Goal: Information Seeking & Learning: Learn about a topic

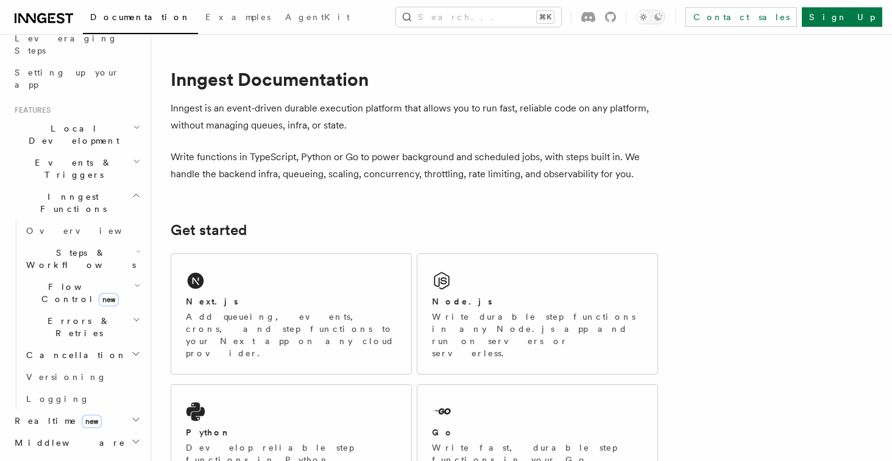
scroll to position [222, 0]
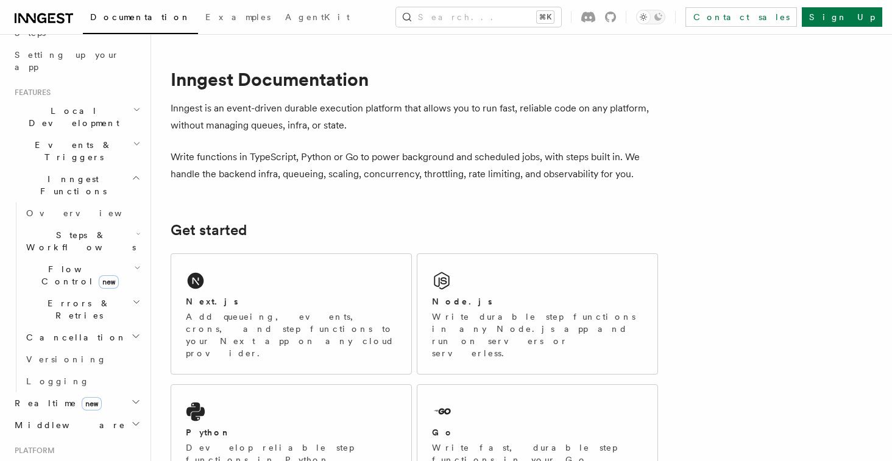
click at [119, 224] on h2 "Steps & Workflows" at bounding box center [82, 241] width 122 height 34
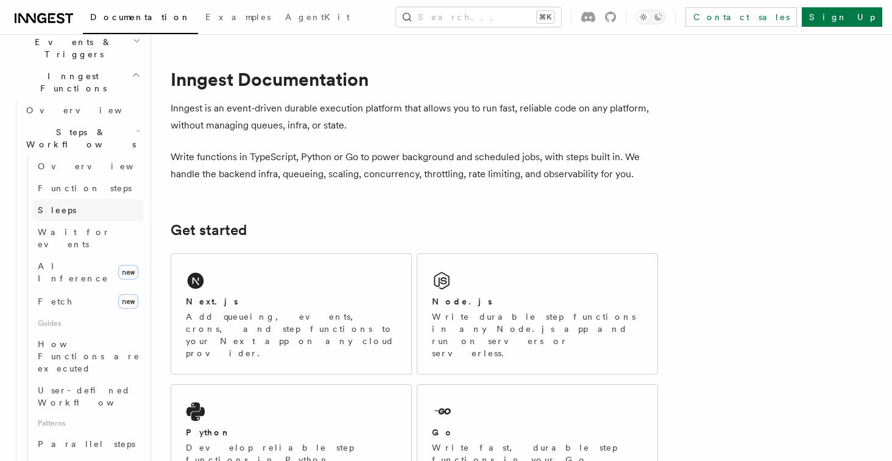
scroll to position [335, 0]
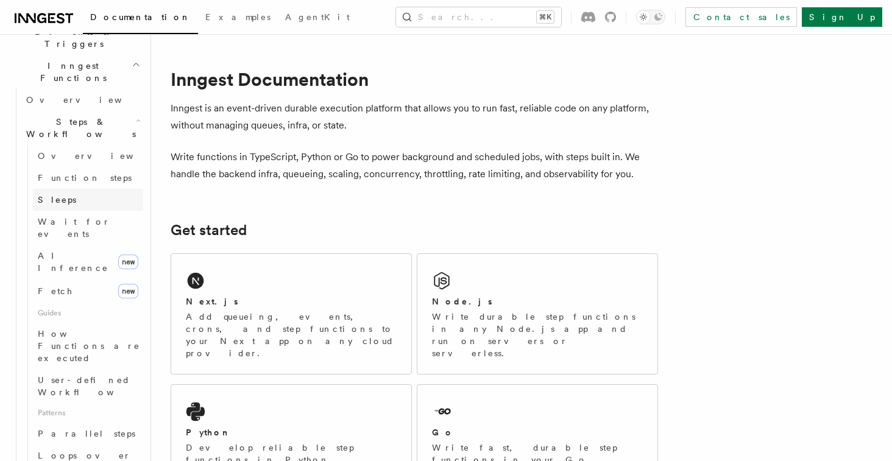
click at [67, 189] on link "Sleeps" at bounding box center [88, 200] width 110 height 22
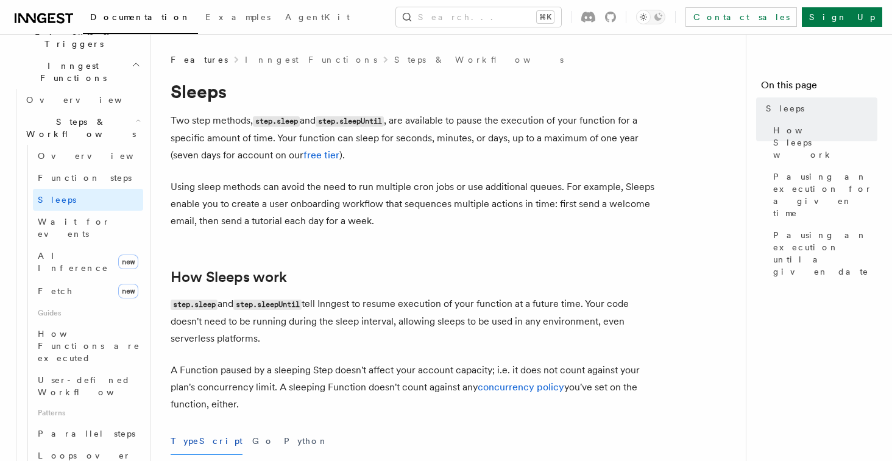
click at [211, 126] on p "Two step methods, step.sleep and step.sleepUntil , are available to pause the e…" at bounding box center [415, 138] width 488 height 52
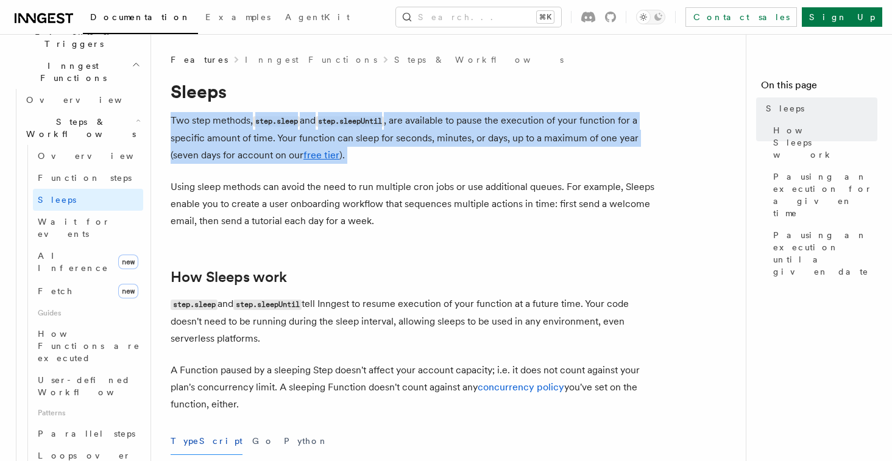
click at [211, 126] on p "Two step methods, step.sleep and step.sleepUntil , are available to pause the e…" at bounding box center [415, 138] width 488 height 52
click at [432, 124] on p "Two step methods, step.sleep and step.sleepUntil , are available to pause the e…" at bounding box center [415, 138] width 488 height 52
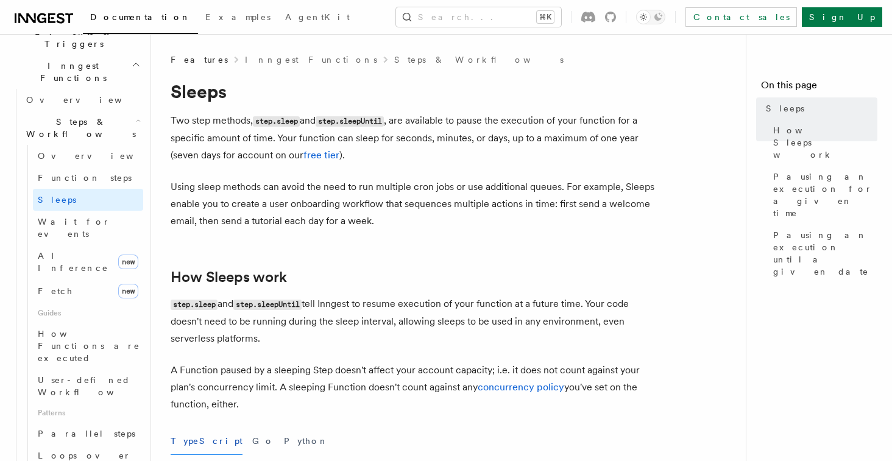
click at [446, 134] on p "Two step methods, step.sleep and step.sleepUntil , are available to pause the e…" at bounding box center [415, 138] width 488 height 52
click at [570, 190] on p "Using sleep methods can avoid the need to run multiple cron jobs or use additio…" at bounding box center [415, 204] width 488 height 51
click at [439, 208] on p "Using sleep methods can avoid the need to run multiple cron jobs or use additio…" at bounding box center [415, 204] width 488 height 51
click at [393, 207] on p "Using sleep methods can avoid the need to run multiple cron jobs or use additio…" at bounding box center [415, 204] width 488 height 51
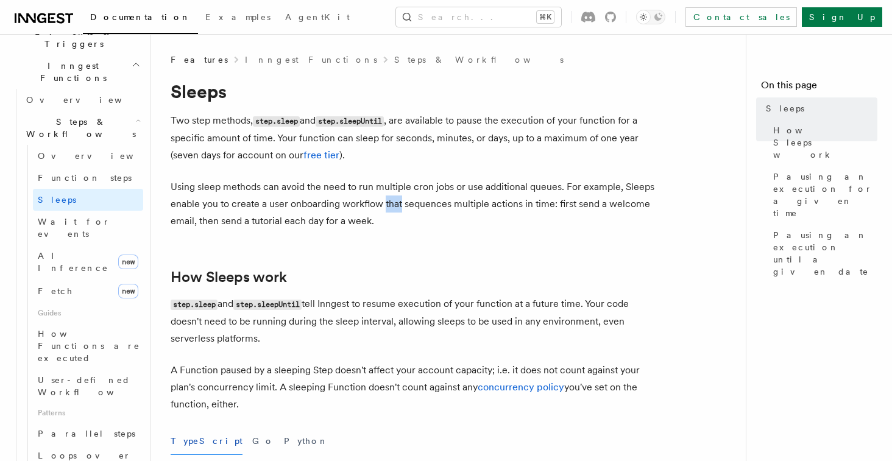
click at [393, 207] on p "Using sleep methods can avoid the need to run multiple cron jobs or use additio…" at bounding box center [415, 204] width 488 height 51
click at [393, 219] on p "Using sleep methods can avoid the need to run multiple cron jobs or use additio…" at bounding box center [415, 204] width 488 height 51
drag, startPoint x: 393, startPoint y: 226, endPoint x: 435, endPoint y: 263, distance: 56.1
click at [427, 211] on p "Using sleep methods can avoid the need to run multiple cron jobs or use additio…" at bounding box center [415, 204] width 488 height 51
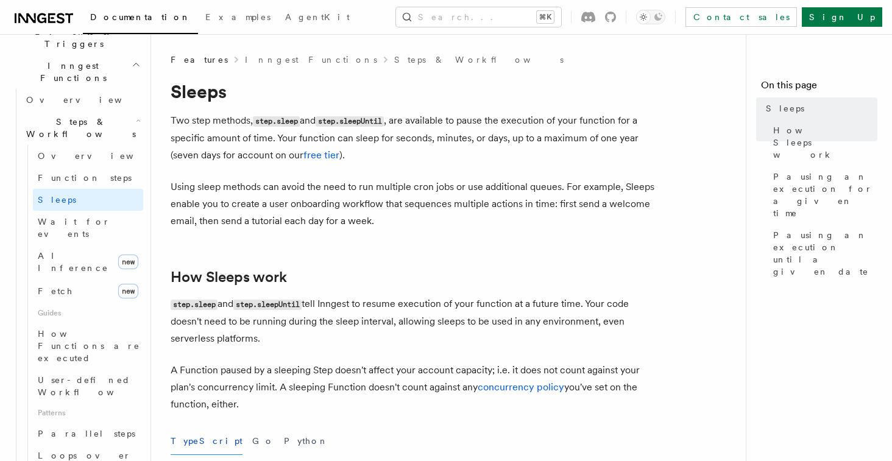
scroll to position [49, 0]
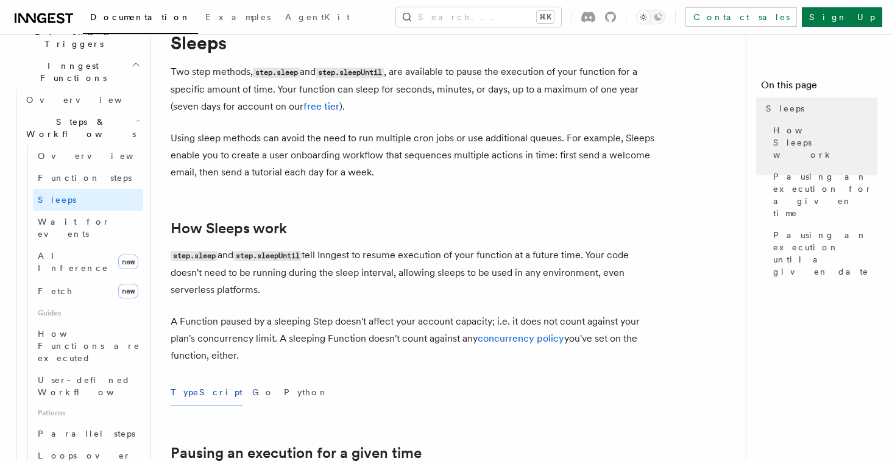
drag, startPoint x: 386, startPoint y: 171, endPoint x: 405, endPoint y: 215, distance: 48.0
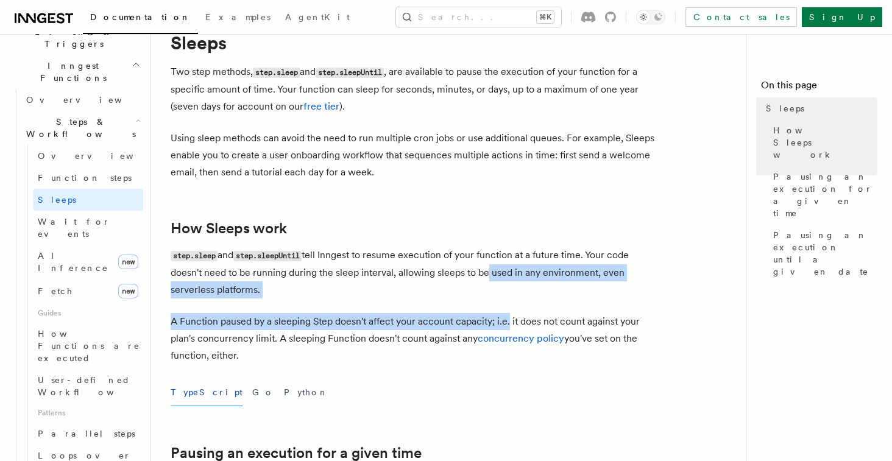
drag, startPoint x: 510, startPoint y: 325, endPoint x: 482, endPoint y: 280, distance: 52.9
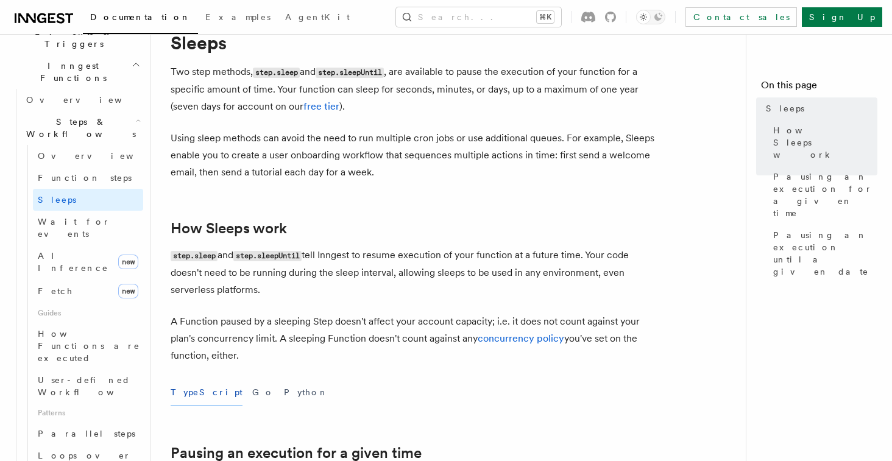
click at [594, 337] on p "A Function paused by a sleeping Step doesn't affect your account capacity; i.e.…" at bounding box center [415, 338] width 488 height 51
click at [416, 297] on p "step.sleep and step.sleepUntil tell Inngest to resume execution of your functio…" at bounding box center [415, 273] width 488 height 52
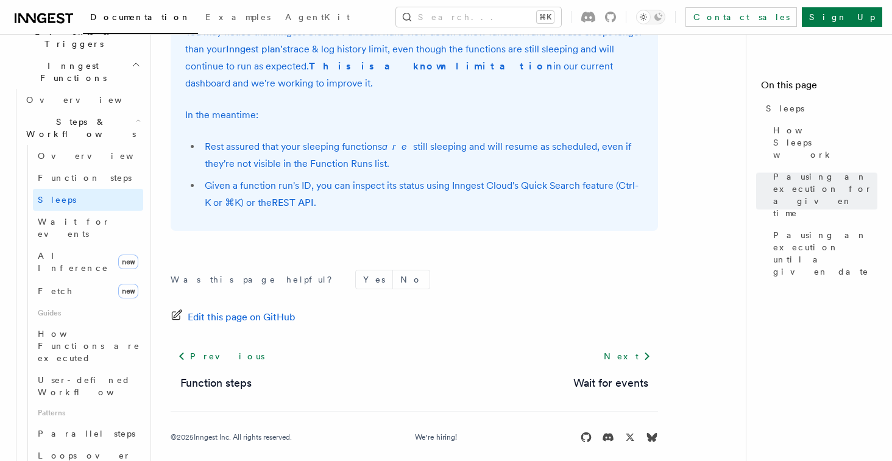
scroll to position [1019, 0]
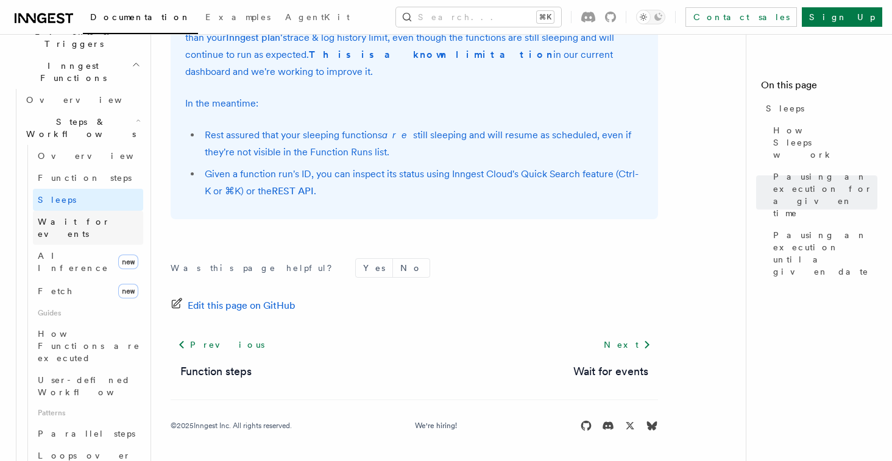
click at [79, 217] on span "Wait for events" at bounding box center [74, 228] width 73 height 22
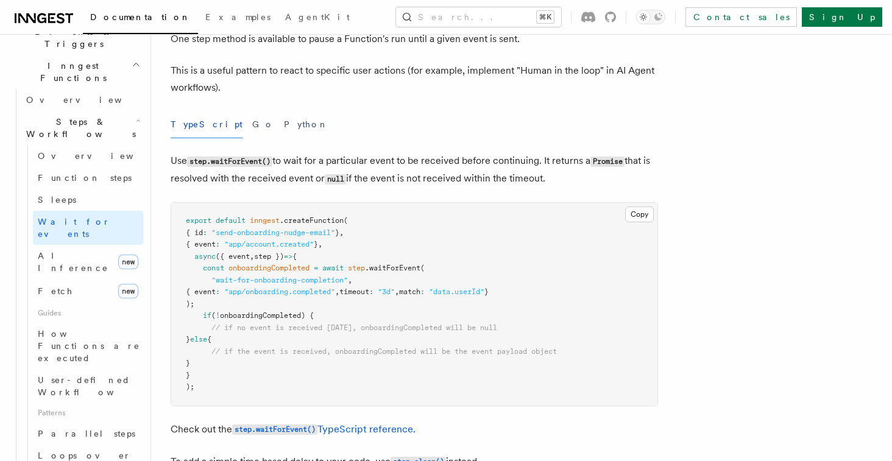
scroll to position [77, 0]
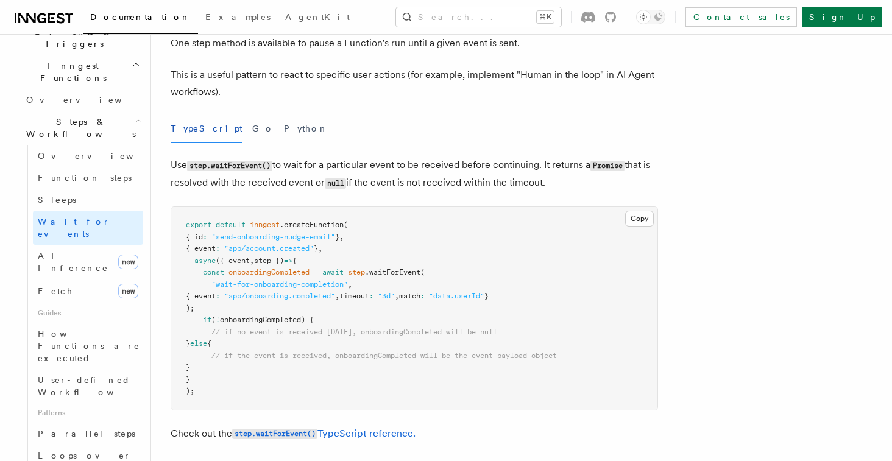
click at [430, 186] on p "Use step.waitForEvent() to wait for a particular event to be received before co…" at bounding box center [415, 174] width 488 height 35
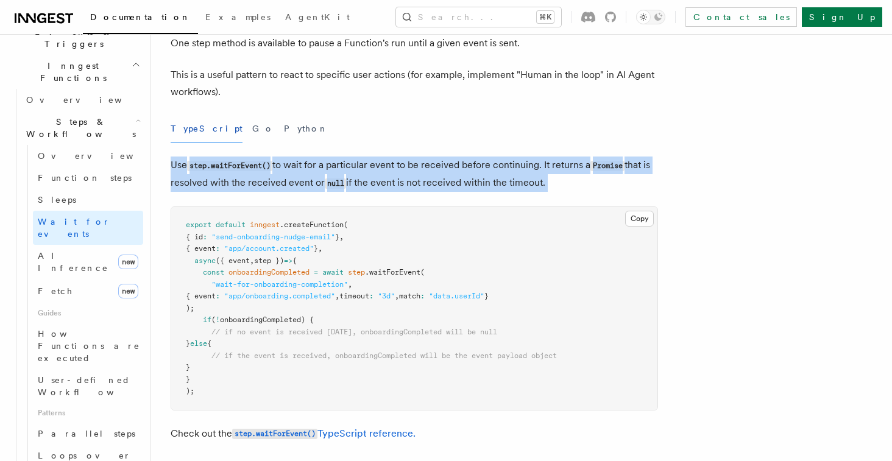
click at [430, 186] on p "Use step.waitForEvent() to wait for a particular event to be received before co…" at bounding box center [415, 174] width 488 height 35
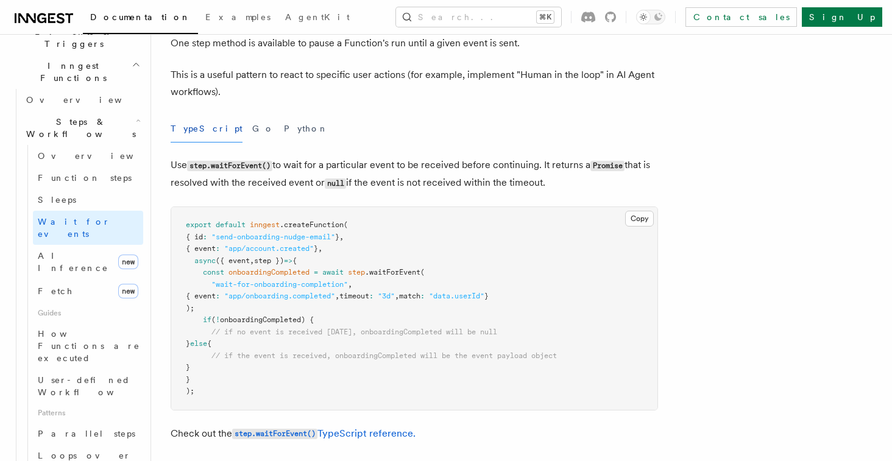
click at [481, 186] on p "Use step.waitForEvent() to wait for a particular event to be received before co…" at bounding box center [415, 174] width 488 height 35
click at [455, 186] on p "Use step.waitForEvent() to wait for a particular event to be received before co…" at bounding box center [415, 174] width 488 height 35
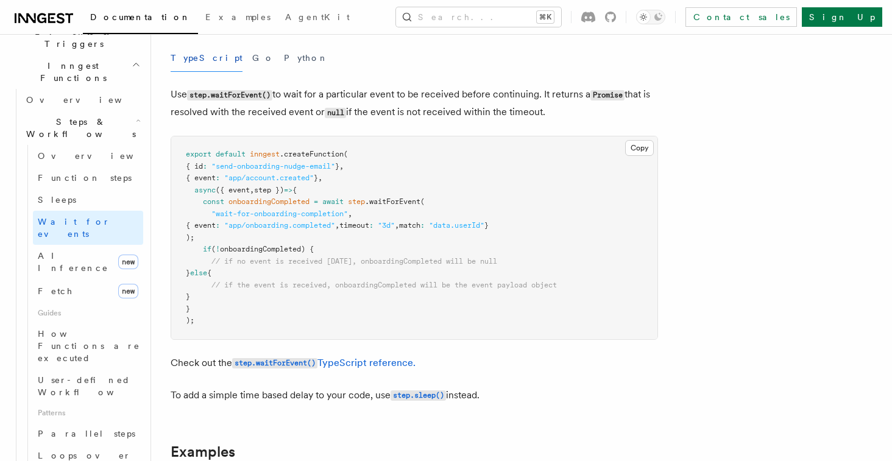
scroll to position [157, 0]
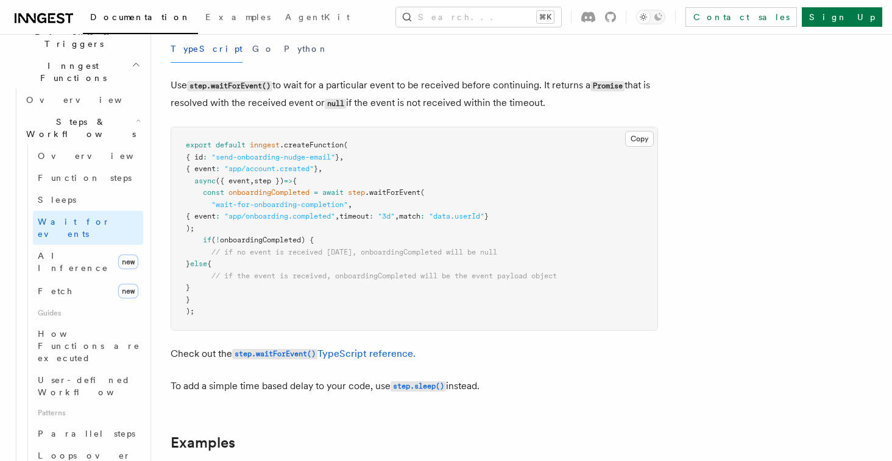
click at [369, 217] on span "timeout" at bounding box center [355, 216] width 30 height 9
click at [447, 222] on pre "export default inngest .createFunction ( { id : "send-onboarding-nudge-email" }…" at bounding box center [414, 228] width 486 height 203
click at [471, 222] on pre "export default inngest .createFunction ( { id : "send-onboarding-nudge-email" }…" at bounding box center [414, 228] width 486 height 203
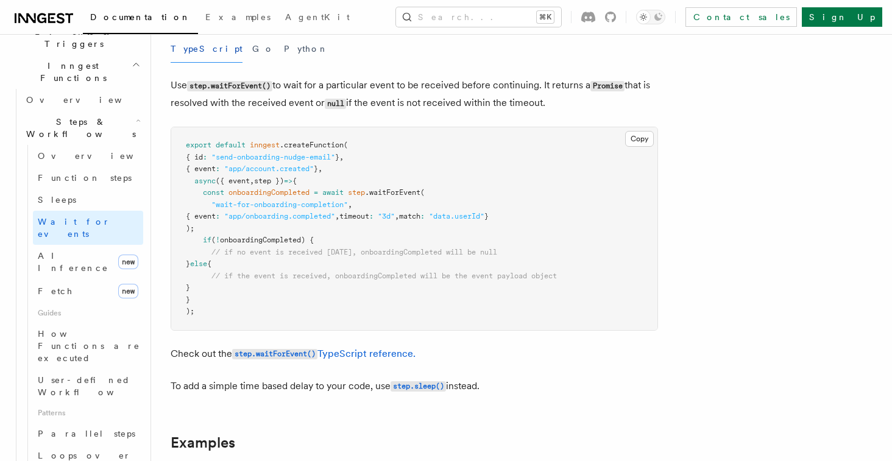
click at [483, 222] on pre "export default inngest .createFunction ( { id : "send-onboarding-nudge-email" }…" at bounding box center [414, 228] width 486 height 203
click at [421, 220] on span "match" at bounding box center [409, 216] width 21 height 9
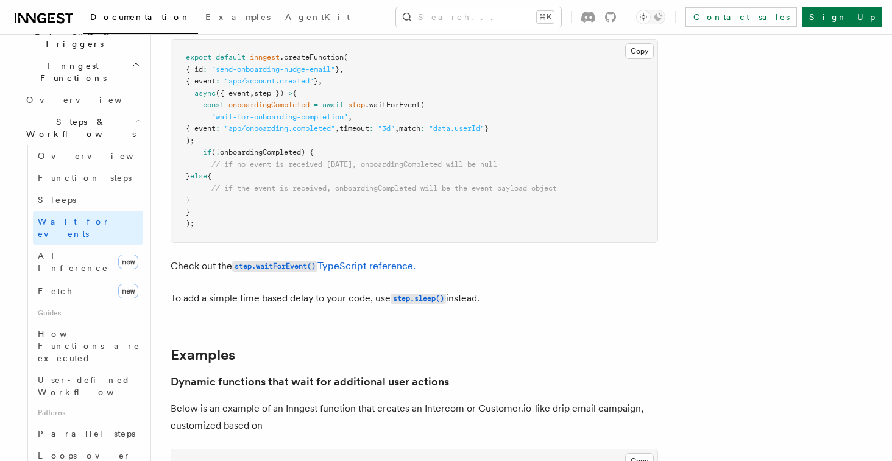
scroll to position [251, 0]
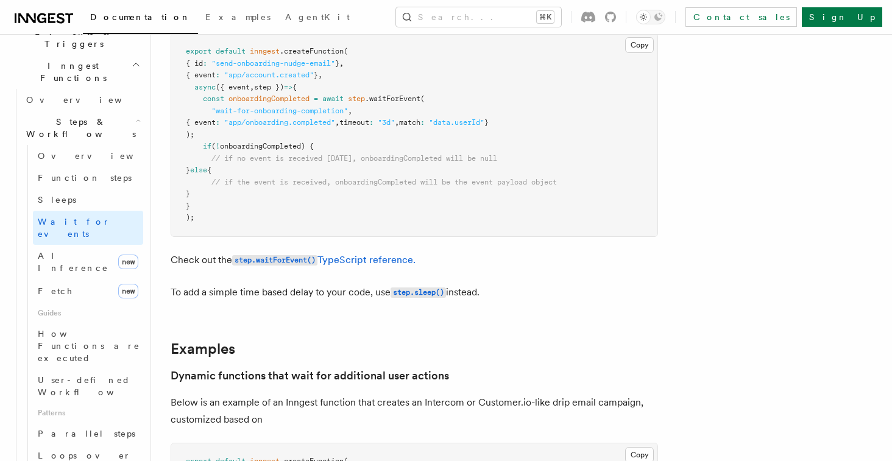
click at [474, 182] on span "// if the event is received, onboardingCompleted will be the event payload obje…" at bounding box center [385, 182] width 346 height 9
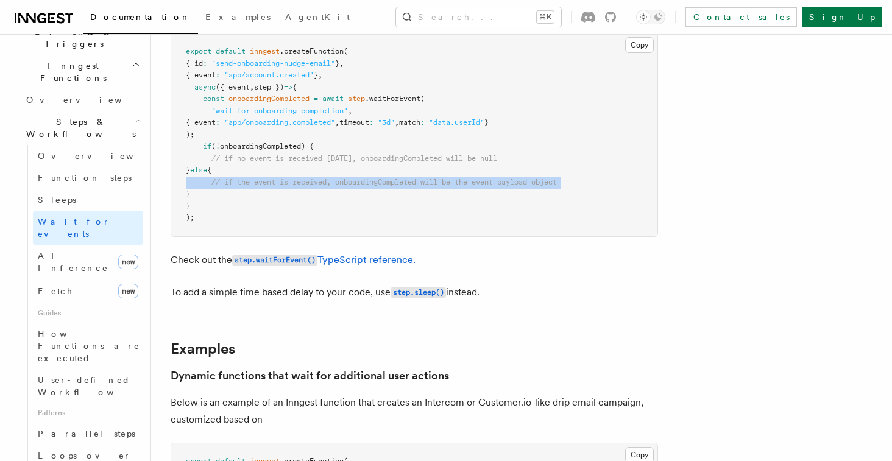
click at [474, 182] on span "// if the event is received, onboardingCompleted will be the event payload obje…" at bounding box center [385, 182] width 346 height 9
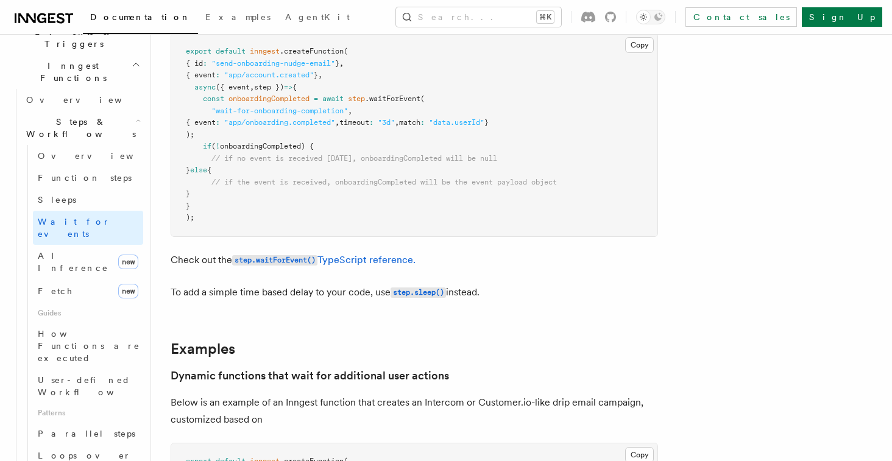
click at [441, 180] on span "// if the event is received, onboardingCompleted will be the event payload obje…" at bounding box center [385, 182] width 346 height 9
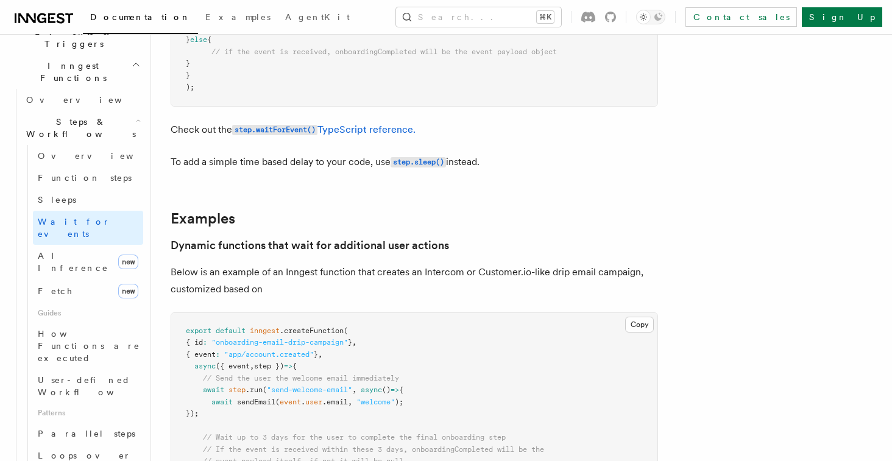
scroll to position [388, 0]
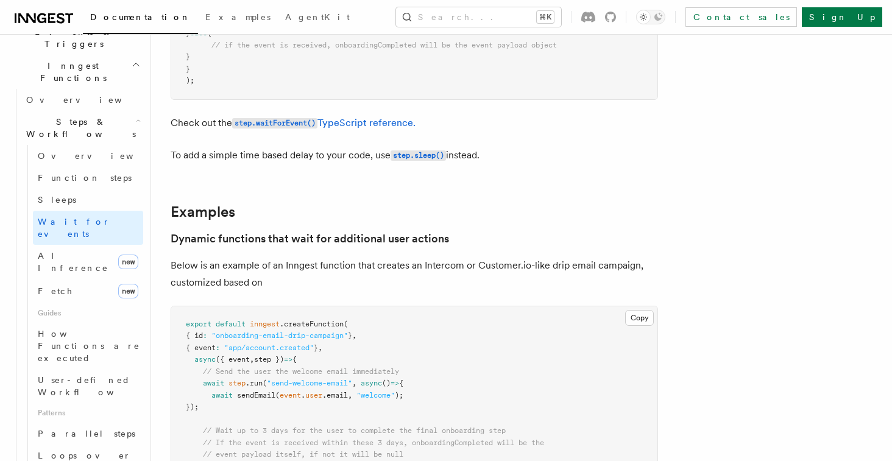
drag, startPoint x: 497, startPoint y: 163, endPoint x: 504, endPoint y: 111, distance: 52.2
click at [533, 132] on p "Check out the step.waitForEvent() TypeScript reference." at bounding box center [415, 124] width 488 height 18
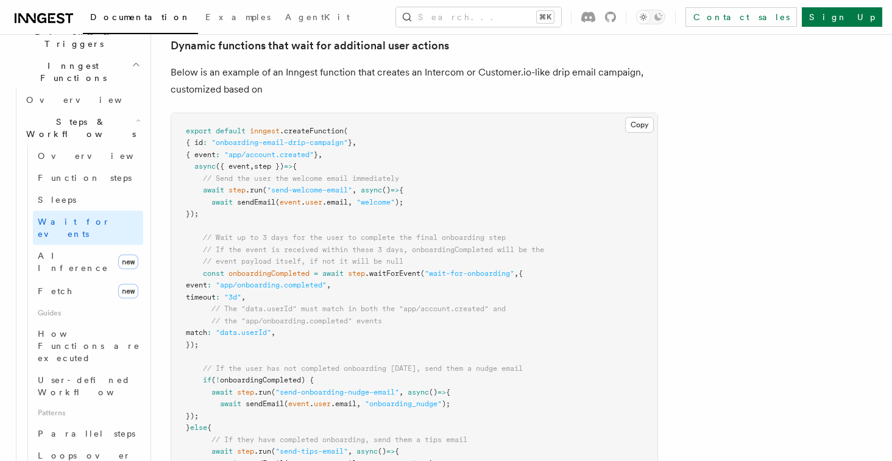
scroll to position [586, 0]
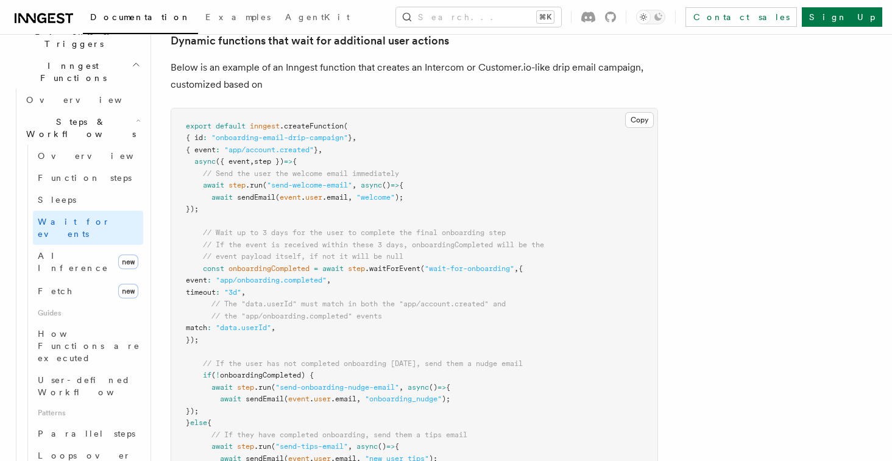
click at [383, 196] on span ""welcome"" at bounding box center [376, 197] width 38 height 9
click at [377, 203] on pre "export default inngest .createFunction ( { id : "onboarding-email-drip-campaign…" at bounding box center [414, 317] width 486 height 417
click at [368, 202] on span ""welcome"" at bounding box center [376, 197] width 38 height 9
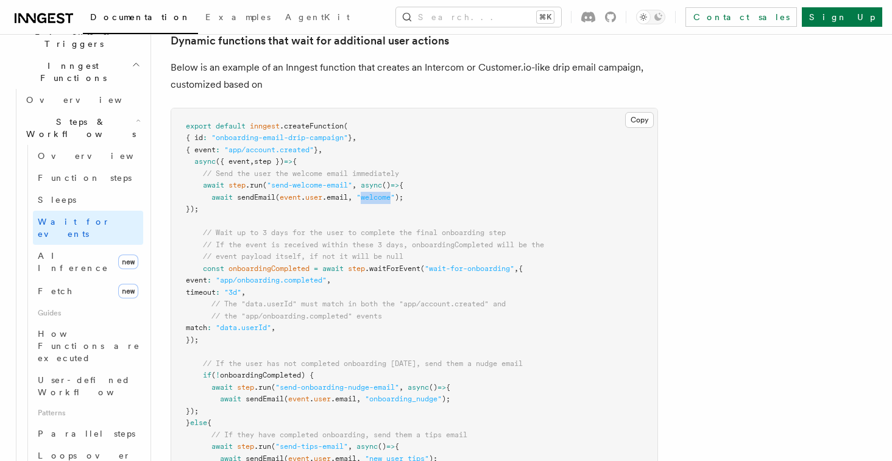
click at [365, 202] on span ""welcome"" at bounding box center [376, 197] width 38 height 9
click at [390, 274] on pre "export default inngest .createFunction ( { id : "onboarding-email-drip-campaign…" at bounding box center [414, 317] width 486 height 417
click at [440, 272] on span ""wait-for-onboarding"" at bounding box center [470, 269] width 90 height 9
click at [423, 277] on pre "export default inngest .createFunction ( { id : "onboarding-email-drip-campaign…" at bounding box center [414, 317] width 486 height 417
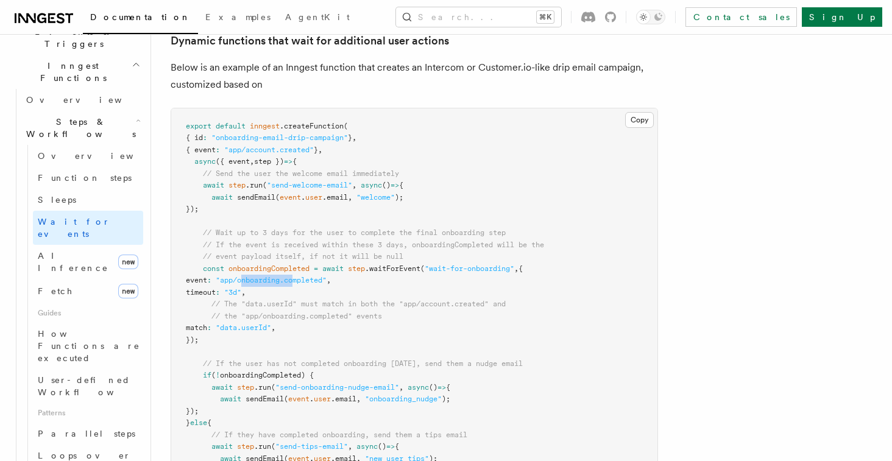
drag, startPoint x: 269, startPoint y: 282, endPoint x: 325, endPoint y: 282, distance: 56.1
click at [324, 282] on span ""app/onboarding.completed"" at bounding box center [271, 280] width 111 height 9
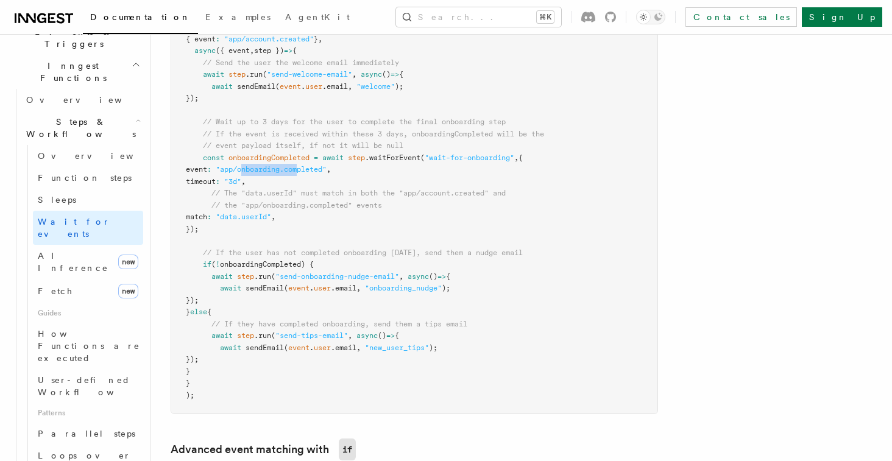
scroll to position [710, 0]
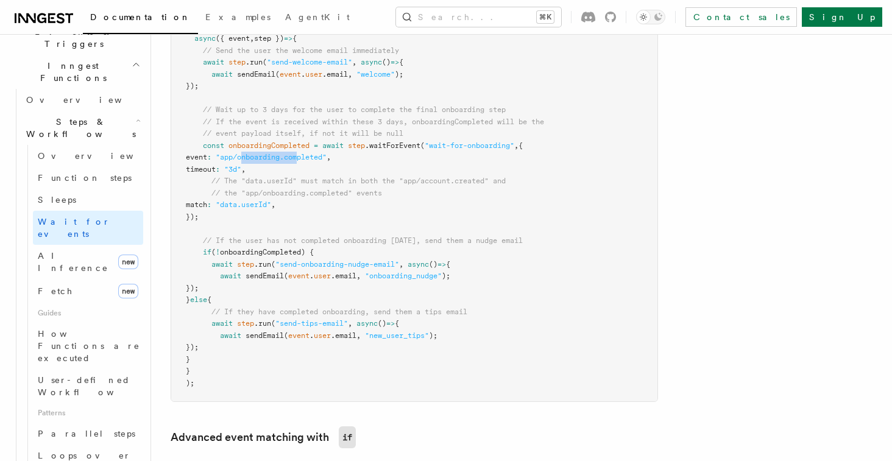
drag, startPoint x: 426, startPoint y: 286, endPoint x: 395, endPoint y: 283, distance: 30.6
click at [395, 283] on pre "export default inngest .createFunction ( { id : "onboarding-email-drip-campaign…" at bounding box center [414, 193] width 486 height 417
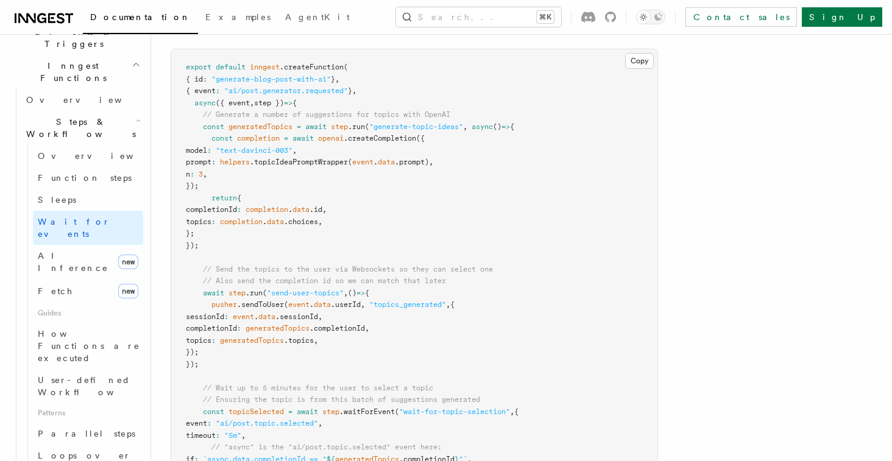
scroll to position [1240, 0]
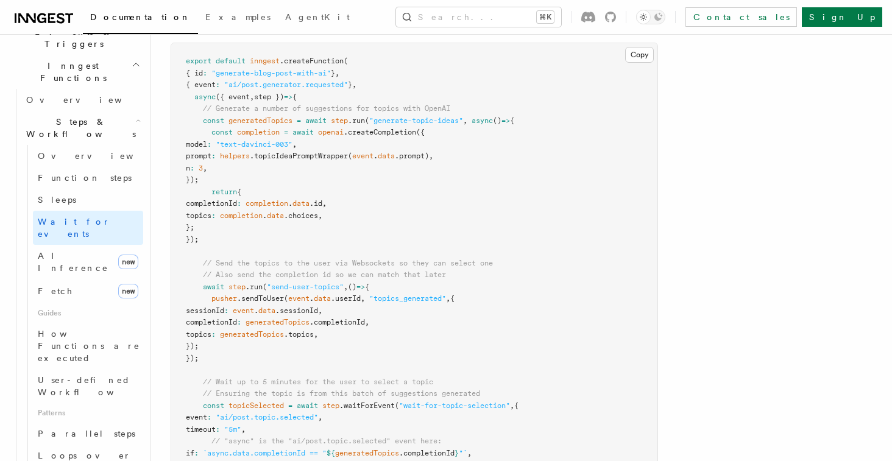
click at [401, 140] on pre "export default inngest .createFunction ( { id : "generate-blog-post-with-ai" } …" at bounding box center [414, 364] width 486 height 643
click at [336, 158] on span ".topicIdeaPromptWrapper" at bounding box center [299, 156] width 98 height 9
click at [395, 160] on span "data" at bounding box center [386, 156] width 17 height 9
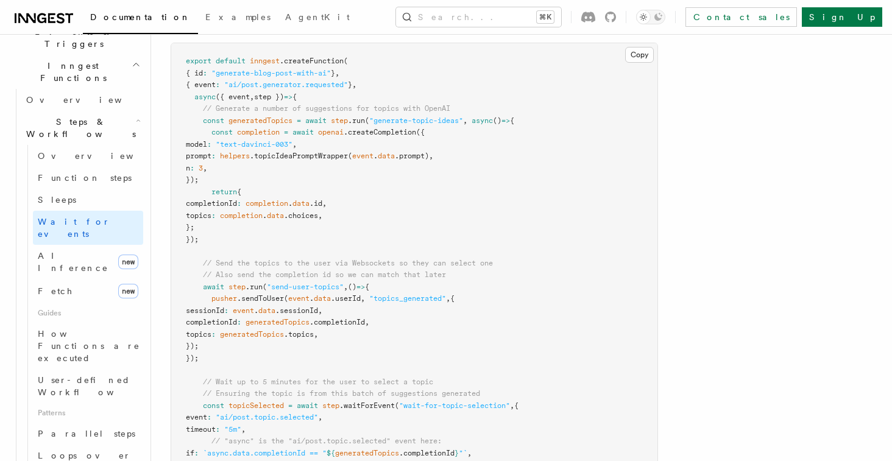
click at [352, 158] on span "(" at bounding box center [350, 156] width 4 height 9
drag, startPoint x: 365, startPoint y: 162, endPoint x: 357, endPoint y: 148, distance: 16.1
click at [357, 148] on pre "export default inngest .createFunction ( { id : "generate-blog-post-with-ai" } …" at bounding box center [414, 364] width 486 height 643
click at [365, 302] on span "," at bounding box center [363, 298] width 4 height 9
click at [406, 303] on span ""topics_generated"" at bounding box center [407, 298] width 77 height 9
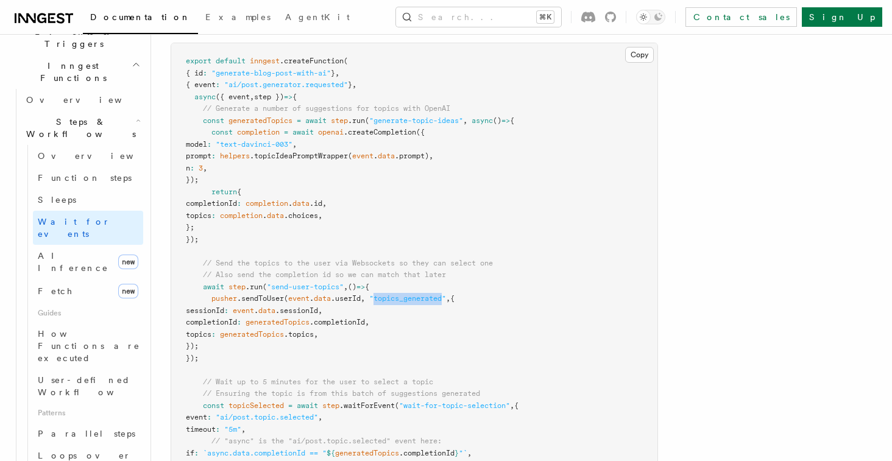
click at [406, 303] on span ""topics_generated"" at bounding box center [407, 298] width 77 height 9
click at [318, 313] on span ".sessionId" at bounding box center [297, 311] width 43 height 9
click at [318, 315] on span ".sessionId" at bounding box center [297, 311] width 43 height 9
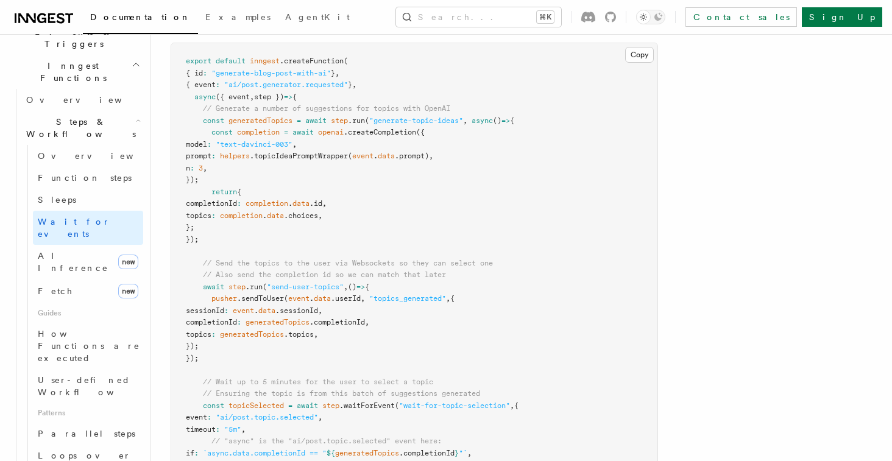
click at [365, 322] on span ".completionId" at bounding box center [337, 322] width 55 height 9
click at [383, 329] on pre "export default inngest .createFunction ( { id : "generate-blog-post-with-ai" } …" at bounding box center [414, 364] width 486 height 643
click at [415, 327] on pre "export default inngest .createFunction ( { id : "generate-blog-post-with-ai" } …" at bounding box center [414, 364] width 486 height 643
drag, startPoint x: 401, startPoint y: 346, endPoint x: 371, endPoint y: 299, distance: 55.6
click at [371, 291] on pre "export default inngest .createFunction ( { id : "generate-blog-post-with-ai" } …" at bounding box center [414, 364] width 486 height 643
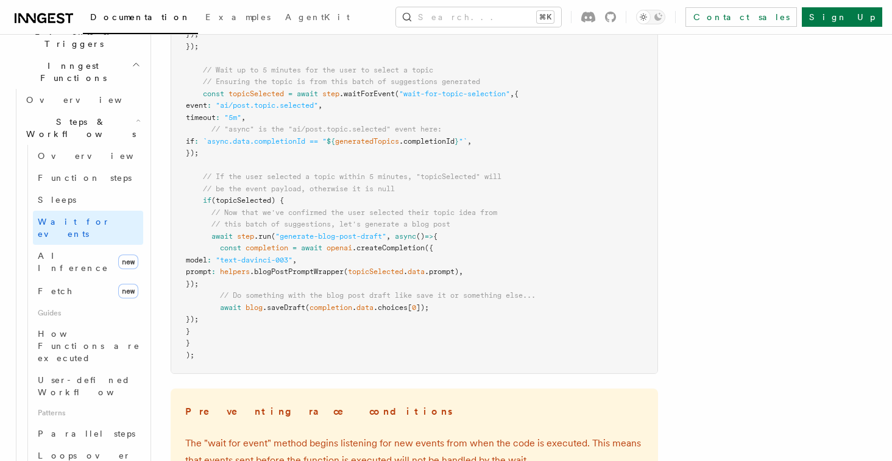
scroll to position [1925, 0]
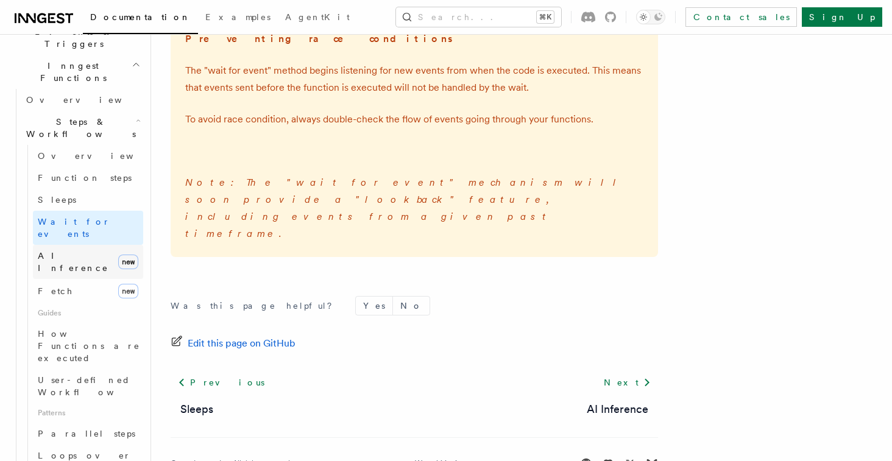
click at [63, 251] on span "AI Inference" at bounding box center [73, 262] width 71 height 22
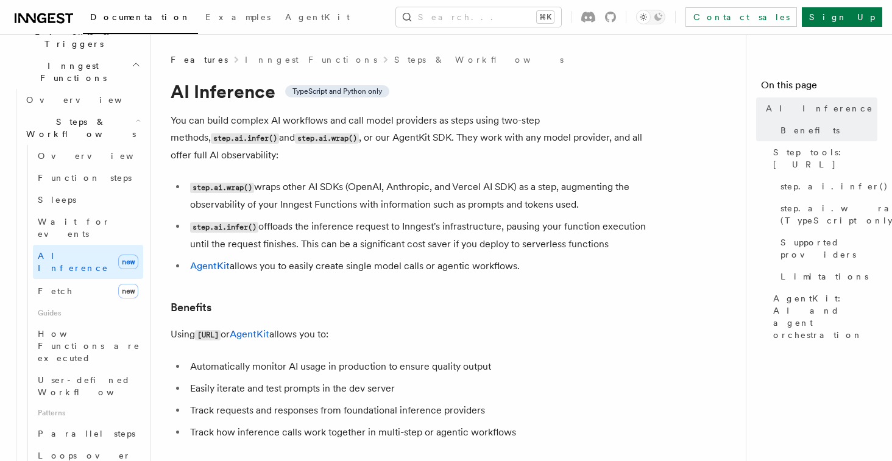
click at [481, 141] on p "You can build complex AI workflows and call model providers as steps using two-…" at bounding box center [415, 138] width 488 height 52
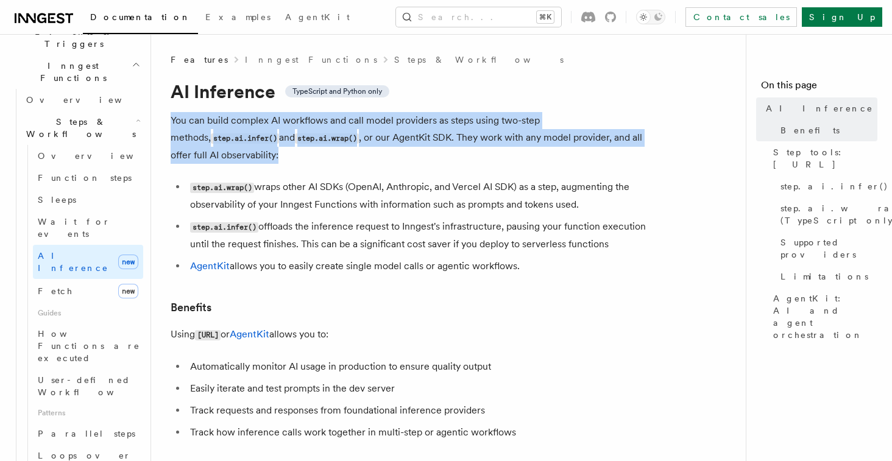
click at [481, 141] on p "You can build complex AI workflows and call model providers as steps using two-…" at bounding box center [415, 138] width 488 height 52
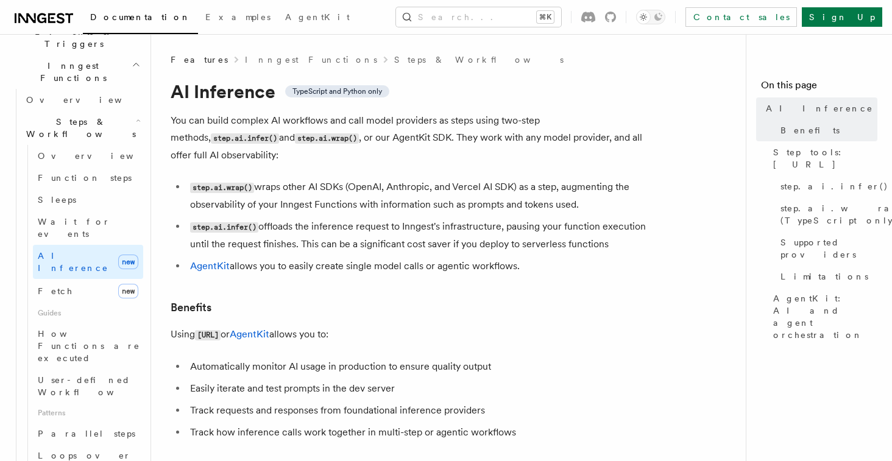
click at [605, 179] on li "step.ai.wrap() wraps other AI SDKs (OpenAI, Anthropic, and Vercel AI SDK) as a …" at bounding box center [423, 196] width 472 height 35
click at [468, 185] on li "step.ai.wrap() wraps other AI SDKs (OpenAI, Anthropic, and Vercel AI SDK) as a …" at bounding box center [423, 196] width 472 height 35
click at [468, 188] on li "step.ai.wrap() wraps other AI SDKs (OpenAI, Anthropic, and Vercel AI SDK) as a …" at bounding box center [423, 196] width 472 height 35
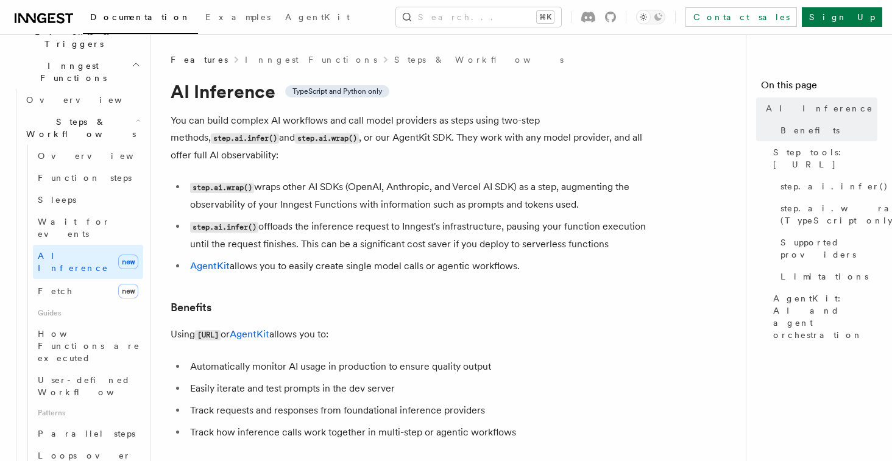
click at [394, 185] on li "step.ai.wrap() wraps other AI SDKs (OpenAI, Anthropic, and Vercel AI SDK) as a …" at bounding box center [423, 196] width 472 height 35
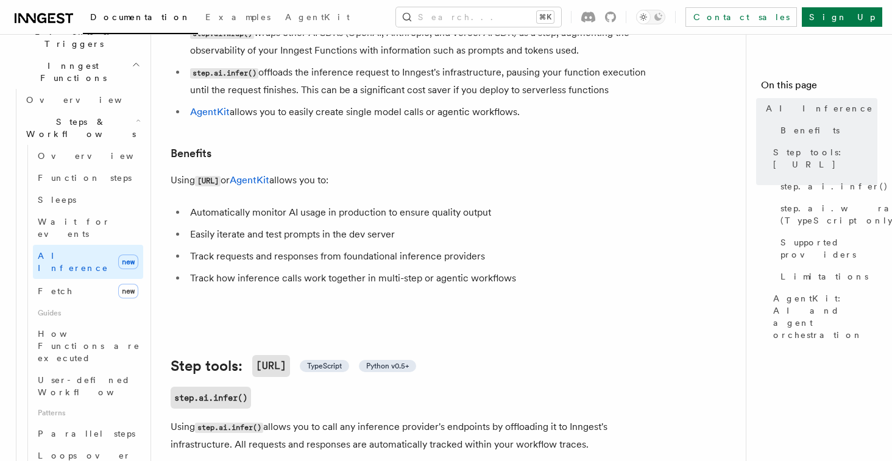
scroll to position [152, 0]
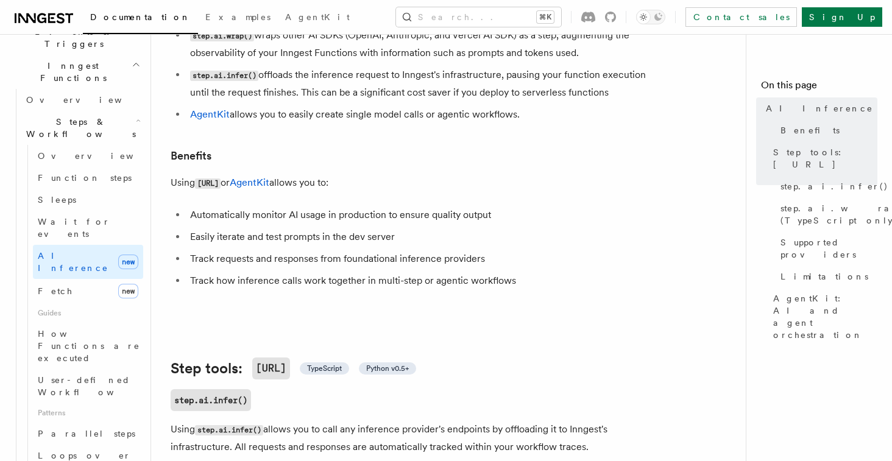
click at [382, 207] on li "Automatically monitor AI usage in production to ensure quality output" at bounding box center [423, 215] width 472 height 17
click at [354, 229] on li "Easily iterate and test prompts in the dev server" at bounding box center [423, 237] width 472 height 17
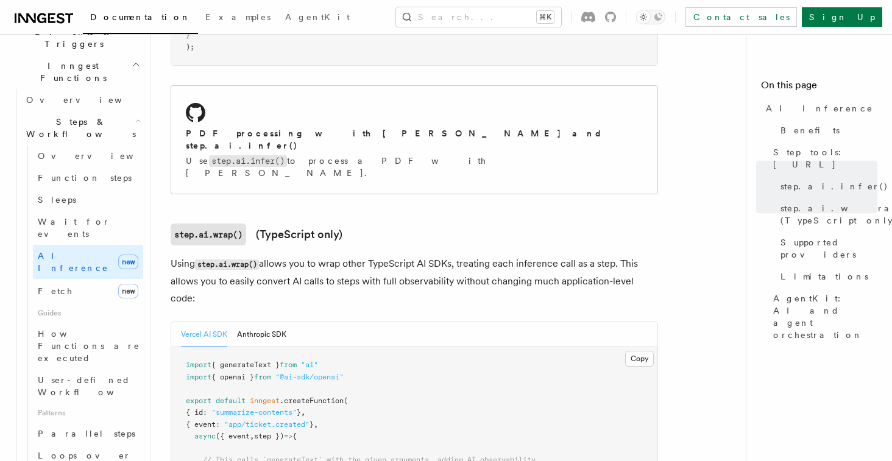
scroll to position [1039, 0]
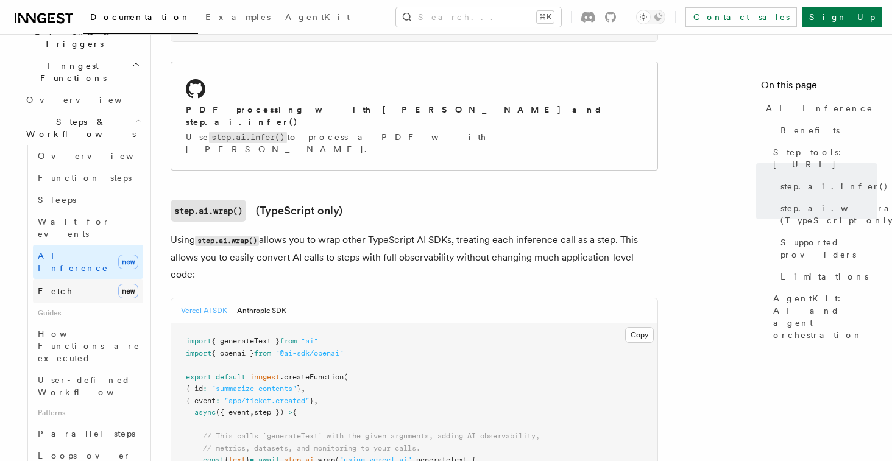
click at [69, 279] on link "Fetch new" at bounding box center [88, 291] width 110 height 24
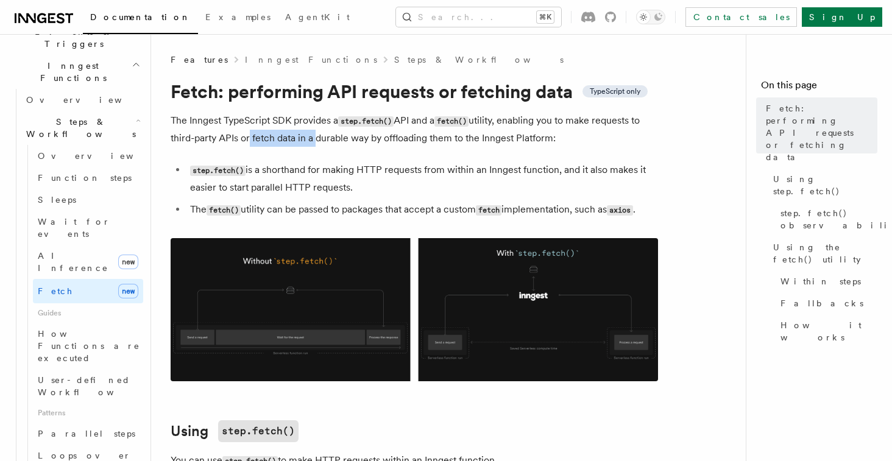
drag, startPoint x: 245, startPoint y: 135, endPoint x: 314, endPoint y: 135, distance: 68.9
click at [313, 135] on p "The Inngest TypeScript SDK provides a step.fetch() API and a fetch() utility, e…" at bounding box center [415, 129] width 488 height 35
drag, startPoint x: 360, startPoint y: 144, endPoint x: 379, endPoint y: 144, distance: 19.5
click at [379, 144] on p "The Inngest TypeScript SDK provides a step.fetch() API and a fetch() utility, e…" at bounding box center [415, 129] width 488 height 35
click at [494, 145] on p "The Inngest TypeScript SDK provides a step.fetch() API and a fetch() utility, e…" at bounding box center [415, 129] width 488 height 35
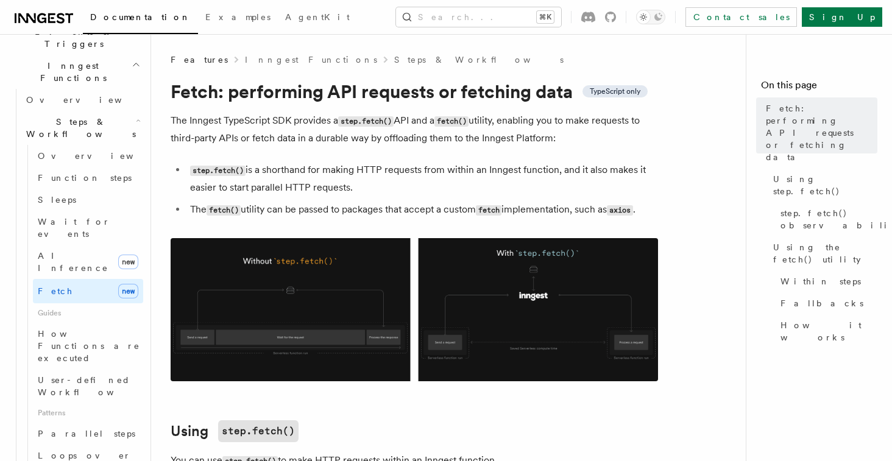
click at [505, 140] on p "The Inngest TypeScript SDK provides a step.fetch() API and a fetch() utility, e…" at bounding box center [415, 129] width 488 height 35
click at [525, 140] on p "The Inngest TypeScript SDK provides a step.fetch() API and a fetch() utility, e…" at bounding box center [415, 129] width 488 height 35
click at [335, 177] on li "step.fetch() is a shorthand for making HTTP requests from within an Inngest fun…" at bounding box center [423, 179] width 472 height 35
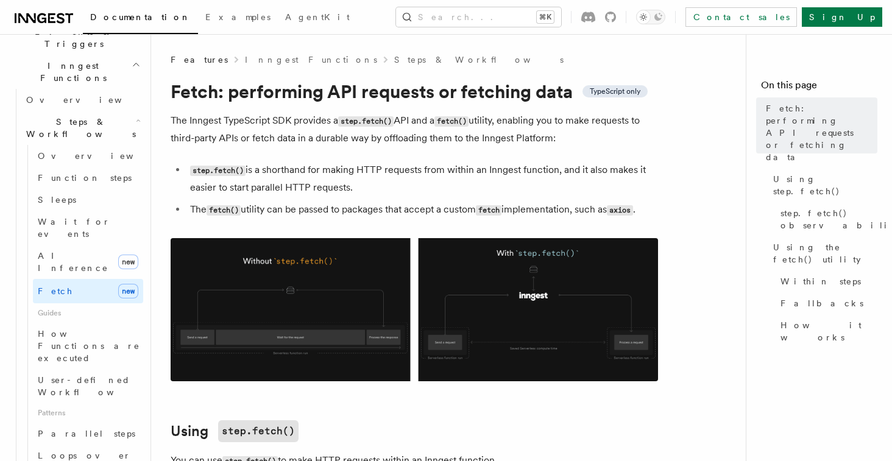
drag, startPoint x: 404, startPoint y: 178, endPoint x: 424, endPoint y: 178, distance: 20.7
click at [404, 178] on li "step.fetch() is a shorthand for making HTTP requests from within an Inngest fun…" at bounding box center [423, 179] width 472 height 35
click at [305, 187] on li "step.fetch() is a shorthand for making HTTP requests from within an Inngest fun…" at bounding box center [423, 179] width 472 height 35
click at [310, 187] on li "step.fetch() is a shorthand for making HTTP requests from within an Inngest fun…" at bounding box center [423, 179] width 472 height 35
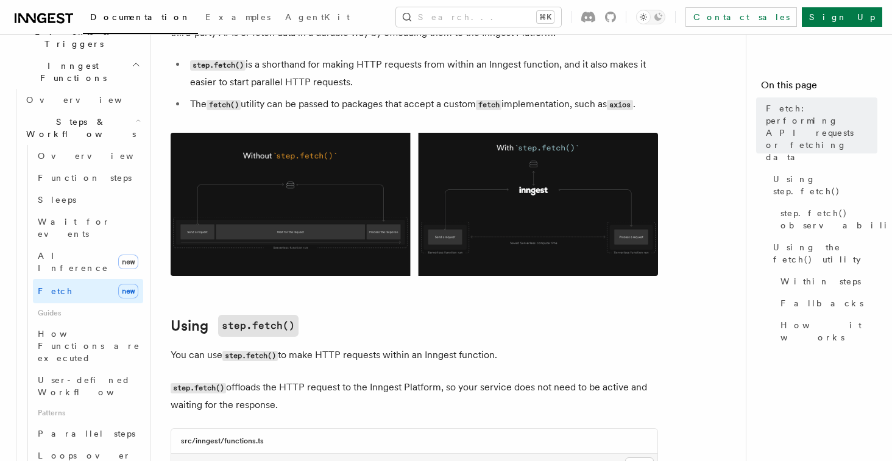
scroll to position [107, 0]
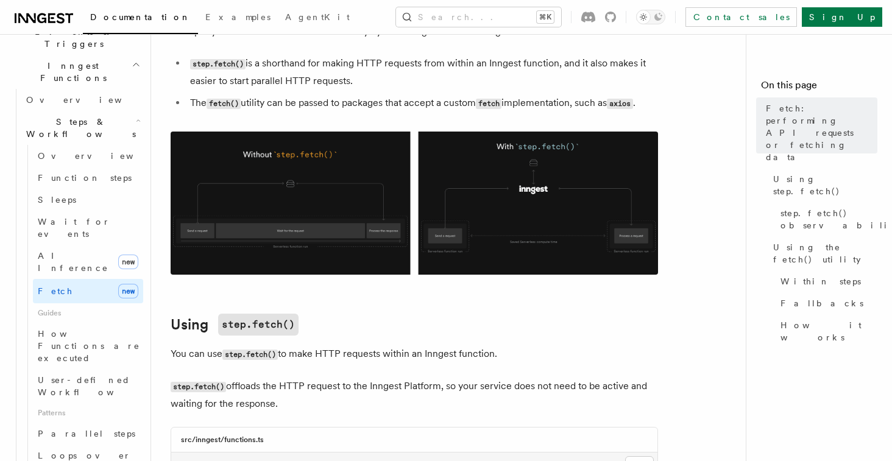
click at [323, 107] on li "The fetch() utility can be passed to packages that accept a custom fetch implem…" at bounding box center [423, 103] width 472 height 18
click at [344, 107] on li "The fetch() utility can be passed to packages that accept a custom fetch implem…" at bounding box center [423, 103] width 472 height 18
click at [338, 104] on li "The fetch() utility can be passed to packages that accept a custom fetch implem…" at bounding box center [423, 103] width 472 height 18
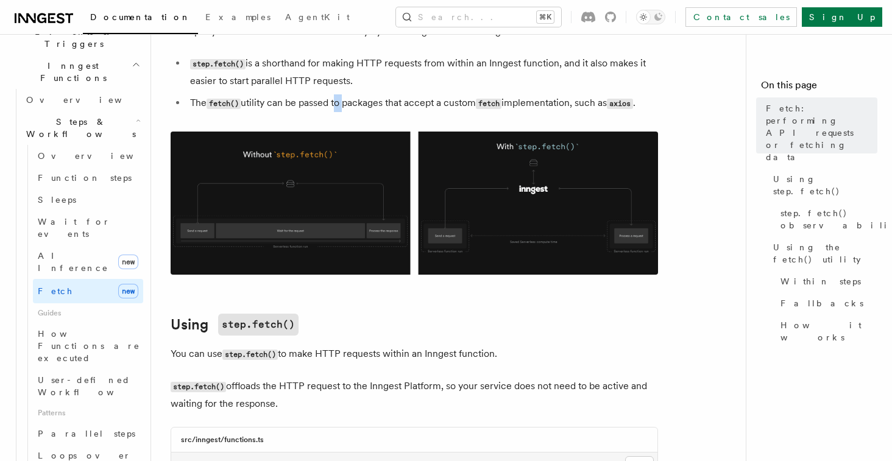
click at [344, 104] on li "The fetch() utility can be passed to packages that accept a custom fetch implem…" at bounding box center [423, 103] width 472 height 18
click at [421, 105] on li "The fetch() utility can be passed to packages that accept a custom fetch implem…" at bounding box center [423, 103] width 472 height 18
click at [452, 105] on li "The fetch() utility can be passed to packages that accept a custom fetch implem…" at bounding box center [423, 103] width 472 height 18
click at [466, 105] on li "The fetch() utility can be passed to packages that accept a custom fetch implem…" at bounding box center [423, 103] width 472 height 18
click at [502, 104] on code "fetch" at bounding box center [489, 104] width 26 height 10
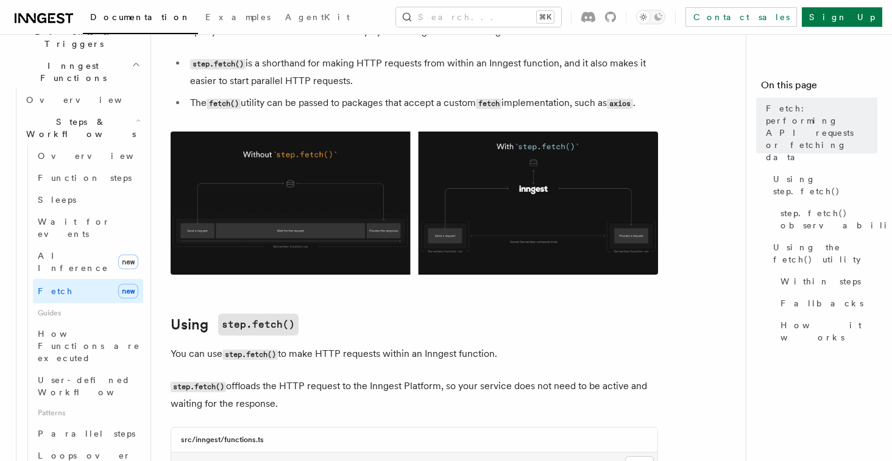
click at [521, 104] on li "The fetch() utility can be passed to packages that accept a custom fetch implem…" at bounding box center [423, 103] width 472 height 18
click at [518, 104] on li "The fetch() utility can be passed to packages that accept a custom fetch implem…" at bounding box center [423, 103] width 472 height 18
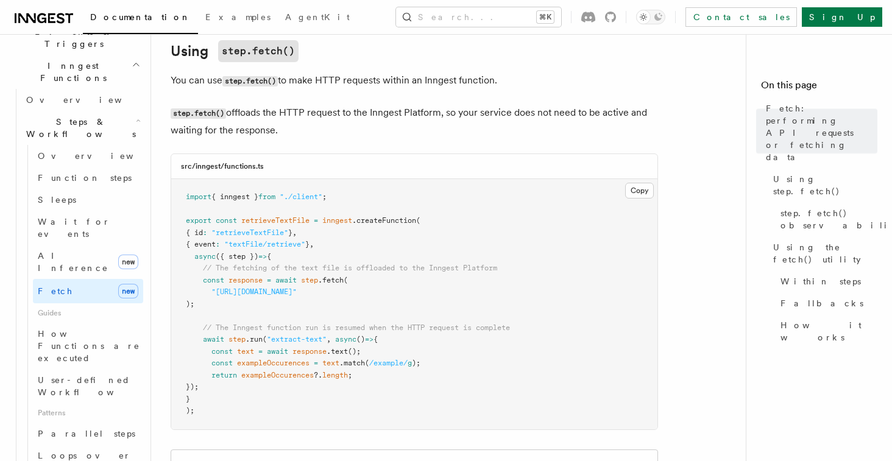
scroll to position [388, 0]
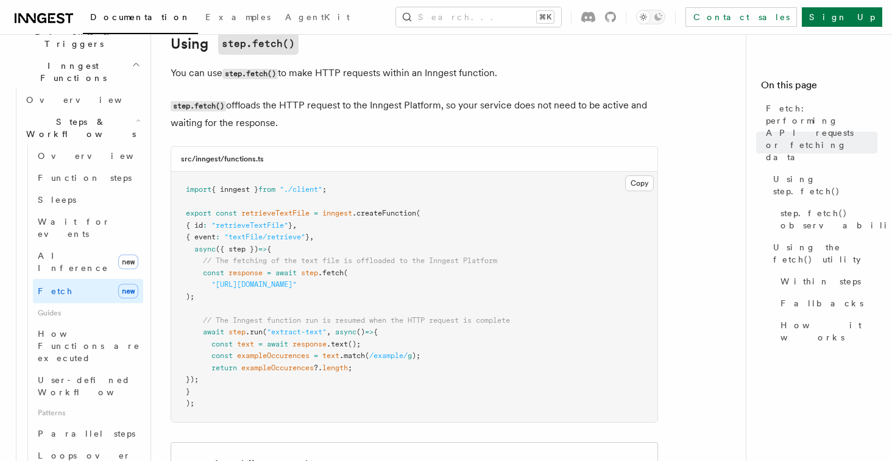
click at [300, 218] on span "retrieveTextFile" at bounding box center [275, 213] width 68 height 9
click at [350, 220] on pre "import { inngest } from "./client" ; export const retrieveTextFile = inngest .c…" at bounding box center [414, 297] width 486 height 251
click at [374, 220] on pre "import { inngest } from "./client" ; export const retrieveTextFile = inngest .c…" at bounding box center [414, 297] width 486 height 251
click at [288, 237] on span ""textFile/retrieve"" at bounding box center [264, 237] width 81 height 9
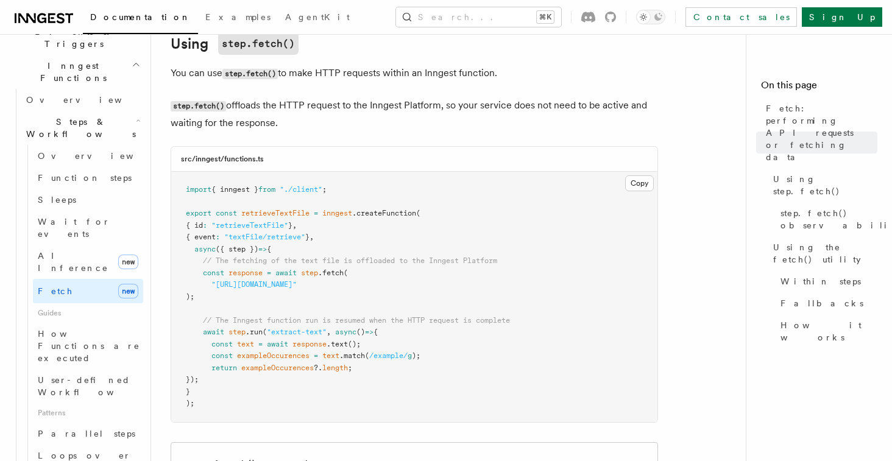
click at [351, 243] on pre "import { inngest } from "./client" ; export const retrieveTextFile = inngest .c…" at bounding box center [414, 297] width 486 height 251
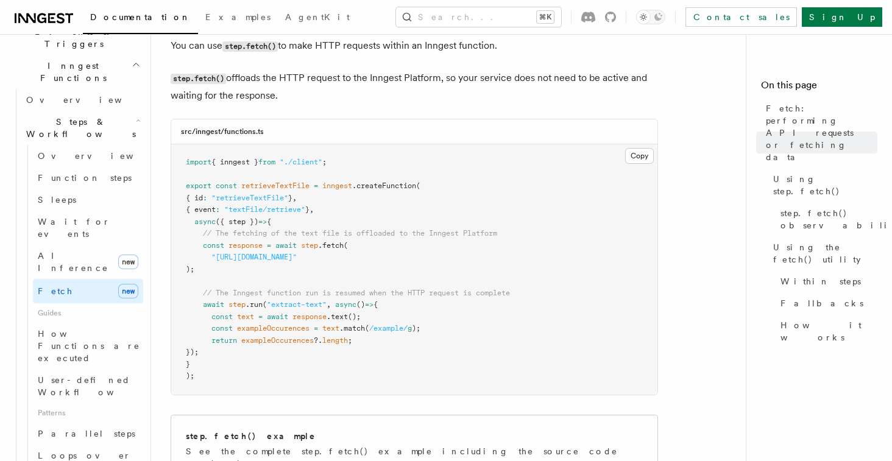
click at [386, 237] on span "// The fetching of the text file is offloaded to the Inngest Platform" at bounding box center [350, 233] width 294 height 9
click at [386, 241] on pre "import { inngest } from "./client" ; export const retrieveTextFile = inngest .c…" at bounding box center [414, 269] width 486 height 251
click at [343, 247] on span ".fetch" at bounding box center [331, 245] width 26 height 9
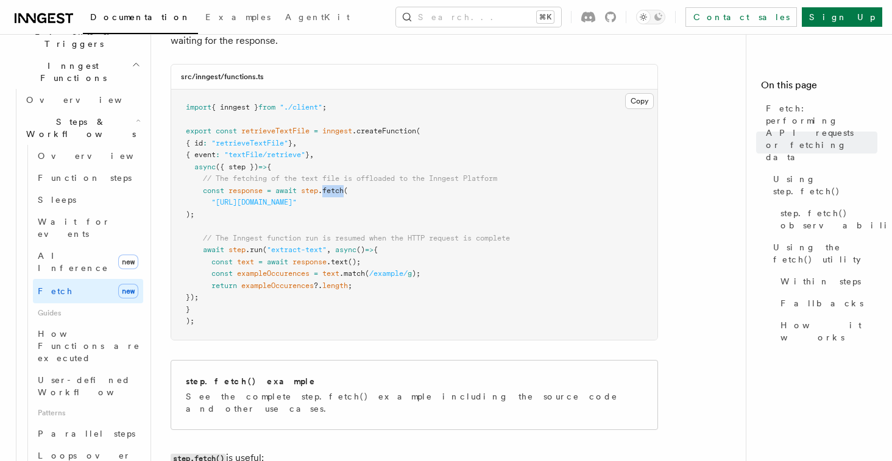
scroll to position [485, 0]
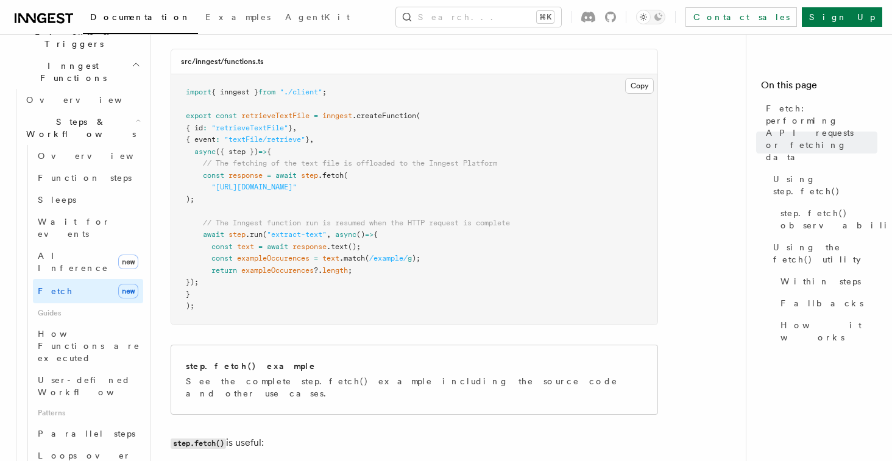
click at [348, 250] on span ".text" at bounding box center [337, 247] width 21 height 9
click at [397, 267] on pre "import { inngest } from "./client" ; export const retrieveTextFile = inngest .c…" at bounding box center [414, 199] width 486 height 251
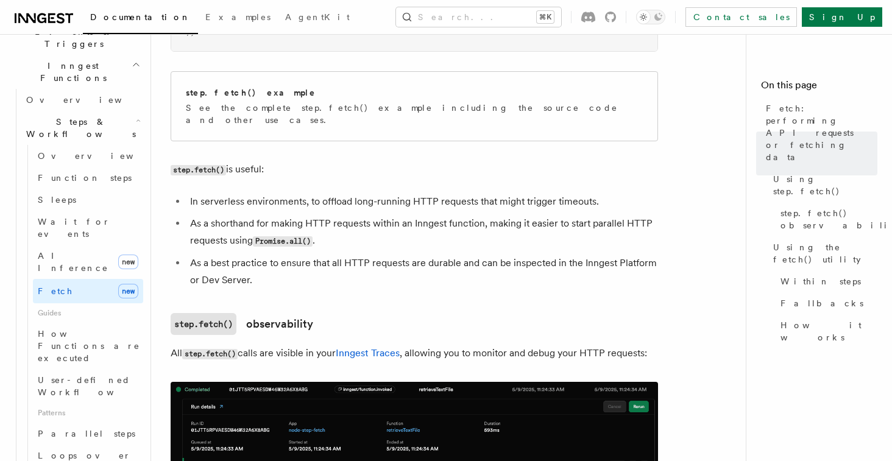
scroll to position [760, 0]
click at [321, 216] on li "As a shorthand for making HTTP requests within an Inngest function, making it e…" at bounding box center [423, 231] width 472 height 35
click at [333, 219] on li "As a shorthand for making HTTP requests within an Inngest function, making it e…" at bounding box center [423, 231] width 472 height 35
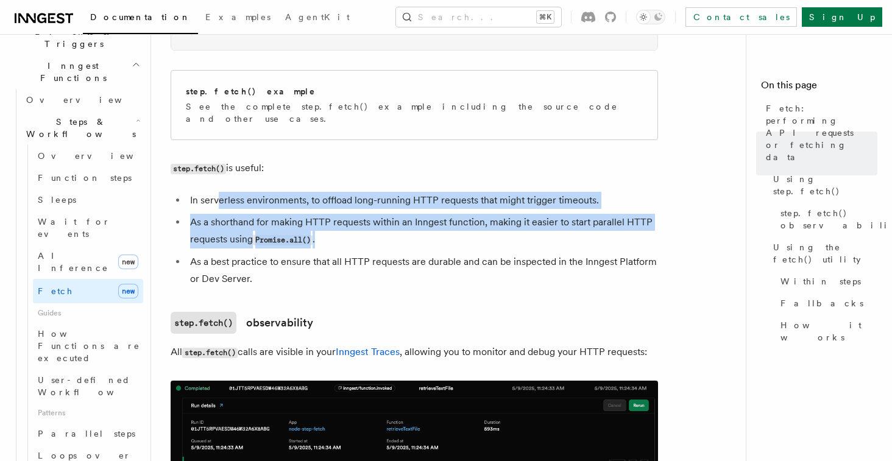
drag, startPoint x: 332, startPoint y: 226, endPoint x: 217, endPoint y: 188, distance: 120.9
click at [217, 192] on ul "In serverless environments, to offload long-running HTTP requests that might tr…" at bounding box center [415, 240] width 488 height 96
click at [402, 222] on li "As a shorthand for making HTTP requests within an Inngest function, making it e…" at bounding box center [423, 231] width 472 height 35
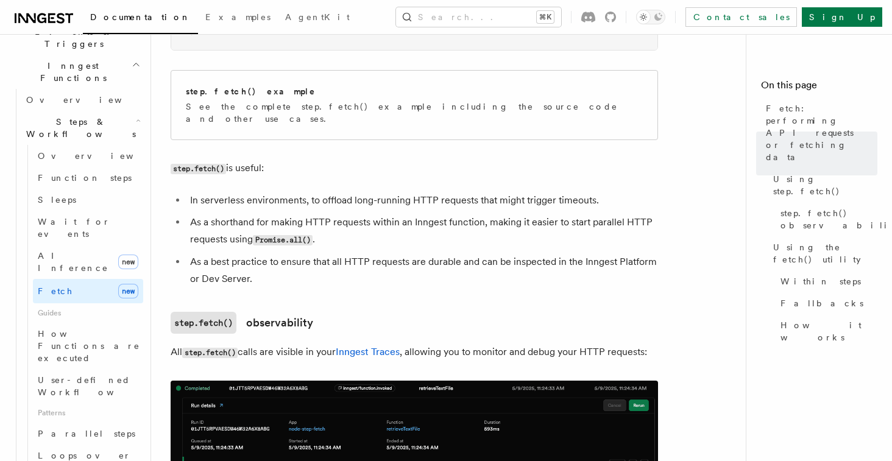
click at [402, 222] on li "As a shorthand for making HTTP requests within an Inngest function, making it e…" at bounding box center [423, 231] width 472 height 35
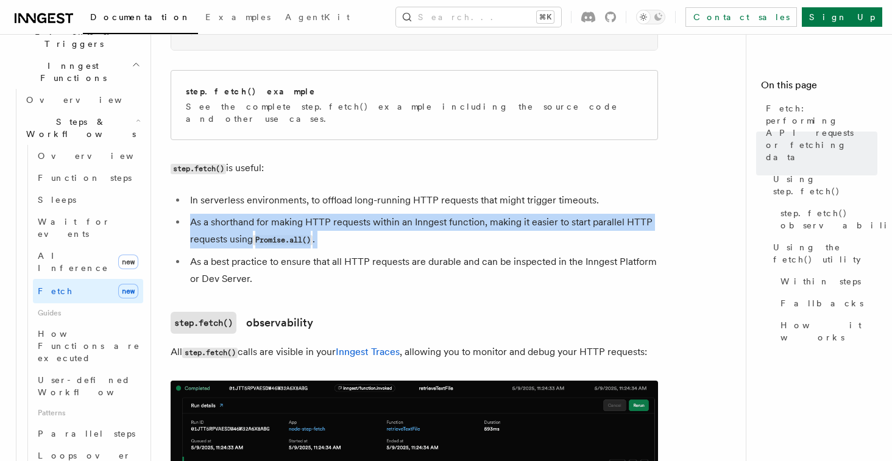
click at [402, 222] on li "As a shorthand for making HTTP requests within an Inngest function, making it e…" at bounding box center [423, 231] width 472 height 35
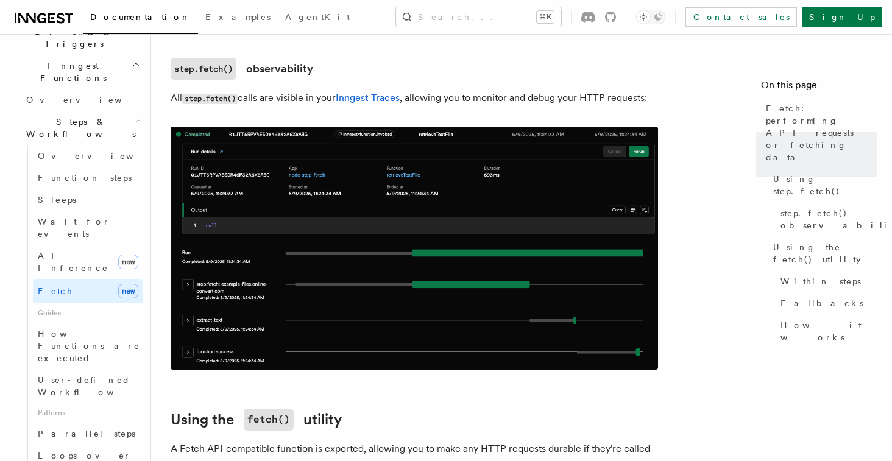
scroll to position [1018, 0]
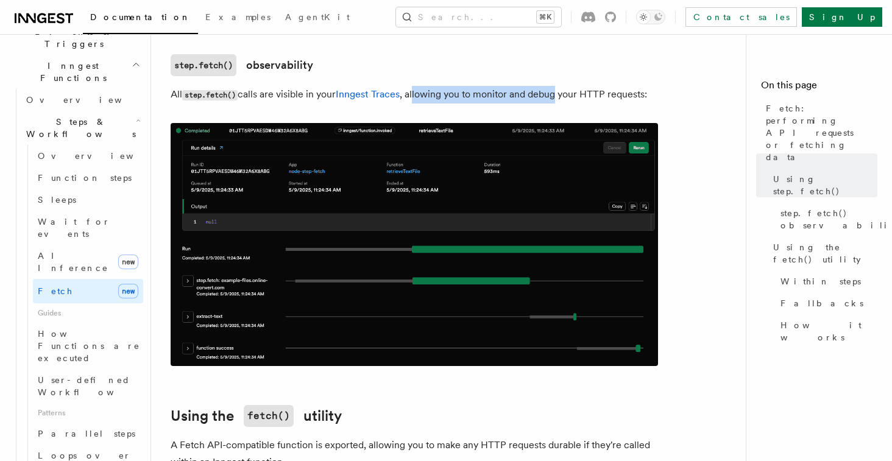
drag, startPoint x: 418, startPoint y: 87, endPoint x: 563, endPoint y: 84, distance: 144.5
click at [560, 86] on p "All step.fetch() calls are visible in your Inngest Traces , allowing you to mon…" at bounding box center [415, 95] width 488 height 18
click at [629, 87] on p "All step.fetch() calls are visible in your Inngest Traces , allowing you to mon…" at bounding box center [415, 95] width 488 height 18
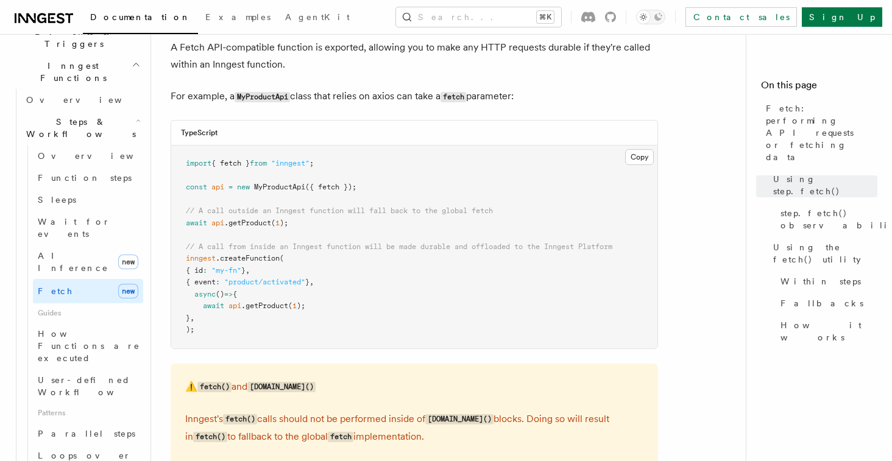
scroll to position [1422, 0]
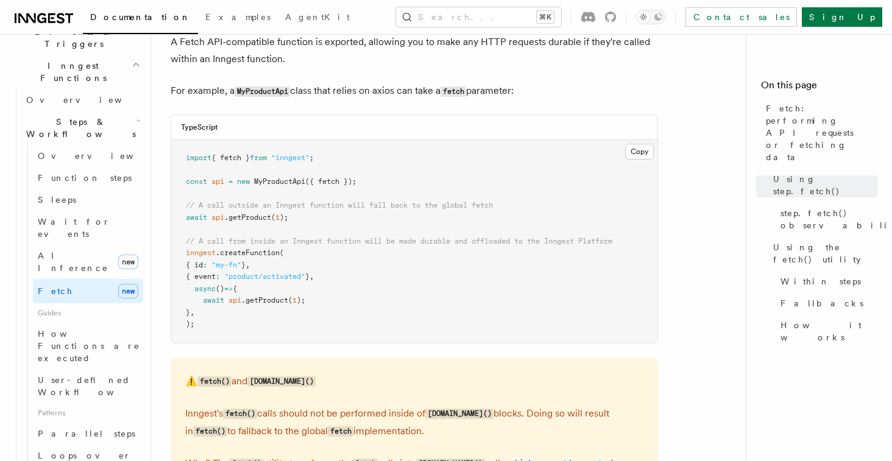
click at [344, 82] on p "For example, a MyProductApi class that relies on axios can take a fetch paramet…" at bounding box center [415, 91] width 488 height 18
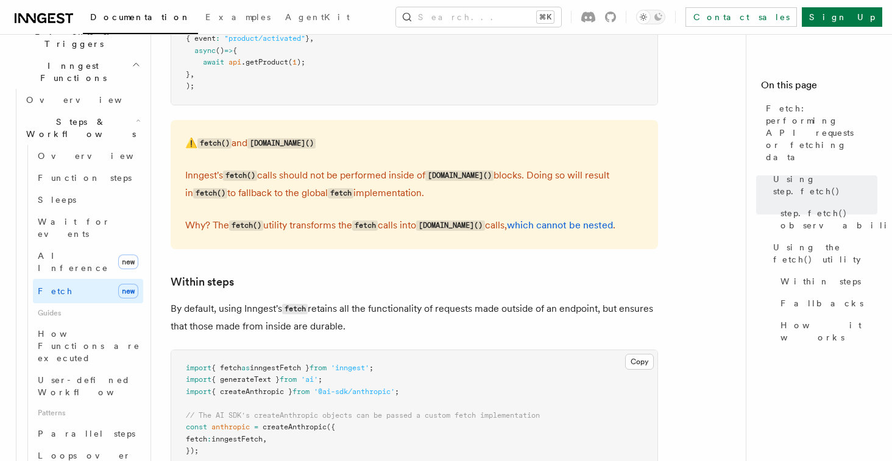
scroll to position [1700, 0]
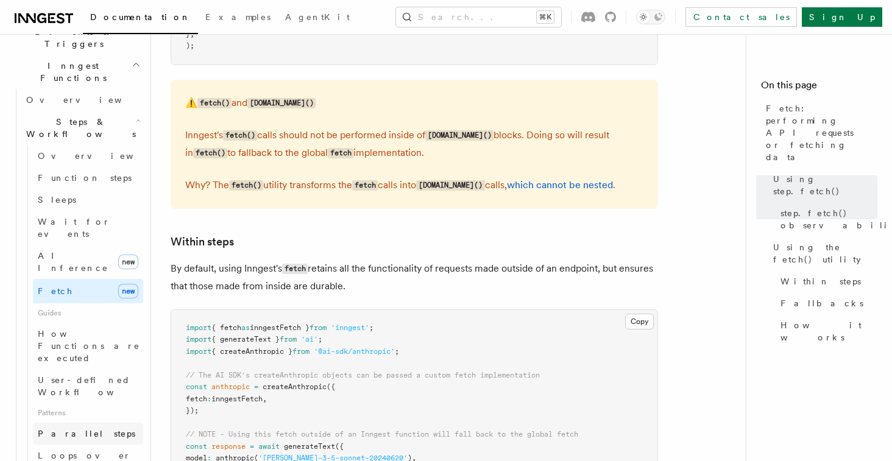
click at [78, 429] on span "Parallel steps" at bounding box center [87, 434] width 98 height 10
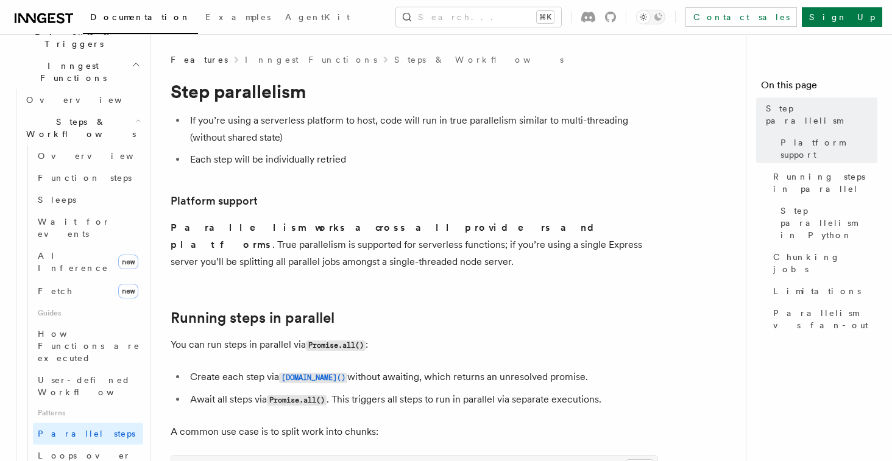
click at [476, 126] on li "If you’re using a serverless platform to host, code will run in true parallelis…" at bounding box center [423, 129] width 472 height 34
click at [401, 136] on li "If you’re using a serverless platform to host, code will run in true parallelis…" at bounding box center [423, 129] width 472 height 34
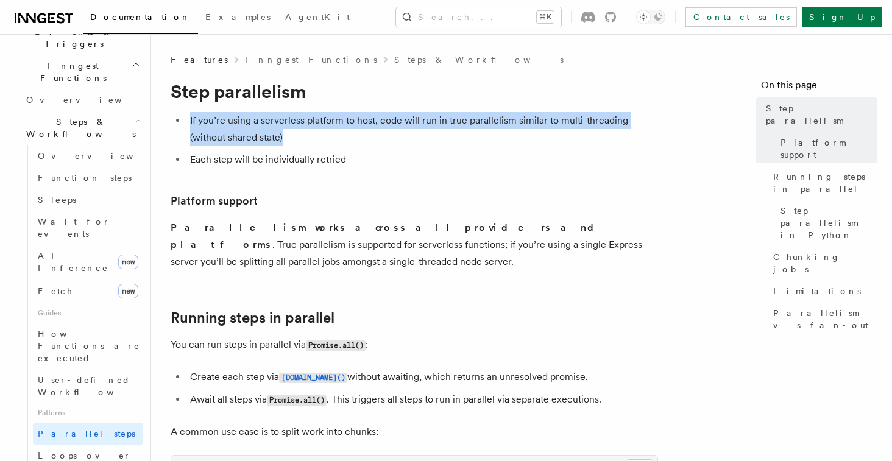
drag, startPoint x: 314, startPoint y: 135, endPoint x: 252, endPoint y: 110, distance: 66.5
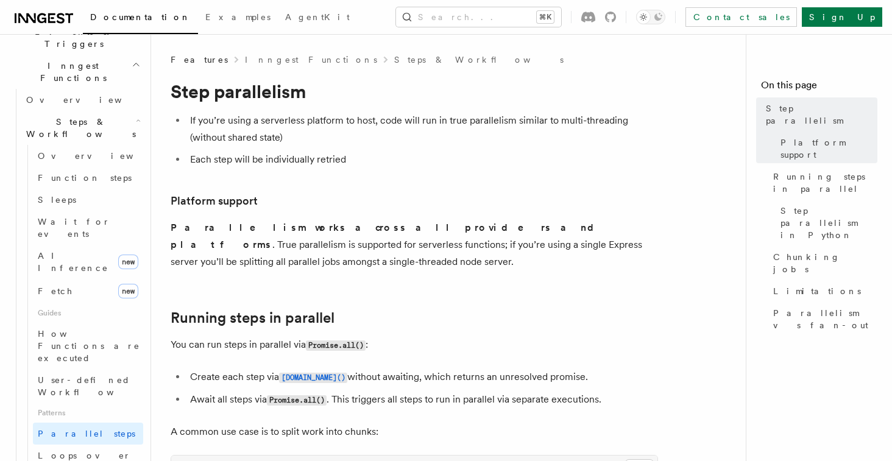
click at [323, 154] on li "Each step will be individually retried" at bounding box center [423, 159] width 472 height 17
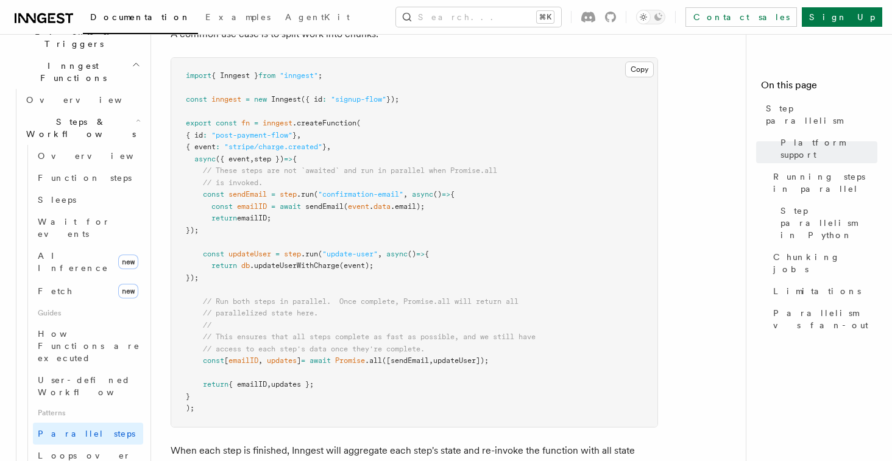
scroll to position [409, 0]
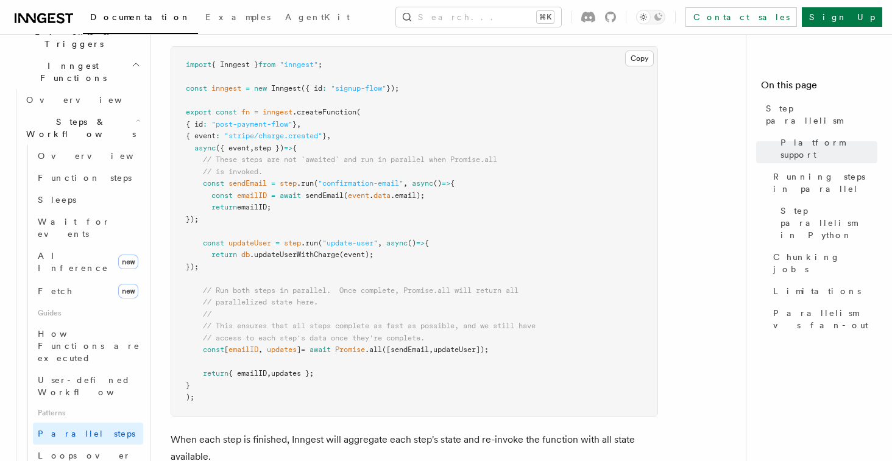
click at [243, 179] on span "sendEmail" at bounding box center [248, 183] width 38 height 9
click at [379, 346] on span ".all" at bounding box center [373, 350] width 17 height 9
click at [405, 338] on pre "import { Inngest } from "inngest" ; const inngest = new Inngest ({ id : "signup…" at bounding box center [414, 231] width 486 height 369
click at [422, 338] on pre "import { Inngest } from "inngest" ; const inngest = new Inngest ({ id : "signup…" at bounding box center [414, 231] width 486 height 369
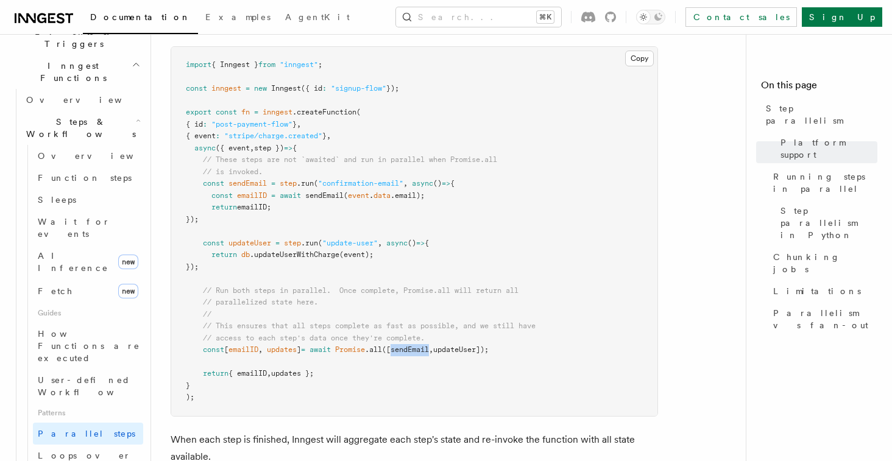
click at [422, 338] on pre "import { Inngest } from "inngest" ; const inngest = new Inngest ({ id : "signup…" at bounding box center [414, 231] width 486 height 369
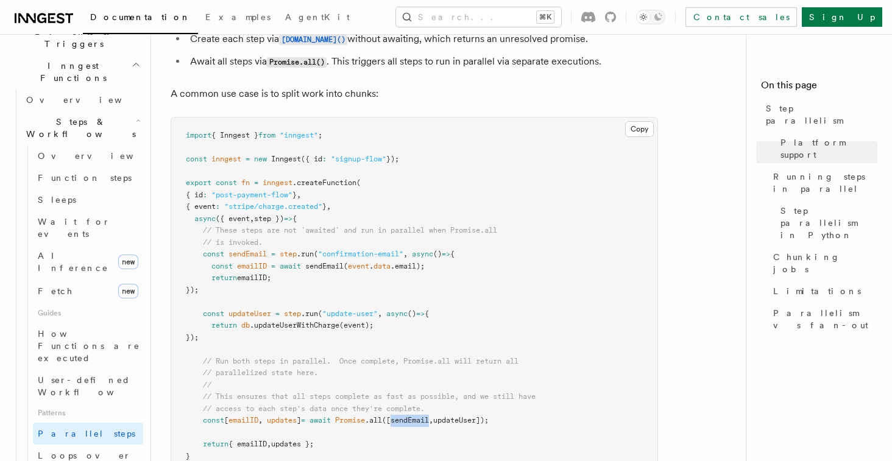
scroll to position [335, 0]
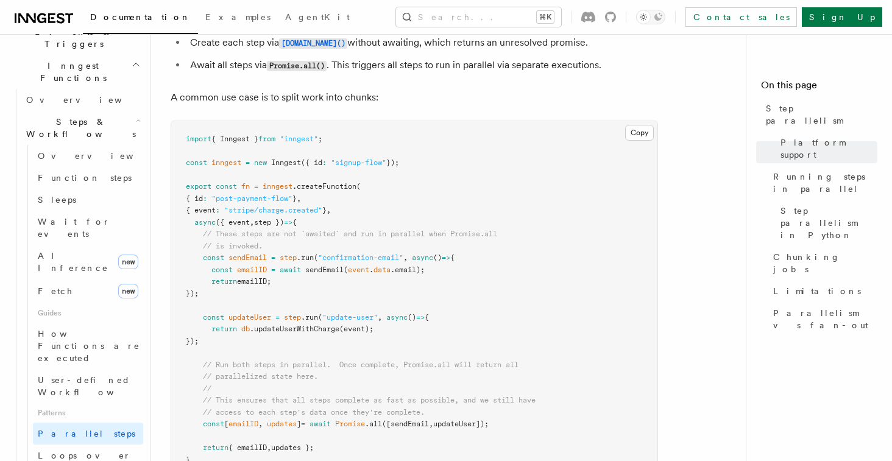
click at [287, 230] on span "// These steps are not `awaited` and run in parallel when Promise.all" at bounding box center [350, 234] width 294 height 9
click at [316, 230] on span "// These steps are not `awaited` and run in parallel when Promise.all" at bounding box center [350, 234] width 294 height 9
click at [356, 223] on pre "import { Inngest } from "inngest" ; const inngest = new Inngest ({ id : "signup…" at bounding box center [414, 305] width 486 height 369
click at [388, 223] on pre "import { Inngest } from "inngest" ; const inngest = new Inngest ({ id : "signup…" at bounding box center [414, 305] width 486 height 369
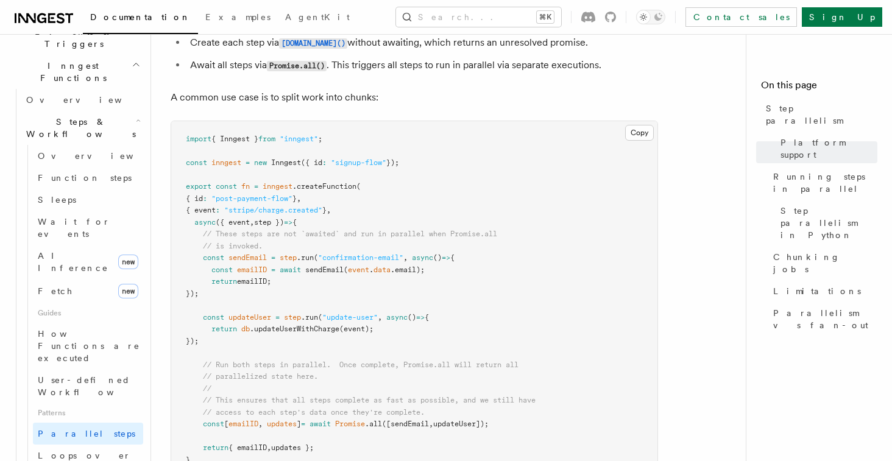
click at [321, 235] on pre "import { Inngest } from "inngest" ; const inngest = new Inngest ({ id : "signup…" at bounding box center [414, 305] width 486 height 369
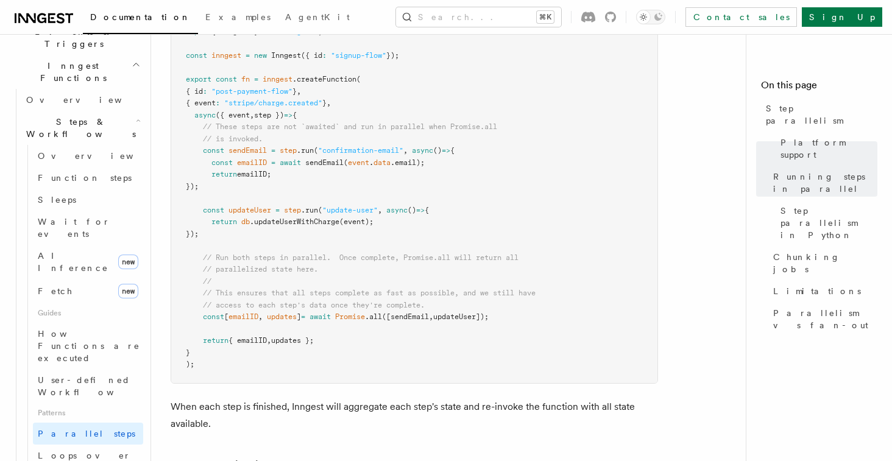
scroll to position [455, 0]
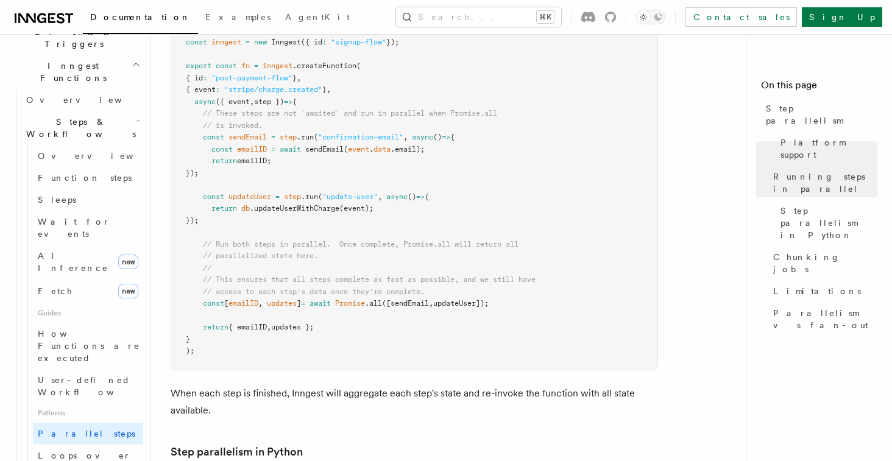
click at [294, 316] on pre "import { Inngest } from "inngest" ; const inngest = new Inngest ({ id : "signup…" at bounding box center [414, 185] width 486 height 369
click at [262, 323] on span "{ emailID" at bounding box center [248, 327] width 38 height 9
click at [292, 323] on span "updates };" at bounding box center [292, 327] width 43 height 9
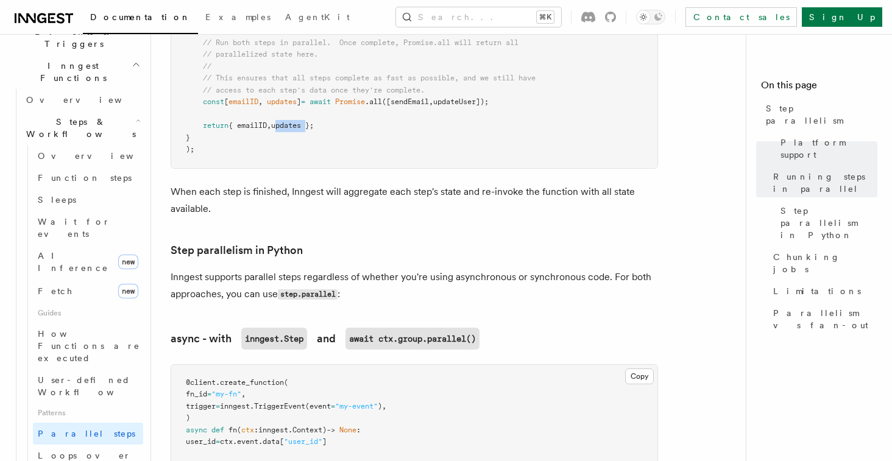
scroll to position [665, 0]
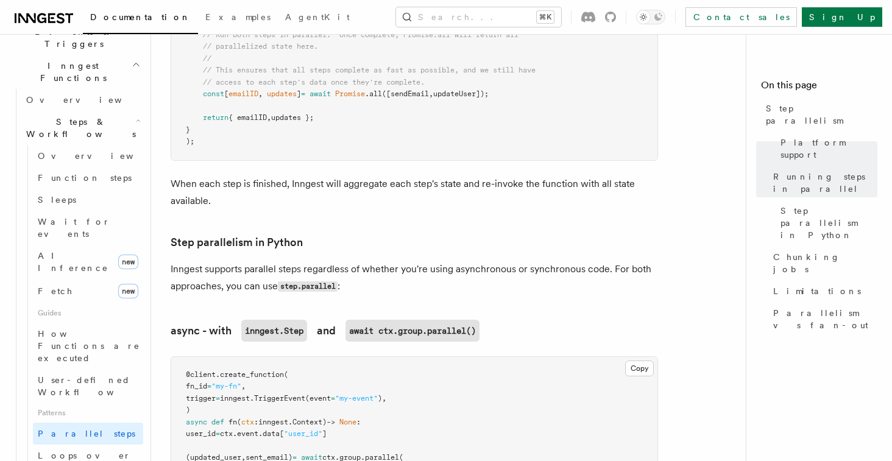
click at [379, 176] on p "When each step is finished, Inngest will aggregate each step's state and re-inv…" at bounding box center [415, 193] width 488 height 34
click at [401, 176] on p "When each step is finished, Inngest will aggregate each step's state and re-inv…" at bounding box center [415, 193] width 488 height 34
click at [511, 176] on p "When each step is finished, Inngest will aggregate each step's state and re-inv…" at bounding box center [415, 193] width 488 height 34
click at [533, 176] on p "When each step is finished, Inngest will aggregate each step's state and re-inv…" at bounding box center [415, 193] width 488 height 34
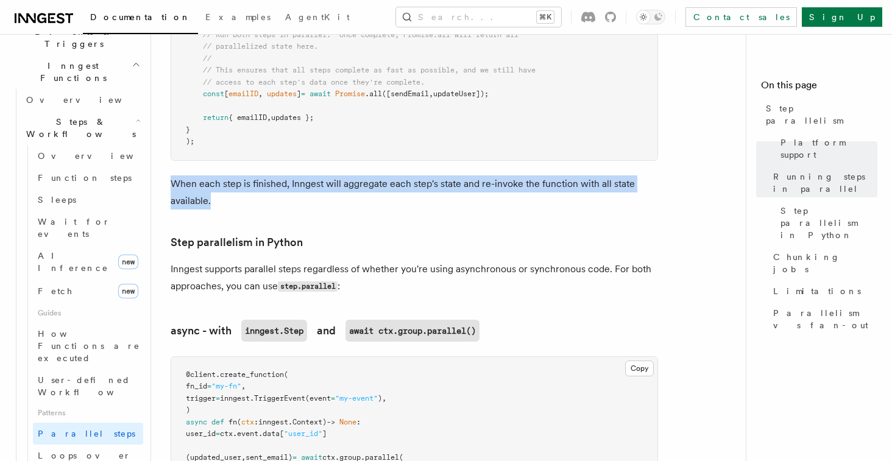
drag, startPoint x: 219, startPoint y: 185, endPoint x: 171, endPoint y: 165, distance: 51.9
click at [171, 176] on p "When each step is finished, Inngest will aggregate each step's state and re-inv…" at bounding box center [415, 193] width 488 height 34
click at [266, 234] on link "Step parallelism in Python" at bounding box center [237, 242] width 132 height 17
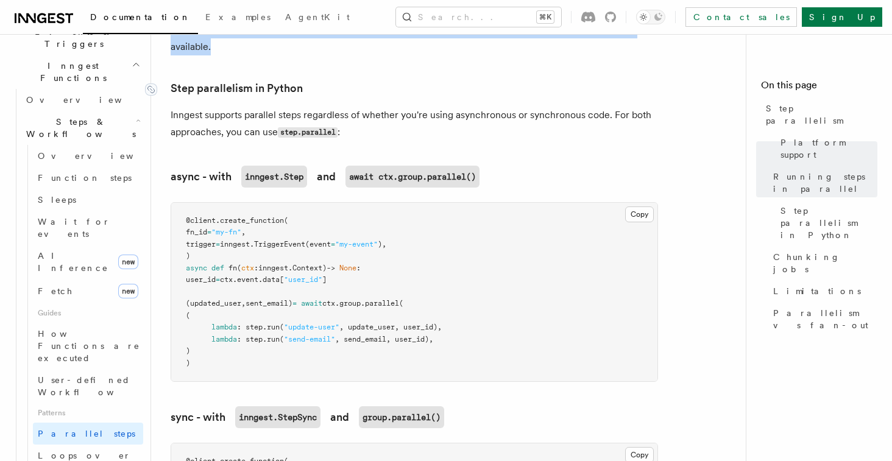
scroll to position [824, 0]
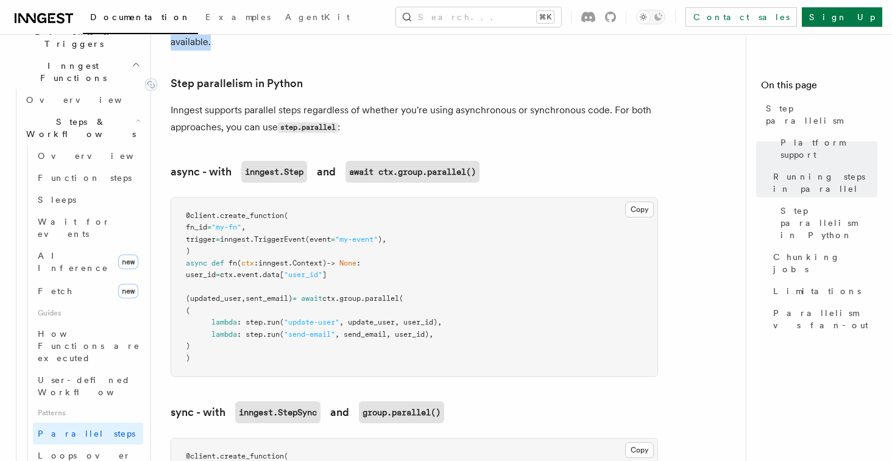
click at [262, 268] on pre "@client . create_function ( fn_id = "my-fn" , trigger = inngest. TriggerEvent (…" at bounding box center [414, 287] width 486 height 179
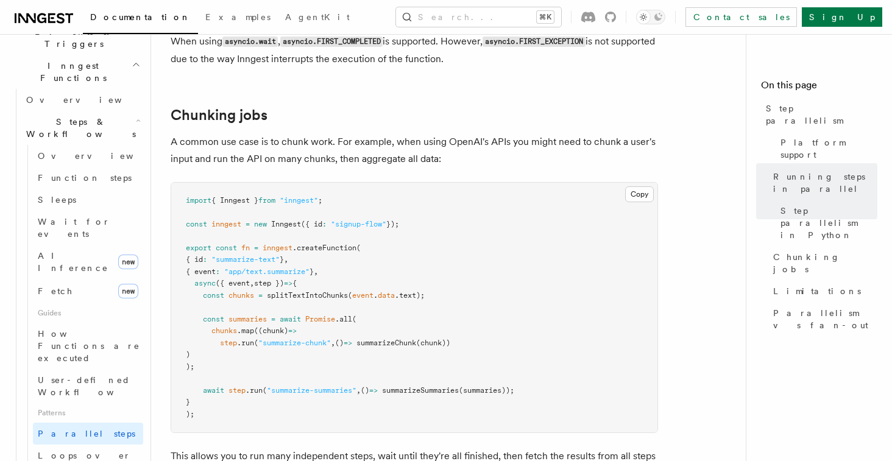
scroll to position [1666, 0]
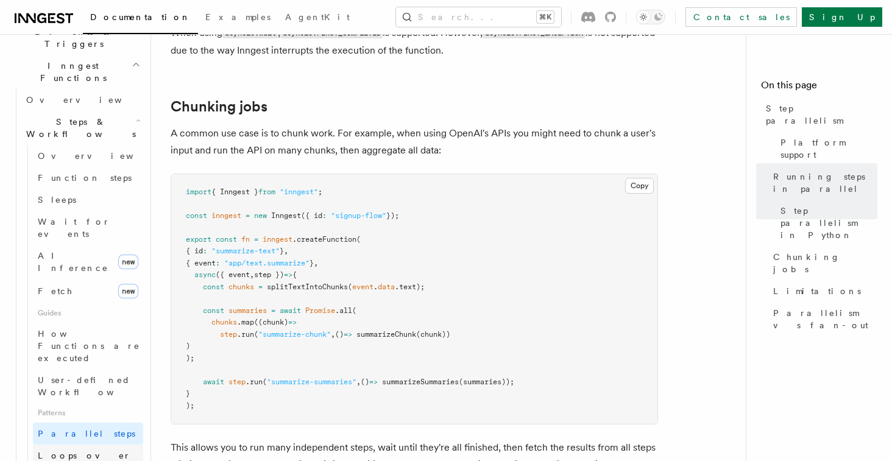
click at [85, 451] on span "Loops over steps" at bounding box center [84, 462] width 93 height 22
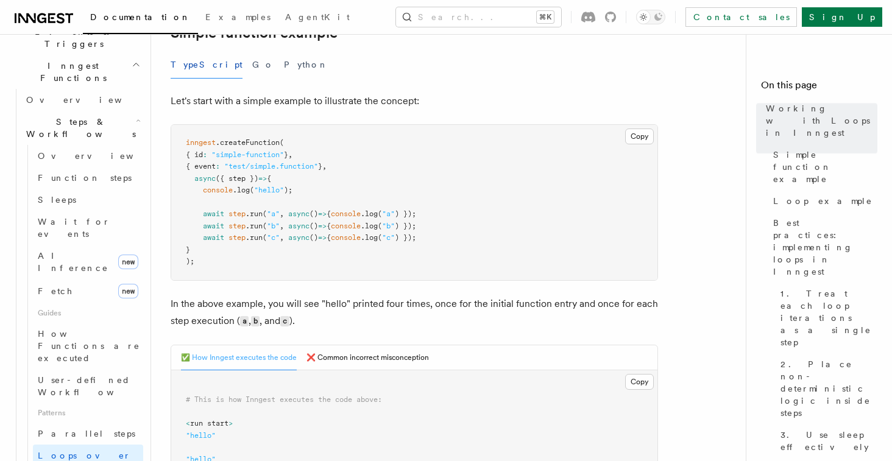
scroll to position [231, 0]
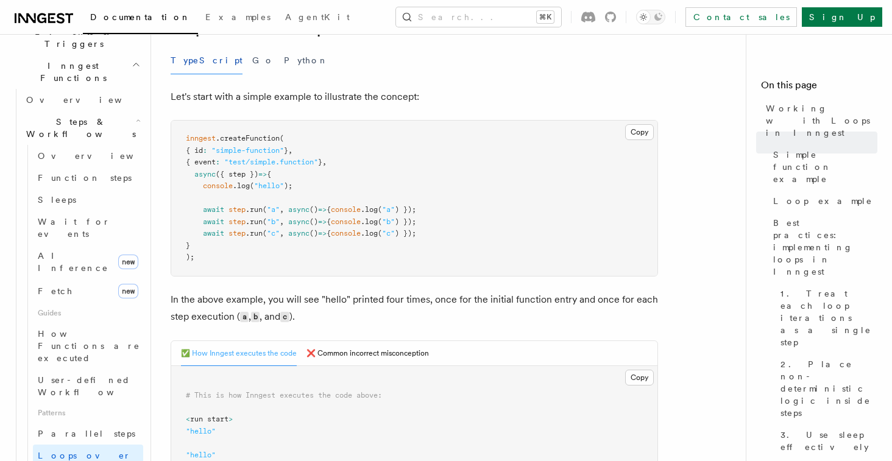
click at [382, 211] on span "(" at bounding box center [380, 209] width 4 height 9
click at [395, 224] on span ""b"" at bounding box center [388, 222] width 13 height 9
click at [395, 230] on span ""c"" at bounding box center [388, 233] width 13 height 9
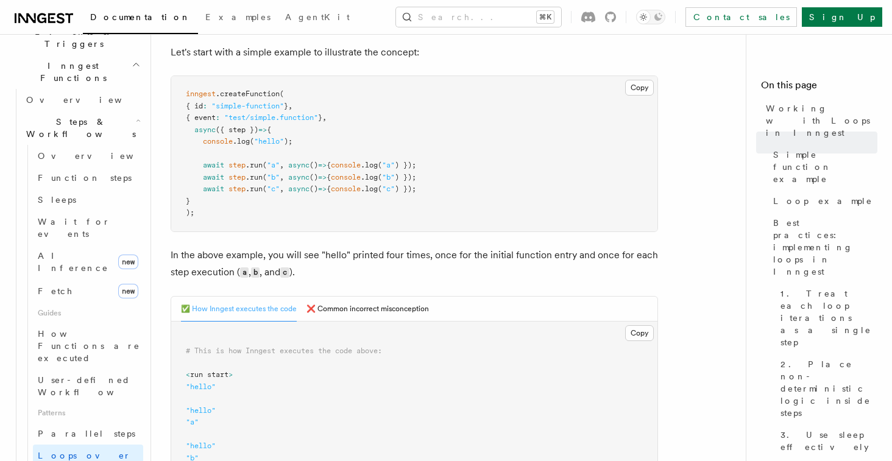
scroll to position [277, 0]
click at [437, 249] on p "In the above example, you will see "hello" printed four times, once for the ini…" at bounding box center [415, 262] width 488 height 35
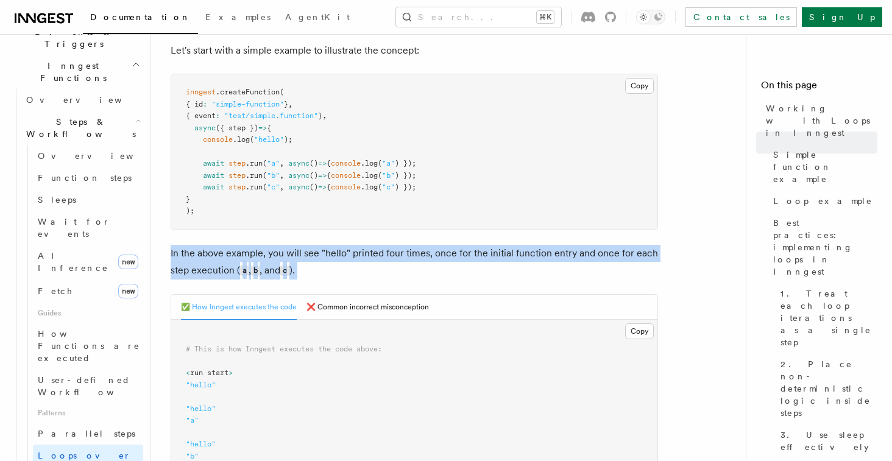
click at [437, 249] on p "In the above example, you will see "hello" printed four times, once for the ini…" at bounding box center [415, 262] width 488 height 35
click at [433, 254] on p "In the above example, you will see "hello" printed four times, once for the ini…" at bounding box center [415, 262] width 488 height 35
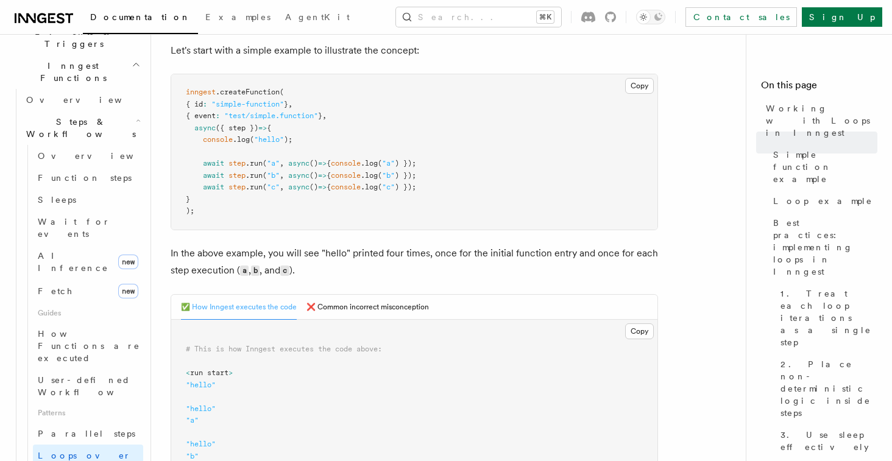
click at [460, 261] on p "In the above example, you will see "hello" printed four times, once for the ini…" at bounding box center [415, 262] width 488 height 35
drag, startPoint x: 484, startPoint y: 255, endPoint x: 549, endPoint y: 253, distance: 65.3
click at [549, 254] on p "In the above example, you will see "hello" printed four times, once for the ini…" at bounding box center [415, 262] width 488 height 35
click at [588, 252] on p "In the above example, you will see "hello" printed four times, once for the ini…" at bounding box center [415, 262] width 488 height 35
click at [611, 252] on p "In the above example, you will see "hello" printed four times, once for the ini…" at bounding box center [415, 262] width 488 height 35
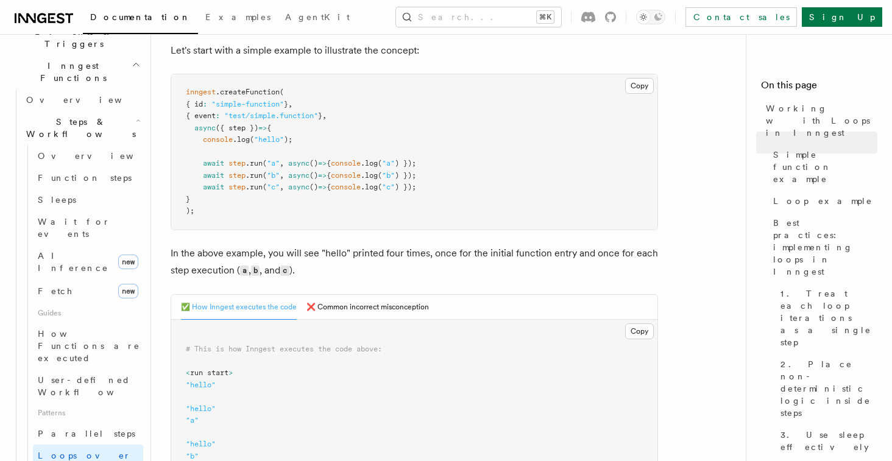
click at [230, 270] on p "In the above example, you will see "hello" printed four times, once for the ini…" at bounding box center [415, 262] width 488 height 35
click at [262, 270] on p "In the above example, you will see "hello" printed four times, once for the ini…" at bounding box center [415, 262] width 488 height 35
click at [294, 270] on p "In the above example, you will see "hello" printed four times, once for the ini…" at bounding box center [415, 262] width 488 height 35
click at [289, 270] on code "c" at bounding box center [284, 271] width 9 height 10
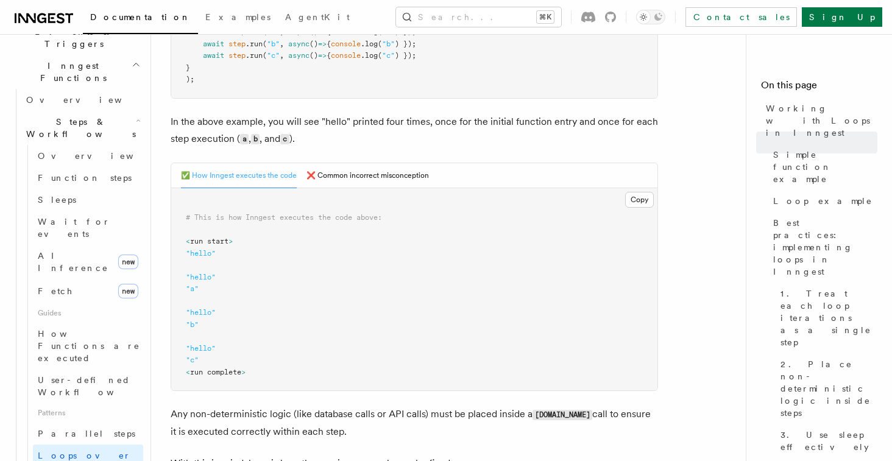
scroll to position [415, 0]
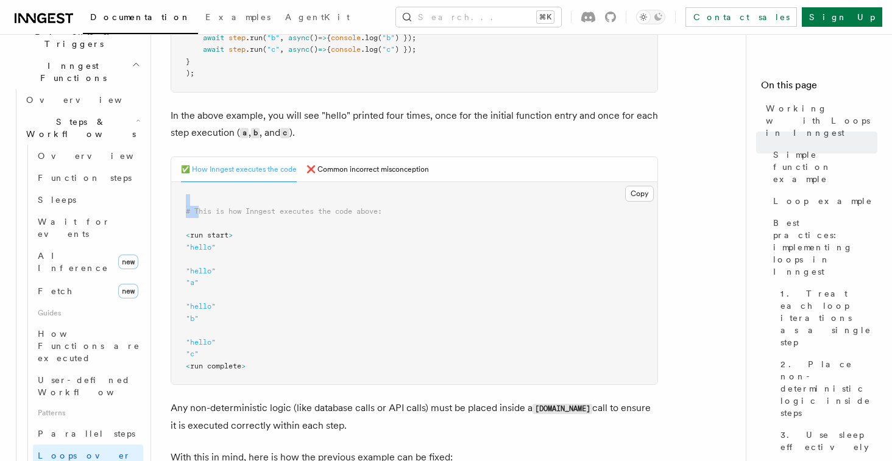
drag, startPoint x: 199, startPoint y: 209, endPoint x: 402, endPoint y: 204, distance: 203.1
click at [402, 204] on pre "# This is how Inngest executes the code above: < run start > "hello" "hello" "a…" at bounding box center [414, 283] width 486 height 203
click at [369, 167] on button "❌ Common incorrect misconception" at bounding box center [368, 169] width 123 height 25
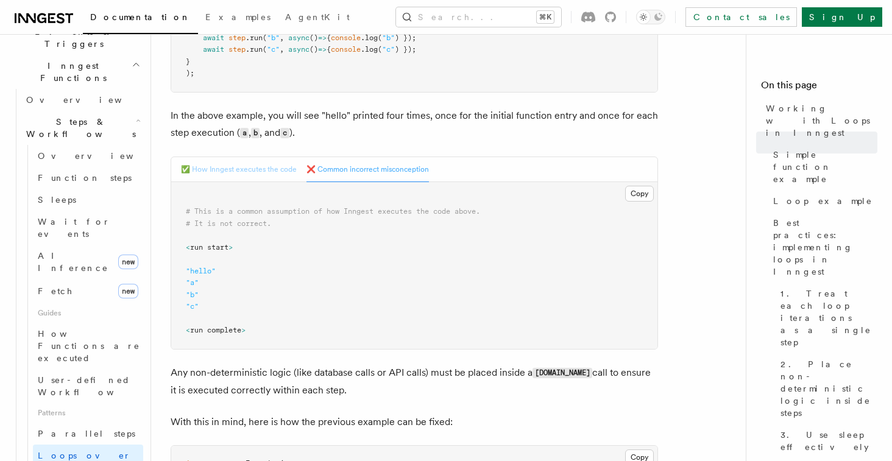
click at [241, 169] on button "✅ How Inngest executes the code" at bounding box center [239, 169] width 116 height 25
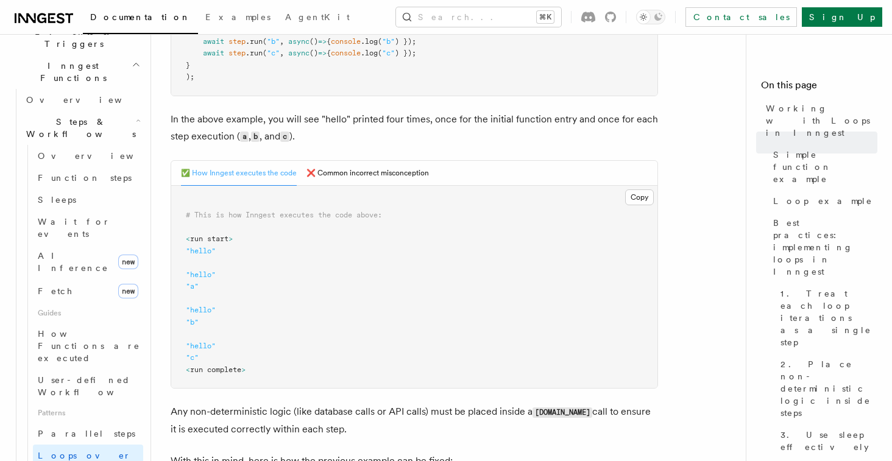
scroll to position [413, 0]
click at [219, 239] on span "run start" at bounding box center [209, 237] width 38 height 9
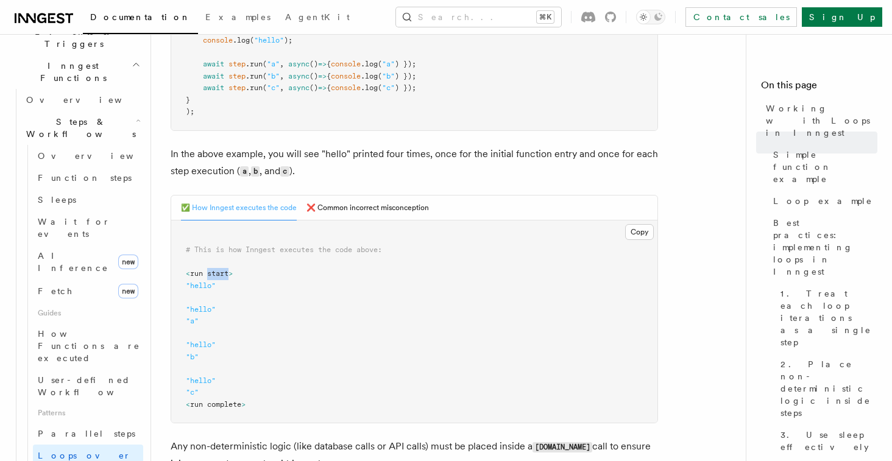
scroll to position [382, 0]
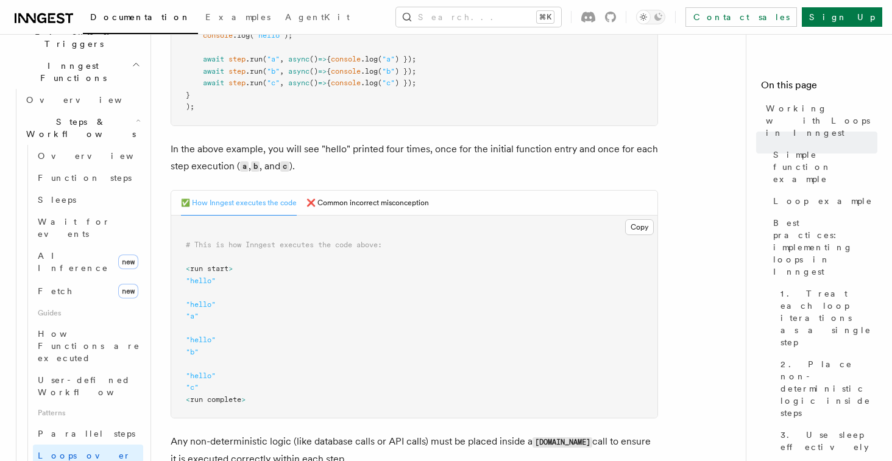
click at [288, 279] on pre "# This is how Inngest executes the code above: < run start > "hello" "hello" "a…" at bounding box center [414, 317] width 486 height 203
drag, startPoint x: 188, startPoint y: 270, endPoint x: 219, endPoint y: 283, distance: 34.2
click at [220, 284] on pre "# This is how Inngest executes the code above: < run start > "hello" "hello" "a…" at bounding box center [414, 317] width 486 height 203
click at [199, 302] on span ""hello"" at bounding box center [201, 305] width 30 height 9
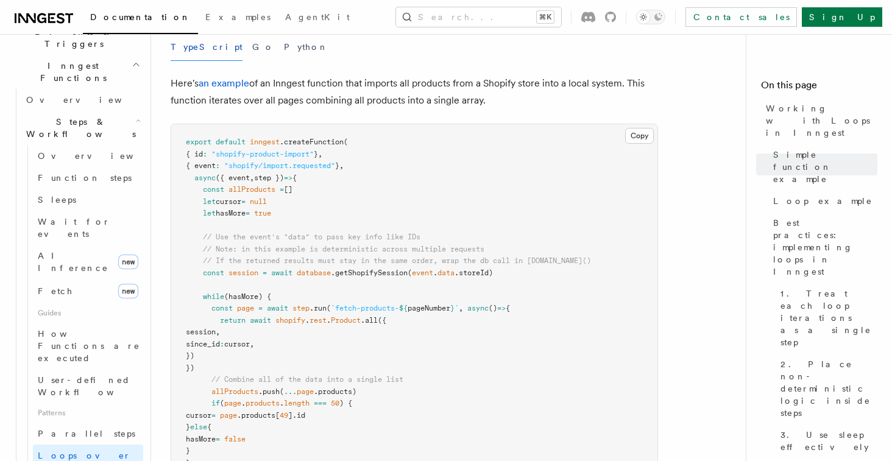
scroll to position [1177, 0]
click at [459, 103] on p "Here's an example of an Inngest function that imports all products from a Shopi…" at bounding box center [415, 91] width 488 height 34
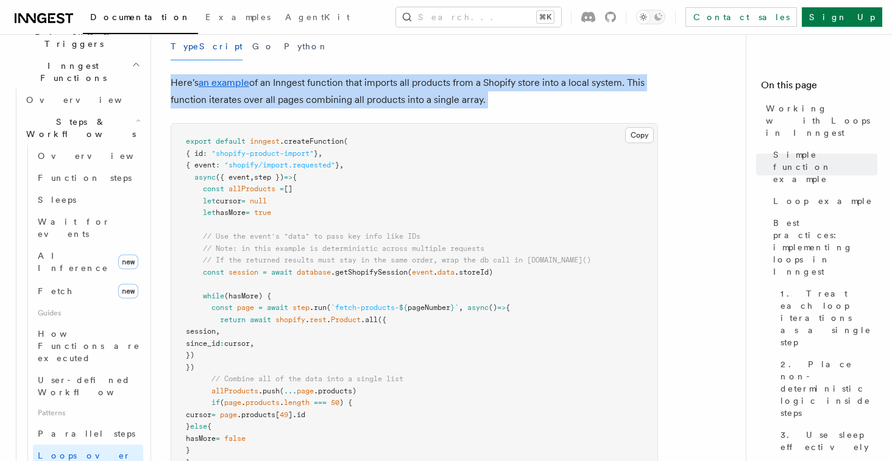
click at [459, 103] on p "Here's an example of an Inngest function that imports all products from a Shopi…" at bounding box center [415, 91] width 488 height 34
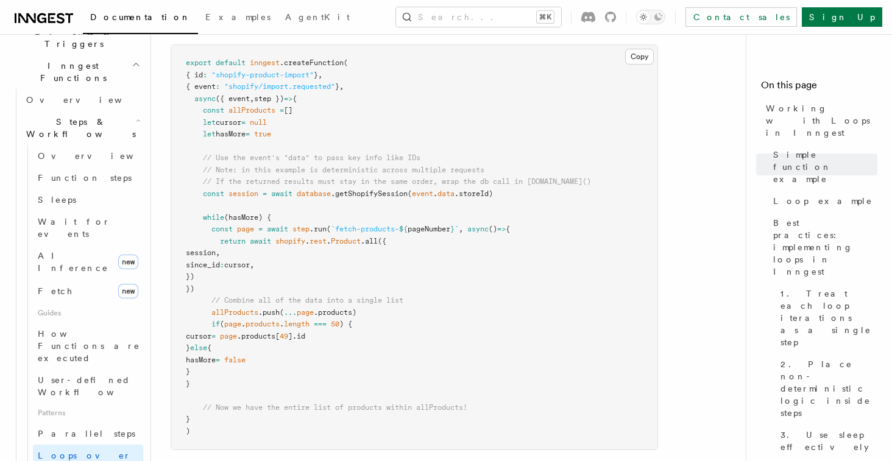
scroll to position [1264, 0]
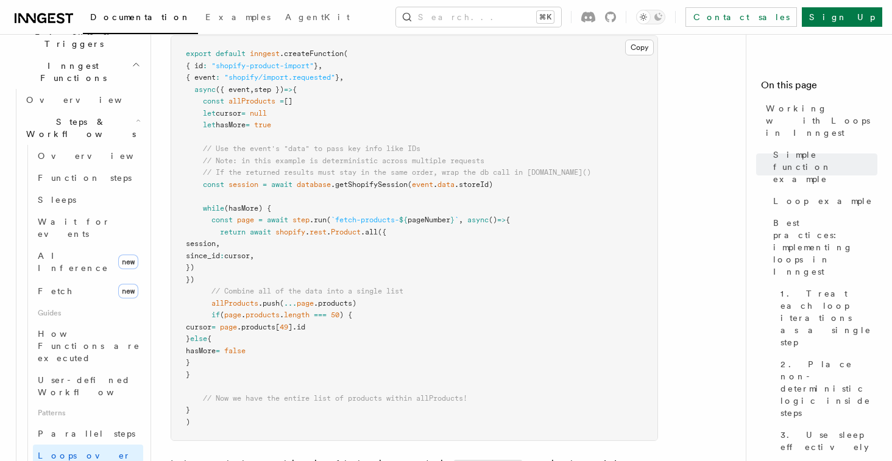
click at [360, 117] on pre "export default inngest .createFunction ( { id : "shopify-product-import" } , { …" at bounding box center [414, 238] width 486 height 405
click at [244, 127] on span "hasMore" at bounding box center [231, 125] width 30 height 9
click at [268, 127] on span "true" at bounding box center [262, 125] width 17 height 9
drag, startPoint x: 294, startPoint y: 129, endPoint x: 230, endPoint y: 108, distance: 68.1
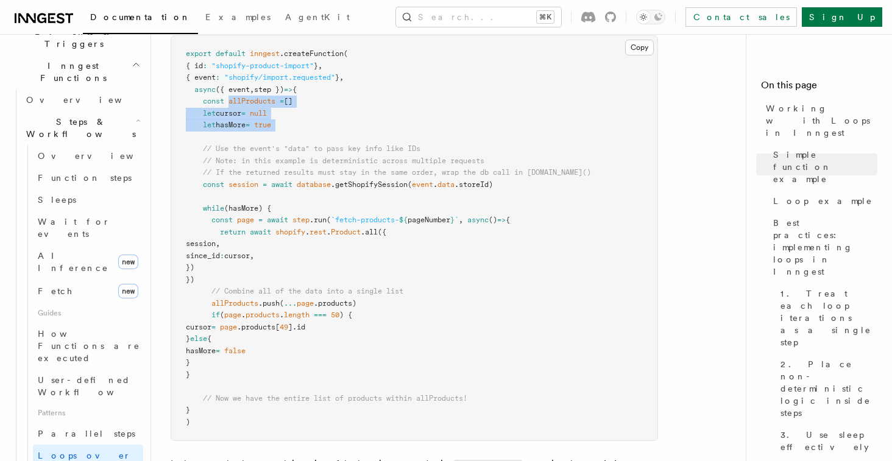
click at [230, 108] on pre "export default inngest .createFunction ( { id : "shopify-product-import" } , { …" at bounding box center [414, 238] width 486 height 405
click at [297, 118] on pre "export default inngest .createFunction ( { id : "shopify-product-import" } , { …" at bounding box center [414, 238] width 486 height 405
click at [366, 185] on span ".getShopifySession" at bounding box center [369, 184] width 77 height 9
click at [447, 186] on span "data" at bounding box center [446, 184] width 17 height 9
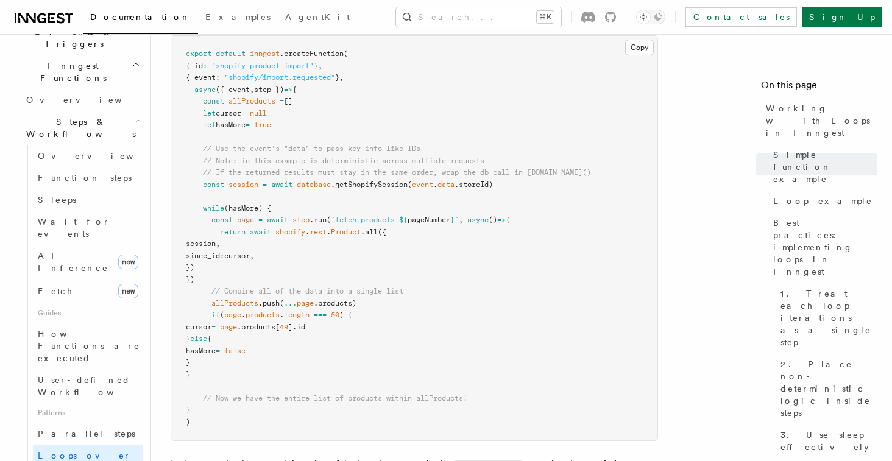
click at [466, 185] on span ".storeId)" at bounding box center [474, 184] width 38 height 9
click at [478, 188] on span ".storeId)" at bounding box center [474, 184] width 38 height 9
click at [461, 190] on pre "export default inngest .createFunction ( { id : "shopify-product-import" } , { …" at bounding box center [414, 238] width 486 height 405
click at [475, 190] on pre "export default inngest .createFunction ( { id : "shopify-product-import" } , { …" at bounding box center [414, 238] width 486 height 405
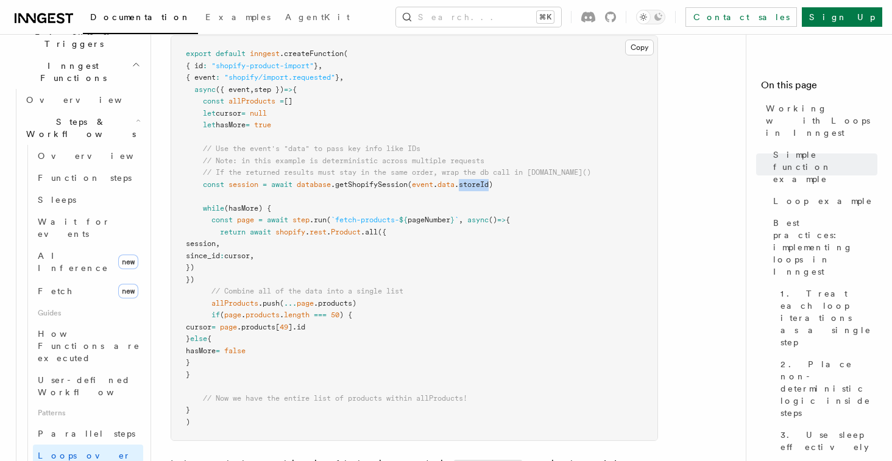
click at [475, 190] on pre "export default inngest .createFunction ( { id : "shopify-product-import" } , { …" at bounding box center [414, 238] width 486 height 405
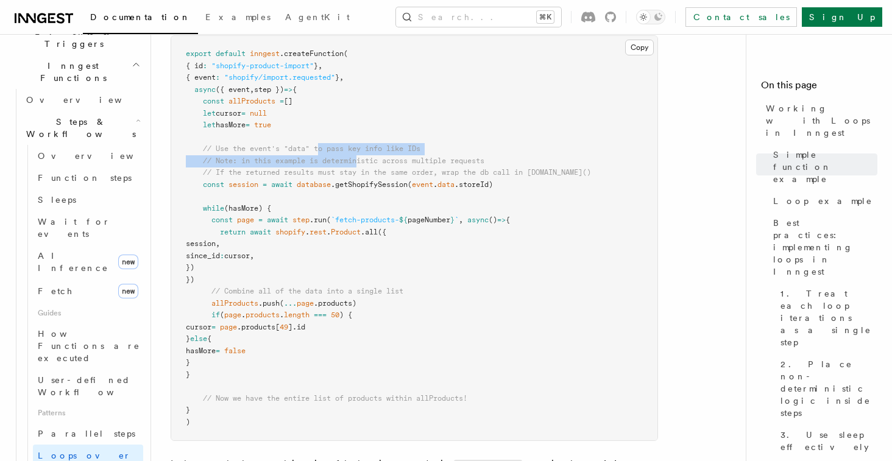
drag, startPoint x: 322, startPoint y: 148, endPoint x: 360, endPoint y: 159, distance: 39.4
click at [360, 159] on code "export default inngest .createFunction ( { id : "shopify-product-import" } , { …" at bounding box center [388, 237] width 405 height 377
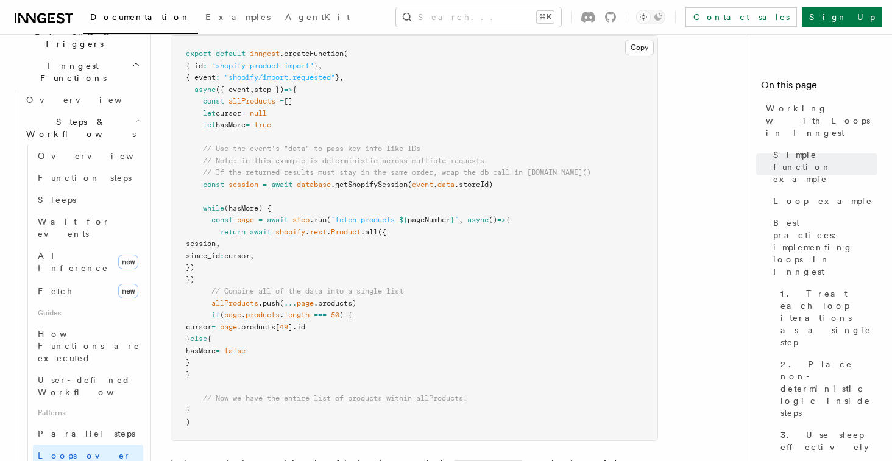
click at [405, 183] on span ".getShopifySession" at bounding box center [369, 184] width 77 height 9
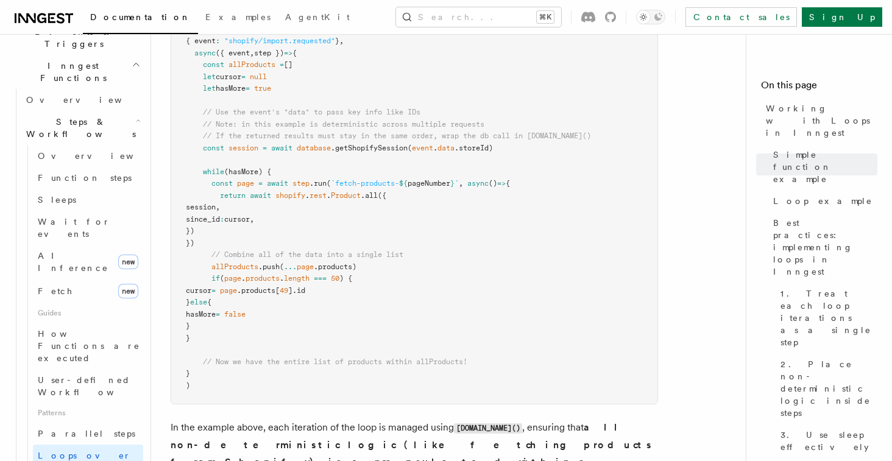
scroll to position [1304, 0]
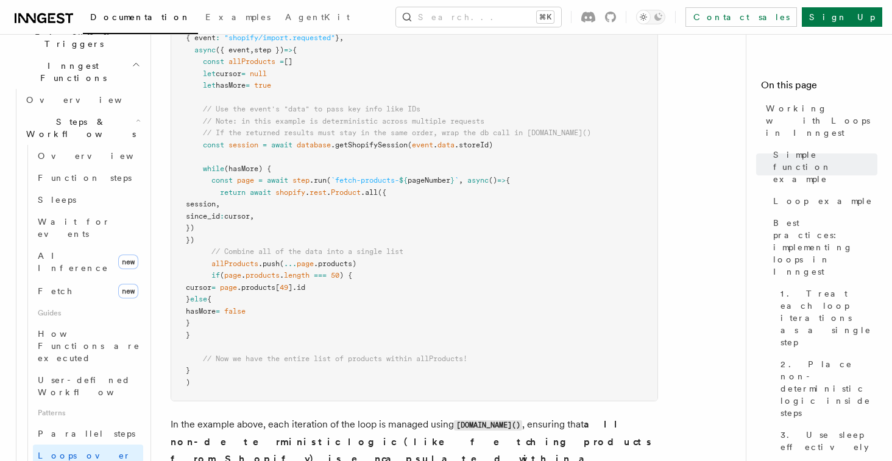
click at [239, 171] on span "(hasMore) {" at bounding box center [247, 169] width 47 height 9
click at [247, 173] on span "(hasMore) {" at bounding box center [247, 169] width 47 height 9
click at [278, 180] on span "await" at bounding box center [277, 180] width 21 height 9
click at [557, 181] on pre "export default inngest .createFunction ( { id : "shopify-product-import" } , { …" at bounding box center [414, 198] width 486 height 405
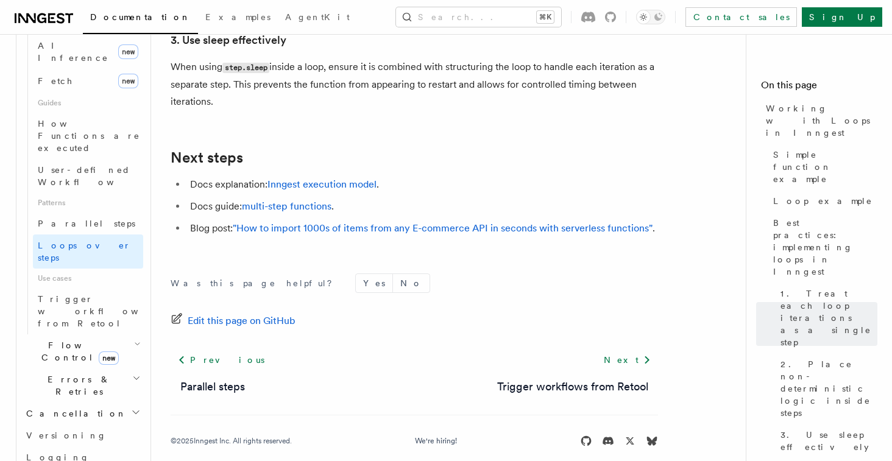
scroll to position [546, 0]
click at [61, 339] on span "Flow Control new" at bounding box center [77, 351] width 113 height 24
click at [77, 390] on link "Singleton new" at bounding box center [88, 402] width 110 height 24
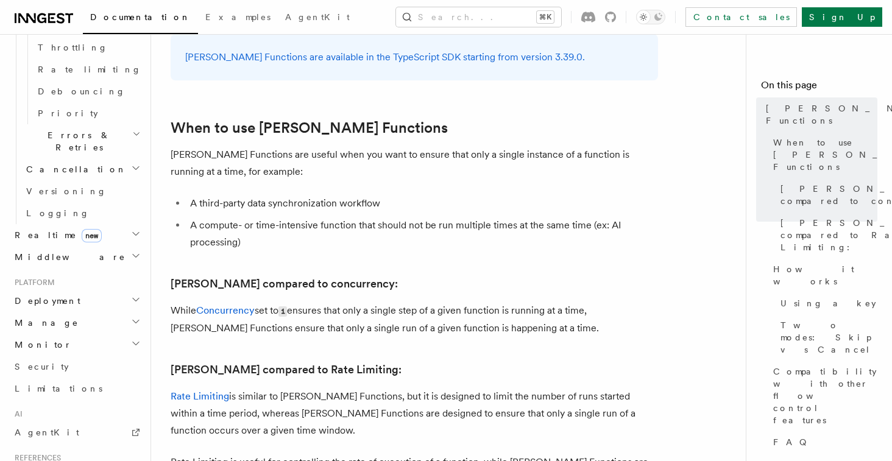
scroll to position [407, 0]
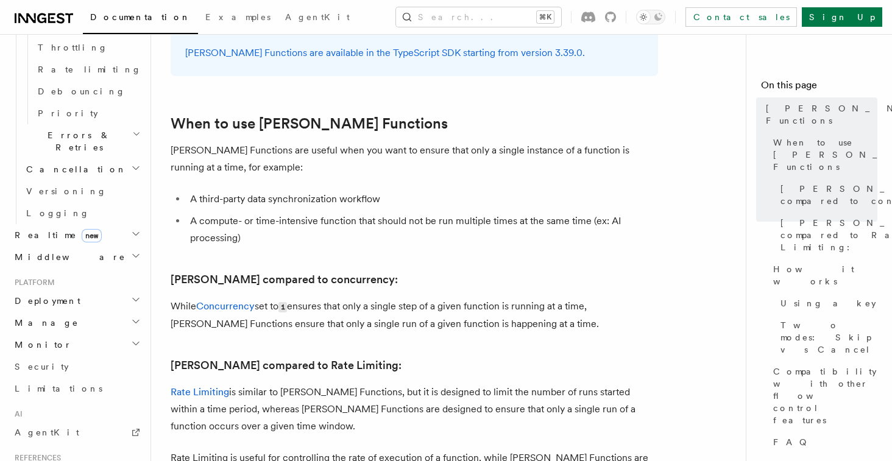
click at [359, 191] on li "A third-party data synchronization workflow" at bounding box center [423, 199] width 472 height 17
click at [359, 213] on li "A compute- or time-intensive function that should not be run multiple times at …" at bounding box center [423, 230] width 472 height 34
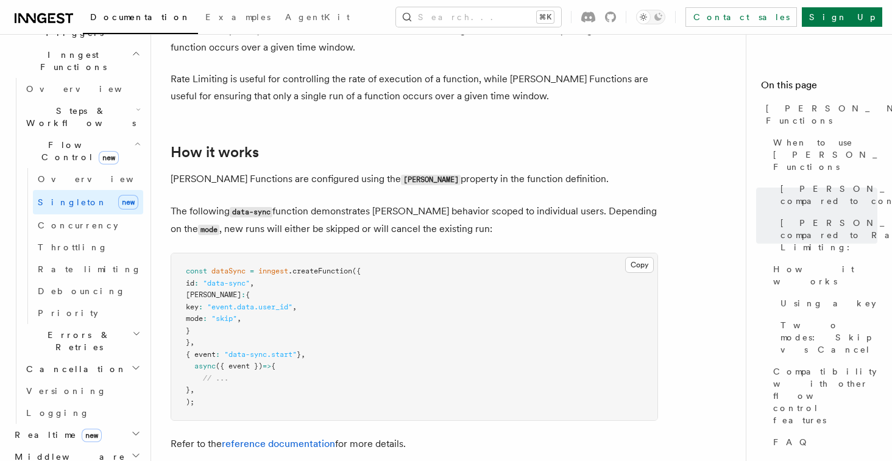
scroll to position [343, 0]
click at [83, 224] on span "Concurrency" at bounding box center [78, 229] width 80 height 10
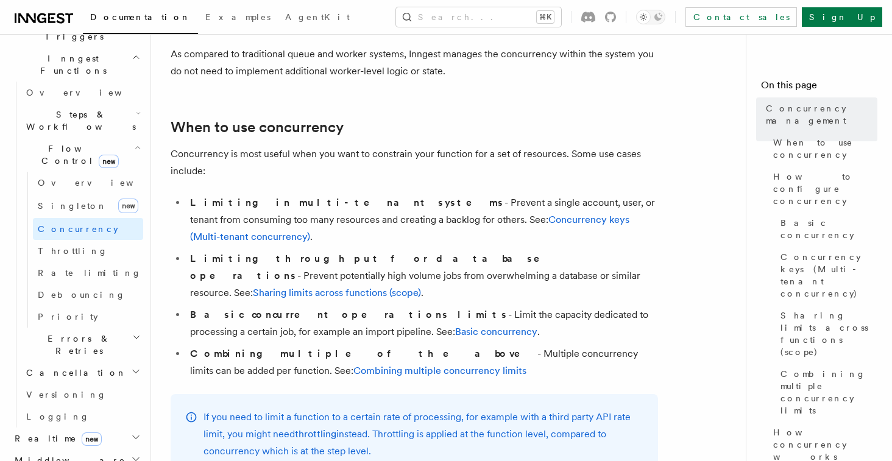
scroll to position [199, 0]
click at [352, 193] on li "Limiting in multi-tenant systems - Prevent a single account, user, or tenant fr…" at bounding box center [423, 218] width 472 height 51
click at [352, 195] on li "Limiting in multi-tenant systems - Prevent a single account, user, or tenant fr…" at bounding box center [423, 218] width 472 height 51
click at [324, 204] on li "Limiting in multi-tenant systems - Prevent a single account, user, or tenant fr…" at bounding box center [423, 218] width 472 height 51
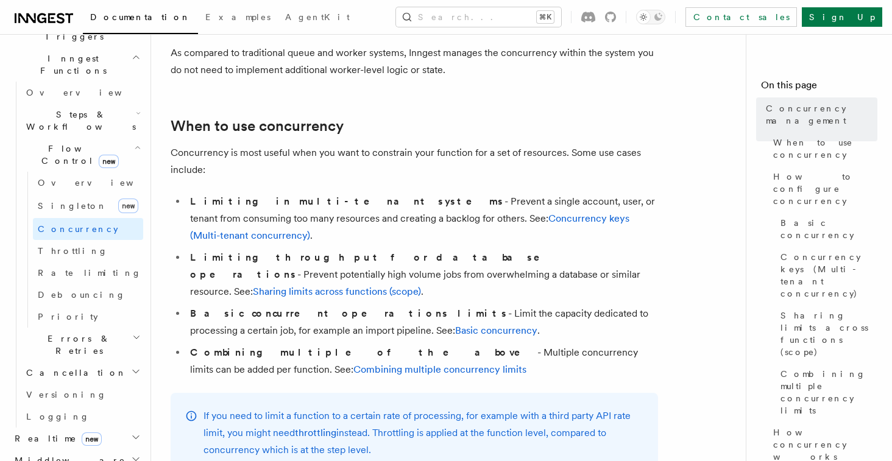
click at [280, 199] on li "Limiting in multi-tenant systems - Prevent a single account, user, or tenant fr…" at bounding box center [423, 218] width 472 height 51
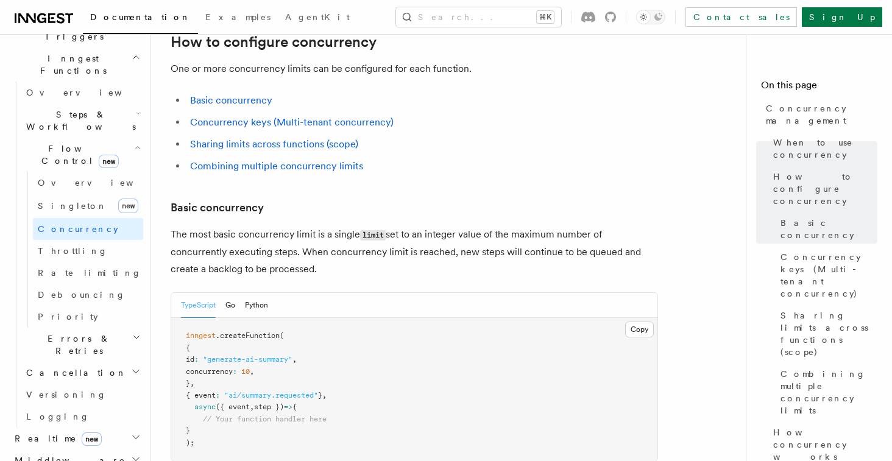
scroll to position [689, 0]
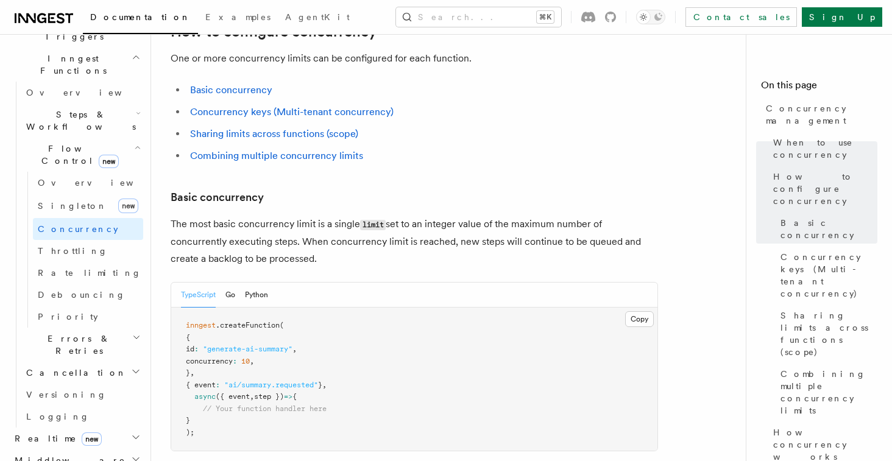
click at [271, 216] on p "The most basic concurrency limit is a single limit set to an integer value of t…" at bounding box center [415, 242] width 488 height 52
click at [359, 216] on p "The most basic concurrency limit is a single limit set to an integer value of t…" at bounding box center [415, 242] width 488 height 52
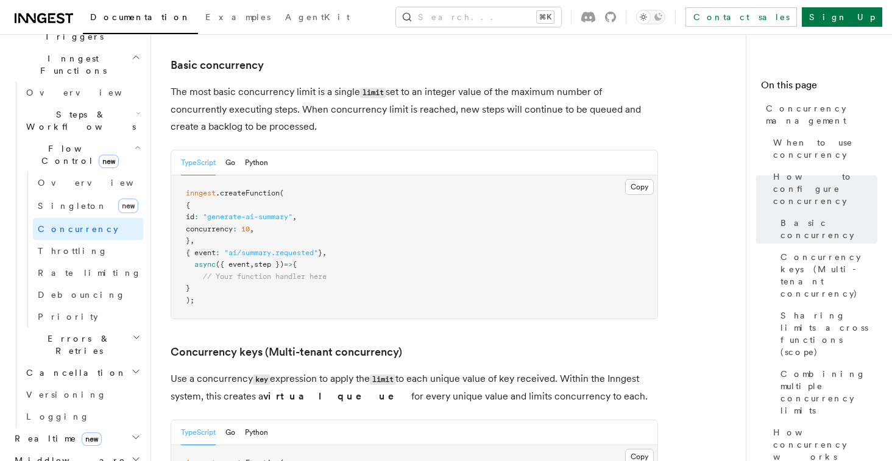
scroll to position [822, 0]
drag, startPoint x: 301, startPoint y: 241, endPoint x: 182, endPoint y: 143, distance: 155.0
click at [182, 175] on pre "inngest .createFunction ( { id : "generate-ai-summary" , concurrency : 10 , } ,…" at bounding box center [414, 246] width 486 height 143
click at [368, 175] on pre "inngest .createFunction ( { id : "generate-ai-summary" , concurrency : 10 , } ,…" at bounding box center [414, 246] width 486 height 143
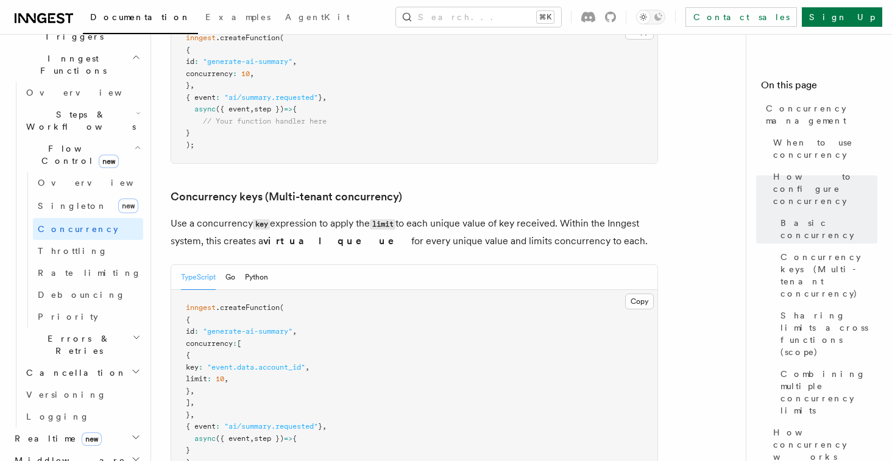
scroll to position [988, 0]
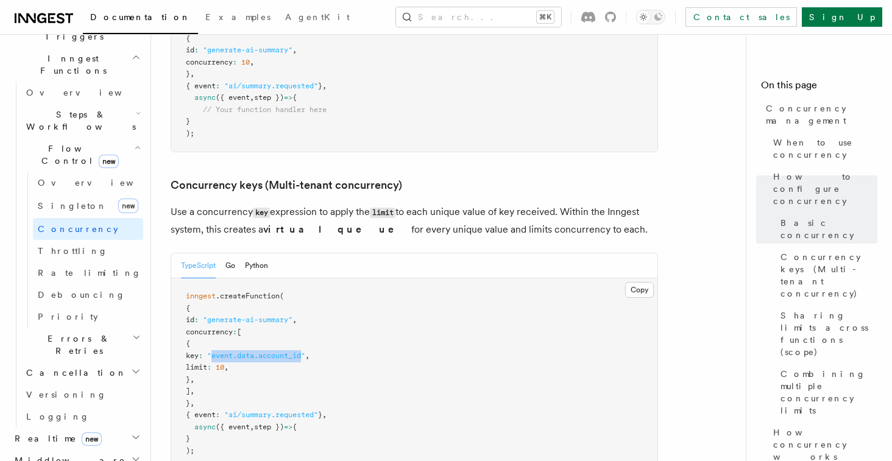
drag, startPoint x: 248, startPoint y: 310, endPoint x: 340, endPoint y: 311, distance: 92.7
click at [340, 311] on pre "inngest .createFunction ( { id : "generate-ai-summary" , concurrency : [ { key …" at bounding box center [414, 374] width 486 height 191
click at [293, 300] on pre "inngest .createFunction ( { id : "generate-ai-summary" , concurrency : [ { key …" at bounding box center [414, 374] width 486 height 191
click at [259, 352] on span ""event.data.account_id"" at bounding box center [256, 356] width 98 height 9
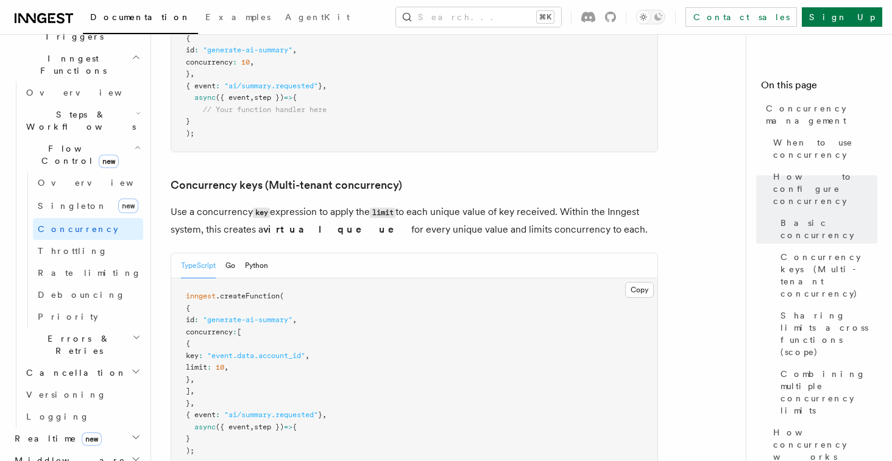
click at [305, 352] on span ""event.data.account_id"" at bounding box center [256, 356] width 98 height 9
click at [452, 204] on p "Use a concurrency key expression to apply the limit to each unique value of key…" at bounding box center [415, 221] width 488 height 35
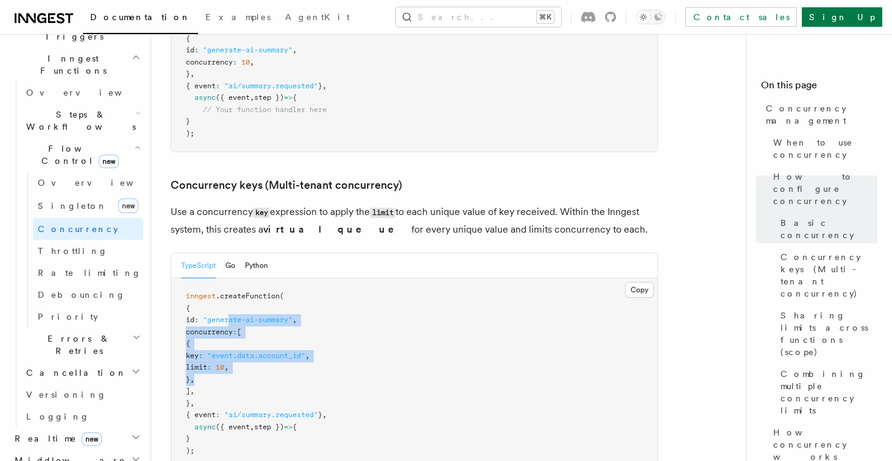
drag, startPoint x: 377, startPoint y: 330, endPoint x: 247, endPoint y: 272, distance: 143.0
click at [247, 279] on pre "inngest .createFunction ( { id : "generate-ai-summary" , concurrency : [ { key …" at bounding box center [414, 374] width 486 height 191
click at [307, 322] on pre "inngest .createFunction ( { id : "generate-ai-summary" , concurrency : [ { key …" at bounding box center [414, 374] width 486 height 191
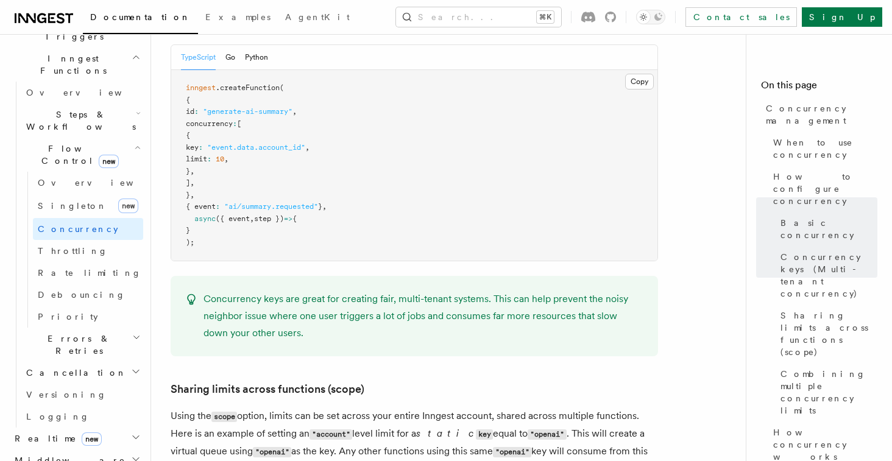
scroll to position [1200, 0]
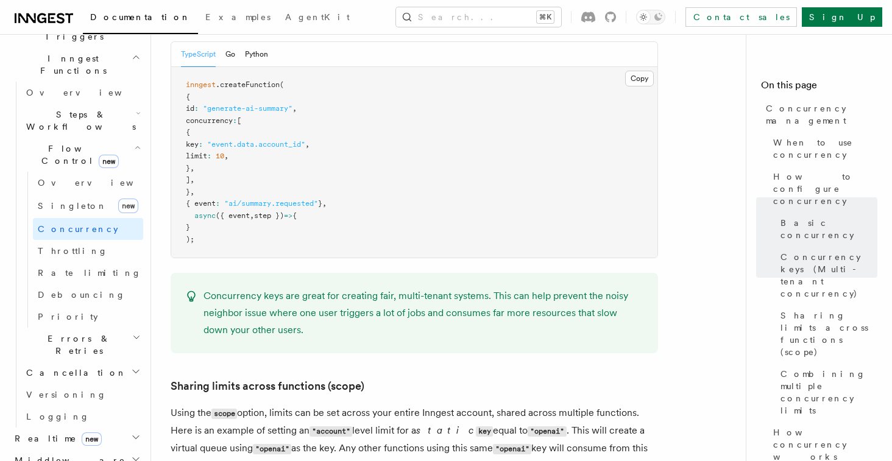
click at [347, 288] on p "Concurrency keys are great for creating fair, multi-tenant systems. This can he…" at bounding box center [424, 313] width 440 height 51
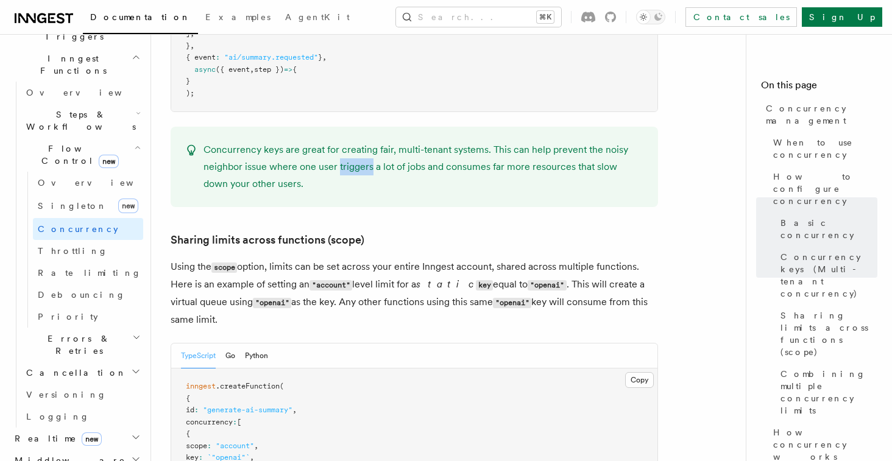
scroll to position [1345, 0]
click at [328, 233] on link "Sharing limits across functions (scope)" at bounding box center [268, 241] width 194 height 17
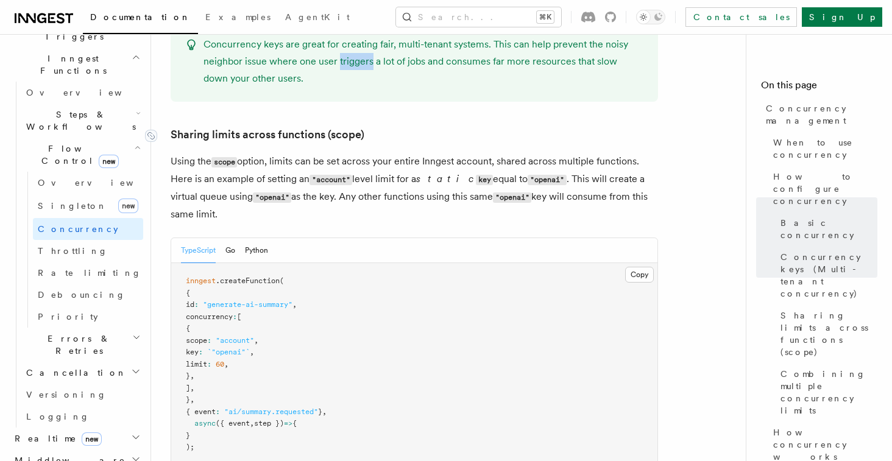
scroll to position [1469, 0]
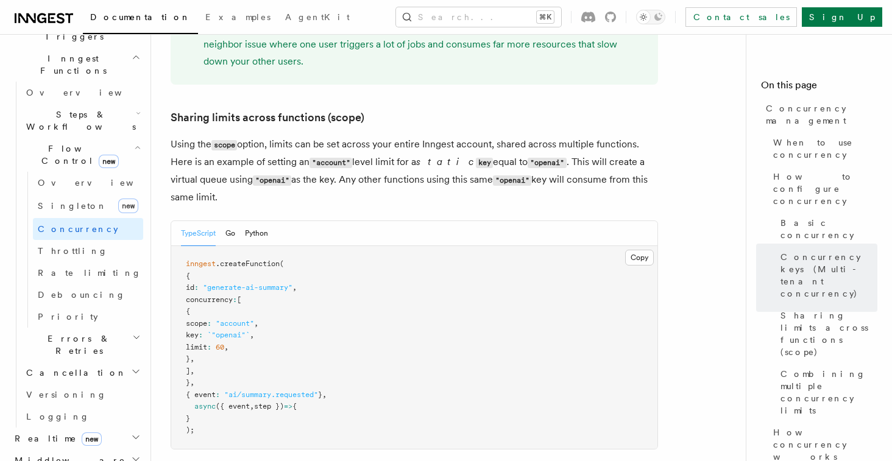
click at [285, 136] on p "Using the scope option, limits can be set across your entire Inngest account, s…" at bounding box center [415, 171] width 488 height 70
click at [581, 136] on p "Using the scope option, limits can be set across your entire Inngest account, s…" at bounding box center [415, 171] width 488 height 70
click at [493, 176] on code ""openai"" at bounding box center [512, 181] width 38 height 10
click at [547, 136] on p "Using the scope option, limits can be set across your entire Inngest account, s…" at bounding box center [415, 171] width 488 height 70
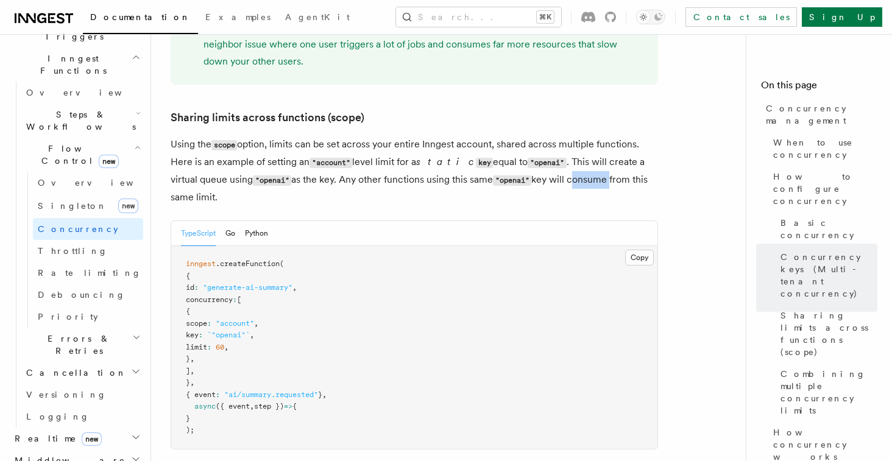
click at [547, 136] on p "Using the scope option, limits can be set across your entire Inngest account, s…" at bounding box center [415, 171] width 488 height 70
click at [458, 136] on p "Using the scope option, limits can be set across your entire Inngest account, s…" at bounding box center [415, 171] width 488 height 70
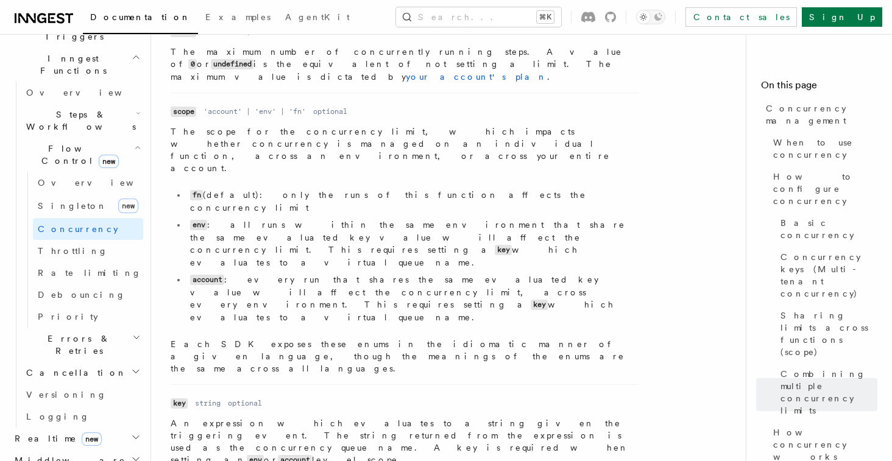
scroll to position [4311, 0]
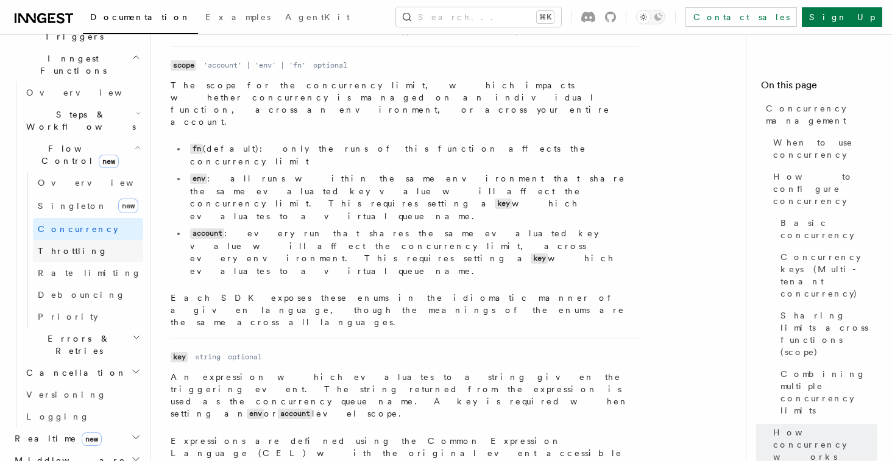
click at [49, 246] on span "Throttling" at bounding box center [73, 251] width 70 height 10
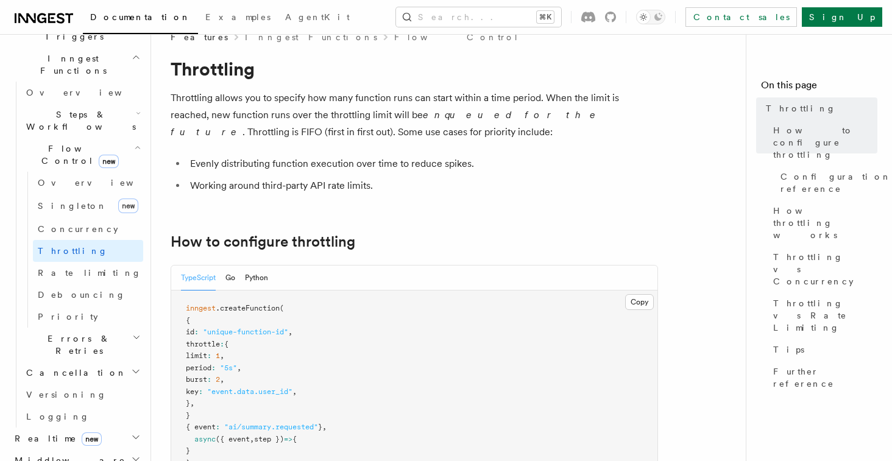
scroll to position [10, 0]
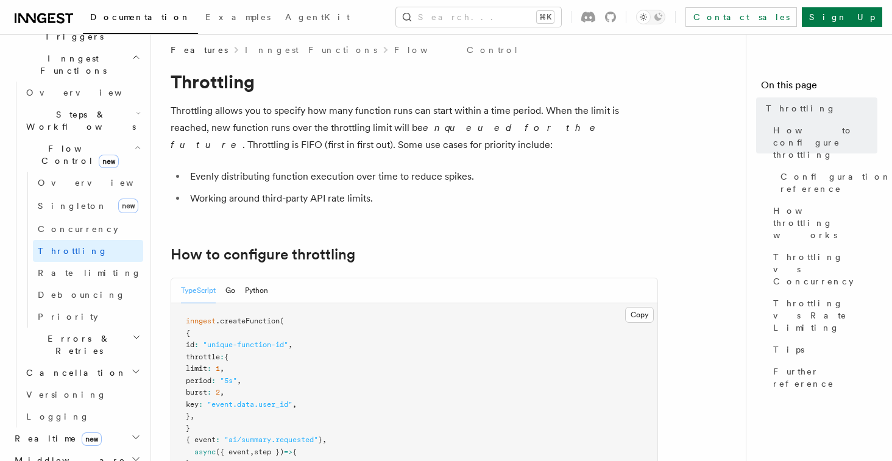
click at [423, 135] on p "Throttling allows you to specify how many function runs can start within a time…" at bounding box center [415, 127] width 488 height 51
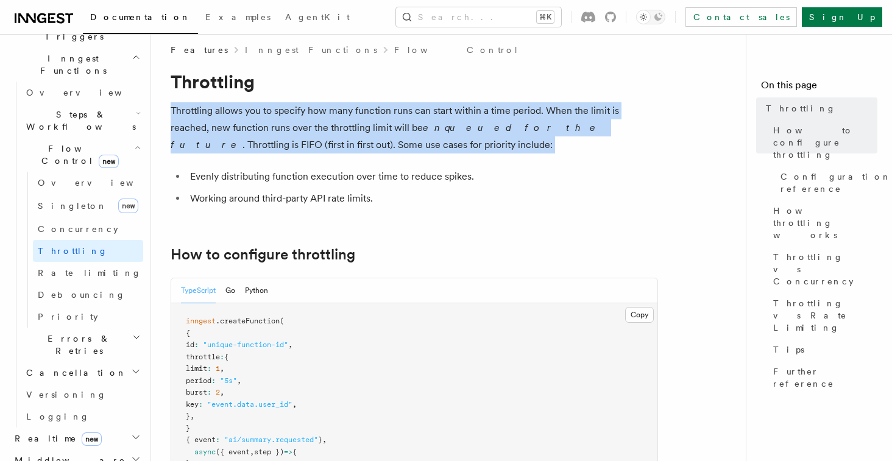
click at [423, 135] on p "Throttling allows you to specify how many function runs can start within a time…" at bounding box center [415, 127] width 488 height 51
click at [344, 137] on p "Throttling allows you to specify how many function runs can start within a time…" at bounding box center [415, 127] width 488 height 51
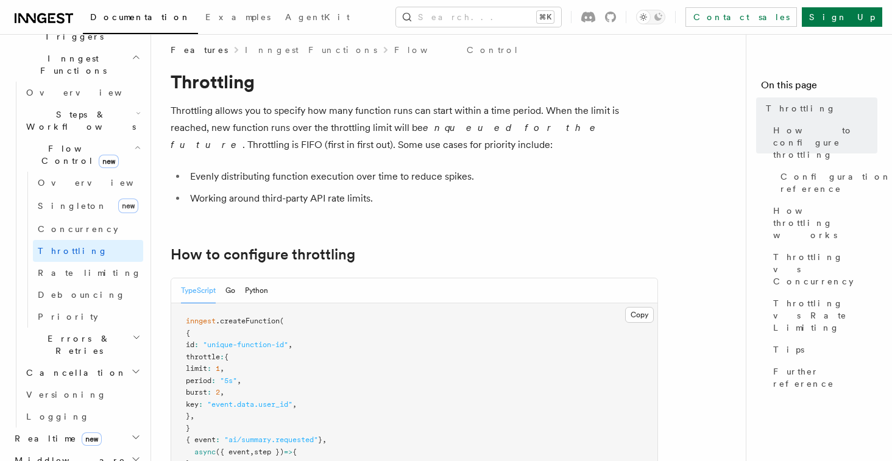
click at [323, 132] on p "Throttling allows you to specify how many function runs can start within a time…" at bounding box center [415, 127] width 488 height 51
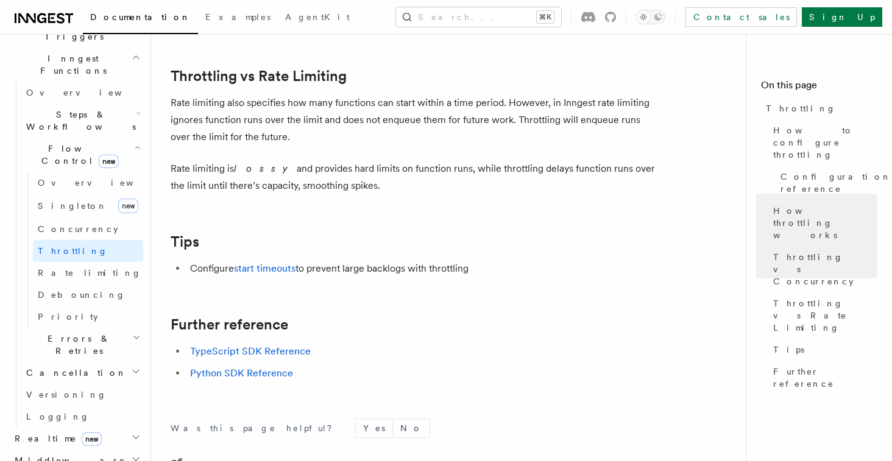
scroll to position [1292, 0]
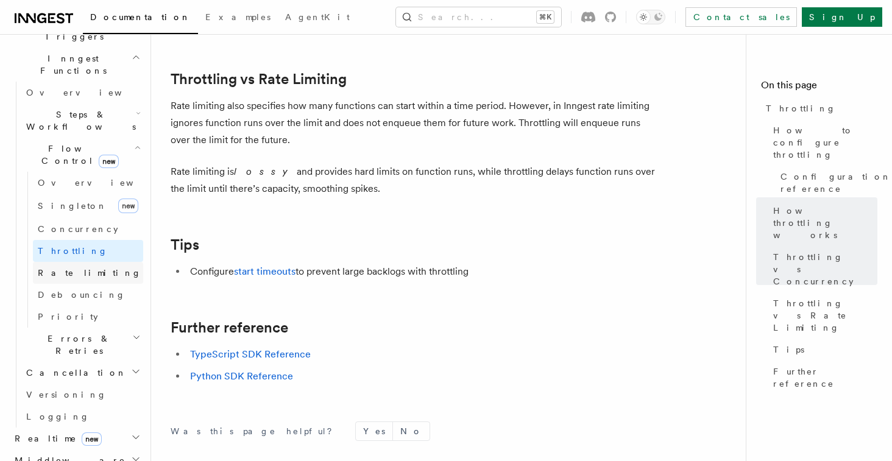
click at [106, 262] on link "Rate limiting" at bounding box center [88, 273] width 110 height 22
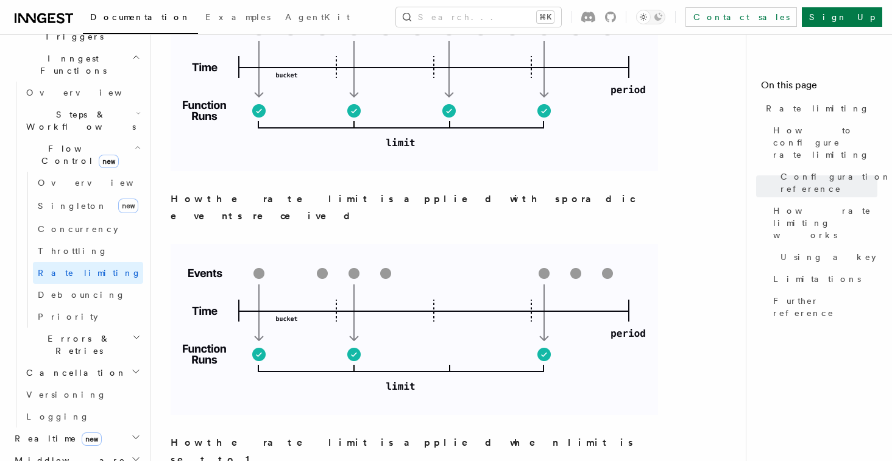
scroll to position [1208, 0]
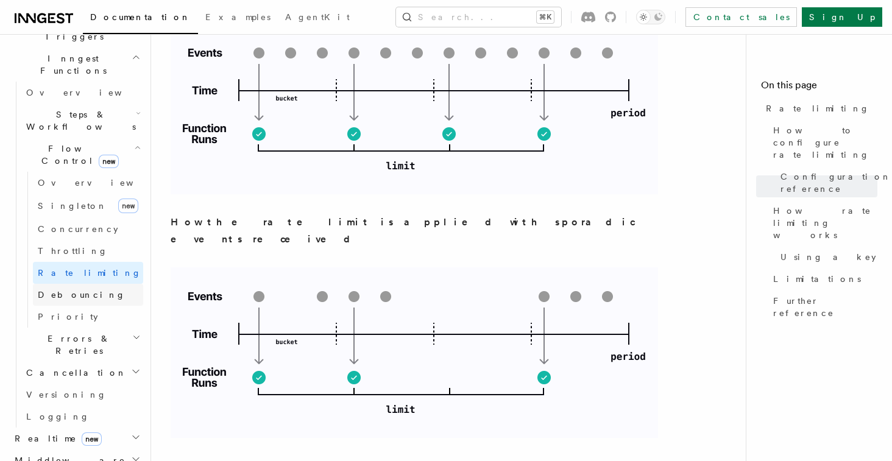
click at [79, 290] on span "Debouncing" at bounding box center [82, 295] width 88 height 10
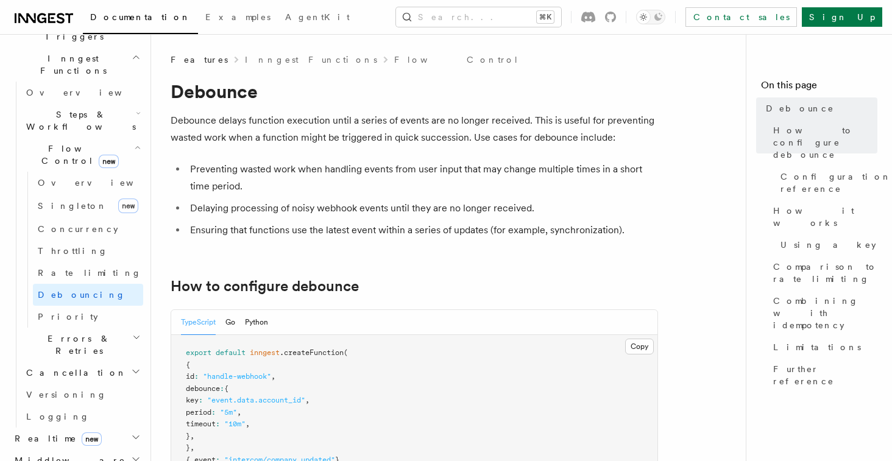
click at [237, 417] on span ""5m"" at bounding box center [228, 412] width 17 height 9
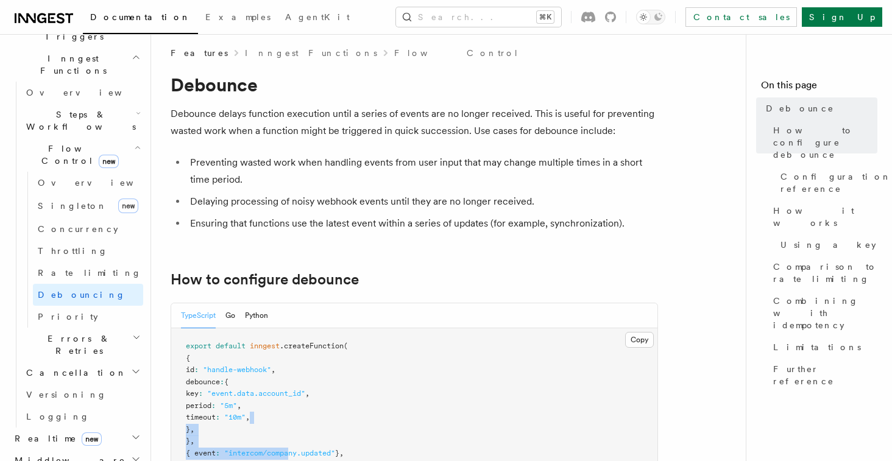
drag, startPoint x: 280, startPoint y: 430, endPoint x: 299, endPoint y: 456, distance: 32.7
click at [299, 456] on pre "export default inngest .createFunction ( { id : "handle-webhook" , debounce : {…" at bounding box center [414, 442] width 486 height 227
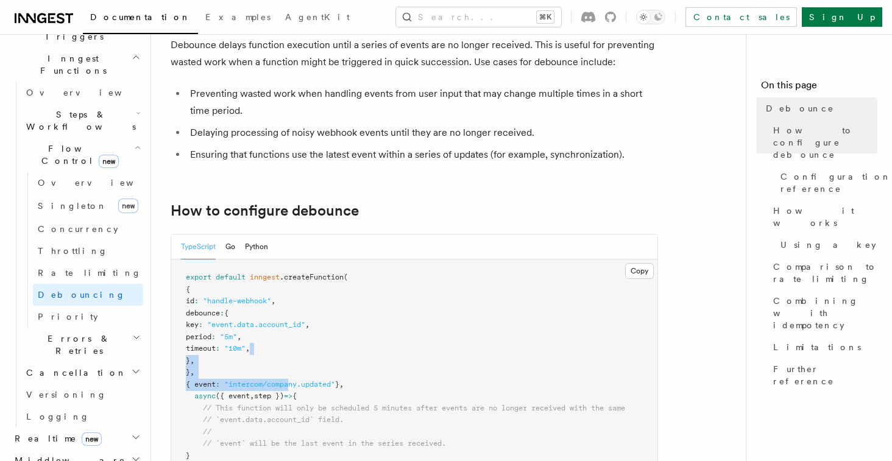
scroll to position [65, 0]
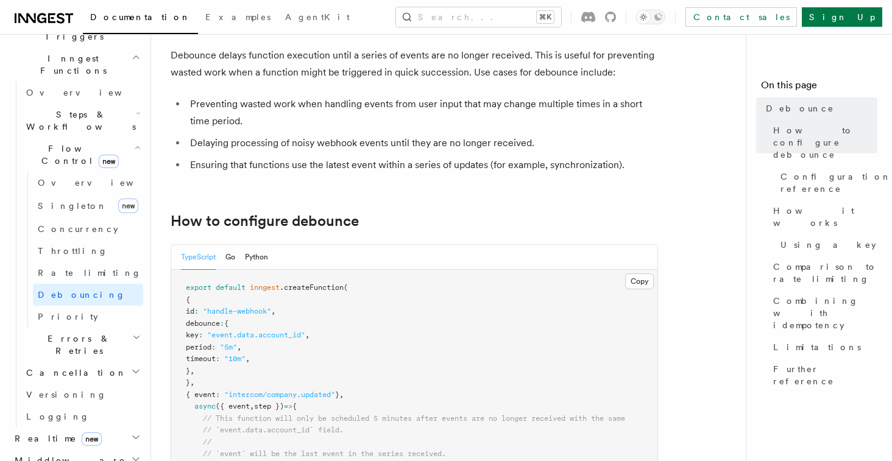
click at [305, 105] on li "Preventing wasted work when handling events from user input that may change mul…" at bounding box center [423, 113] width 472 height 34
click at [269, 132] on ul "Preventing wasted work when handling events from user input that may change mul…" at bounding box center [415, 135] width 488 height 78
click at [269, 157] on li "Ensuring that functions use the latest event within a series of updates (for ex…" at bounding box center [423, 165] width 472 height 17
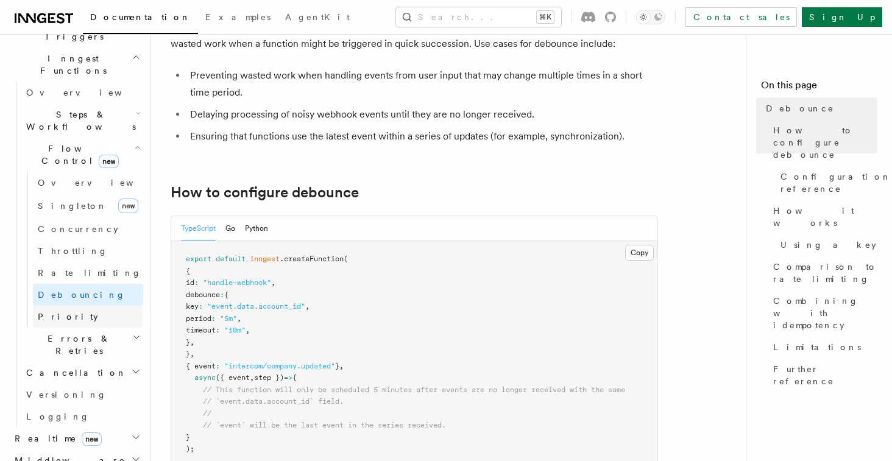
click at [84, 306] on link "Priority" at bounding box center [88, 317] width 110 height 22
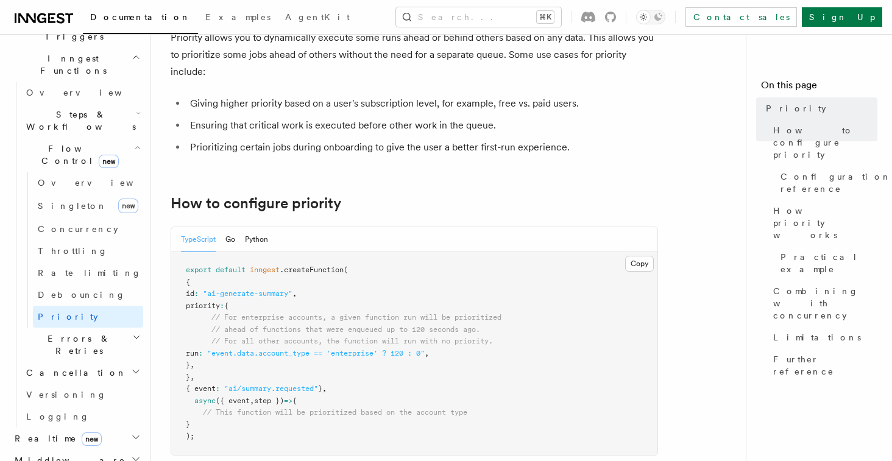
scroll to position [84, 0]
click at [375, 355] on span ""event.data.account_type == 'enterprise' ? 120 : 0"" at bounding box center [316, 353] width 218 height 9
click at [323, 355] on span ""event.data.account_type == 'enterprise' ? 120 : 0"" at bounding box center [316, 353] width 218 height 9
click at [390, 354] on span ""event.data.account_type == 'enterprise' ? 120 : 0"" at bounding box center [316, 353] width 218 height 9
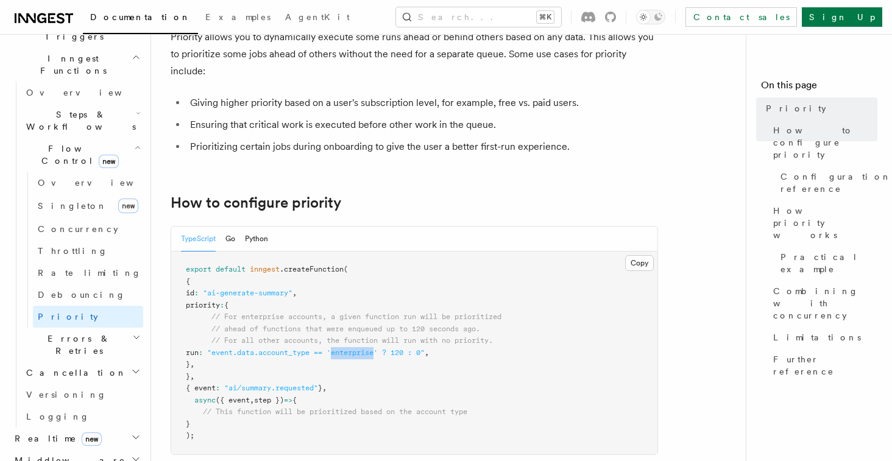
click at [390, 354] on span ""event.data.account_type == 'enterprise' ? 120 : 0"" at bounding box center [316, 353] width 218 height 9
click at [425, 357] on span ""event.data.account_type == 'enterprise' ? 120 : 0"" at bounding box center [316, 353] width 218 height 9
click at [482, 357] on pre "export default inngest .createFunction ( { id : "ai-generate-summary" , priorit…" at bounding box center [414, 353] width 486 height 203
click at [385, 325] on span "// ahead of functions that were enqueued up to 120 seconds ago." at bounding box center [346, 329] width 269 height 9
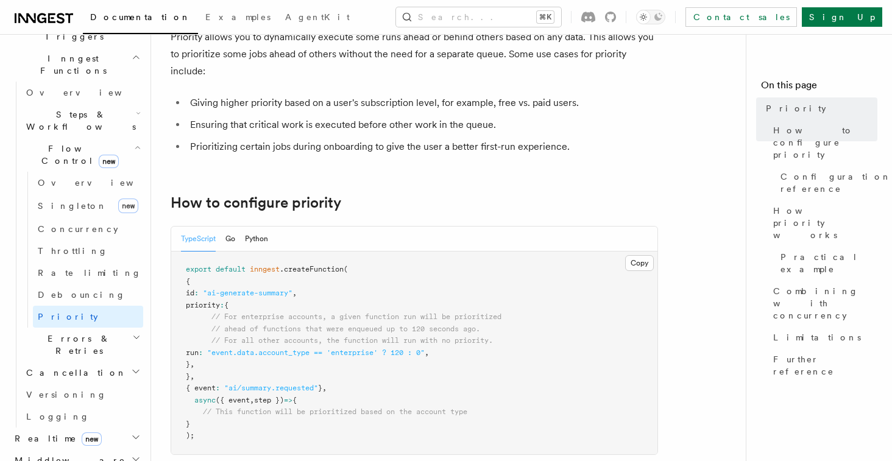
click at [426, 324] on pre "export default inngest .createFunction ( { id : "ai-generate-summary" , priorit…" at bounding box center [414, 353] width 486 height 203
click at [429, 335] on pre "export default inngest .createFunction ( { id : "ai-generate-summary" , priorit…" at bounding box center [414, 353] width 486 height 203
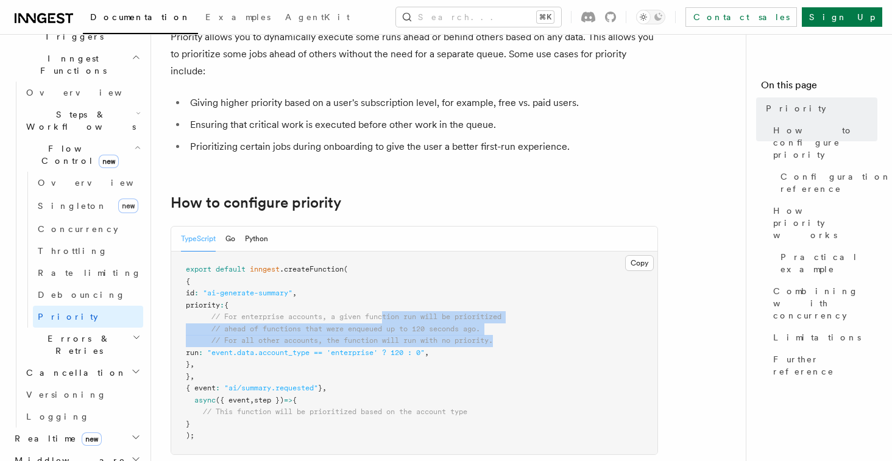
drag, startPoint x: 513, startPoint y: 346, endPoint x: 388, endPoint y: 321, distance: 126.8
click at [388, 321] on pre "export default inngest .createFunction ( { id : "ai-generate-summary" , priorit…" at bounding box center [414, 353] width 486 height 203
click at [301, 329] on span "// ahead of functions that were enqueued up to 120 seconds ago." at bounding box center [346, 329] width 269 height 9
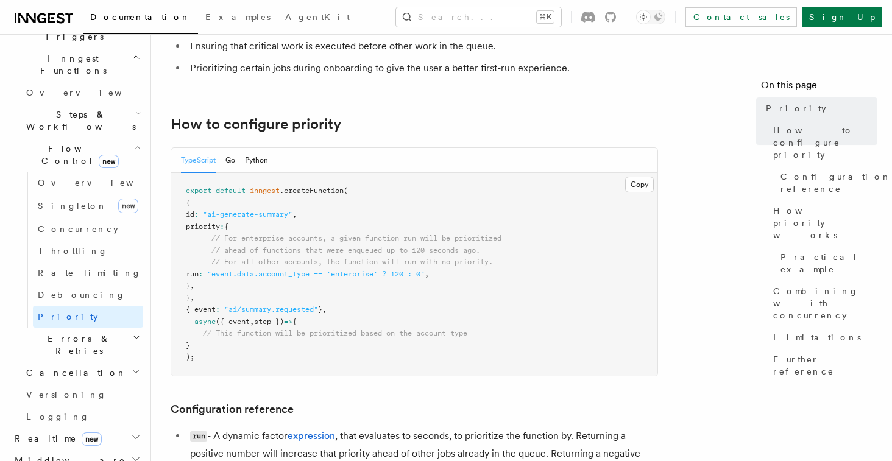
scroll to position [174, 0]
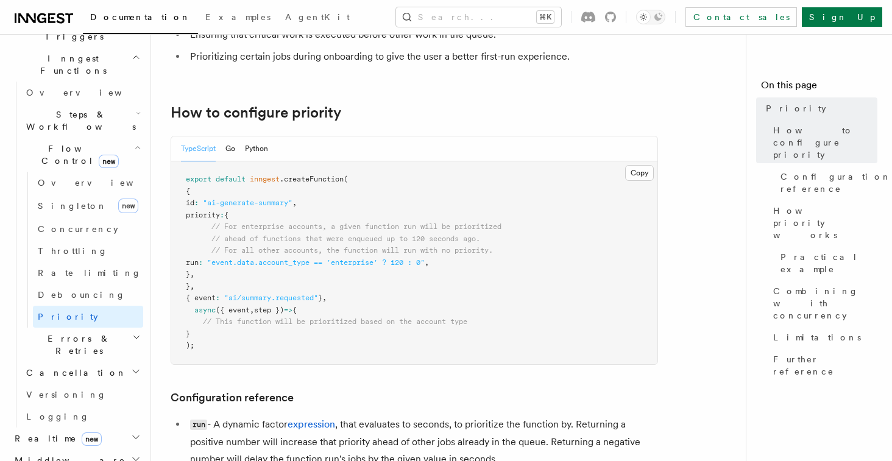
click at [101, 328] on h2 "Errors & Retries" at bounding box center [82, 345] width 122 height 34
click at [69, 384] on link "Retries" at bounding box center [88, 395] width 110 height 22
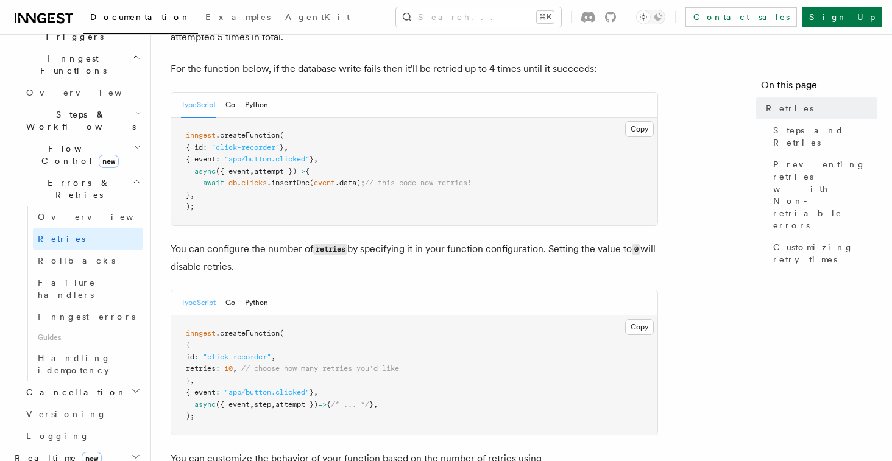
scroll to position [135, 0]
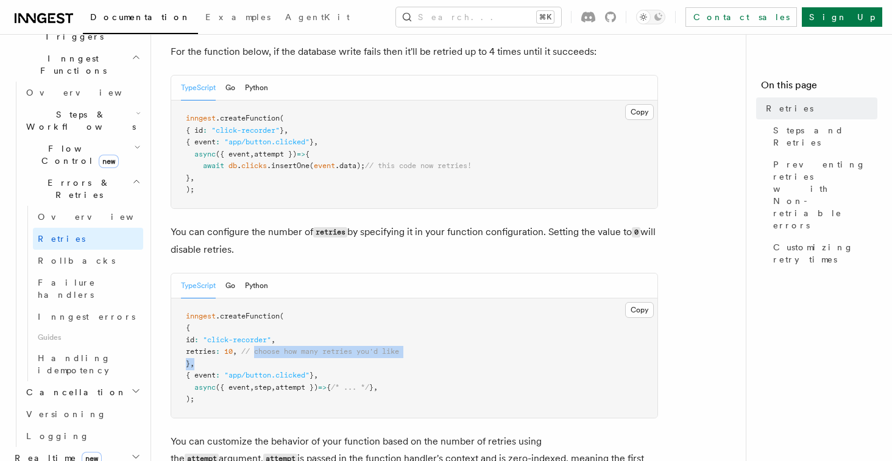
drag, startPoint x: 272, startPoint y: 335, endPoint x: 332, endPoint y: 352, distance: 62.1
click at [332, 352] on pre "inngest .createFunction ( { id : "click-recorder" , retries : 10 , // choose ho…" at bounding box center [414, 358] width 486 height 119
click at [308, 349] on pre "inngest .createFunction ( { id : "click-recorder" , retries : 10 , // choose ho…" at bounding box center [414, 358] width 486 height 119
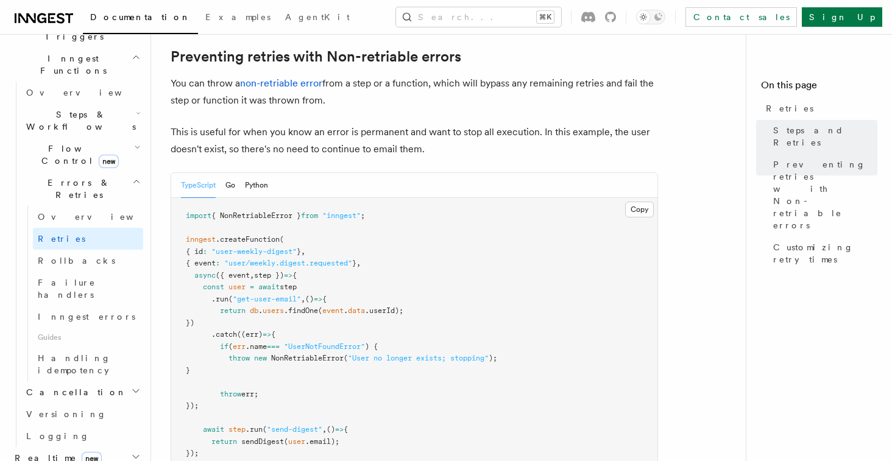
scroll to position [1130, 0]
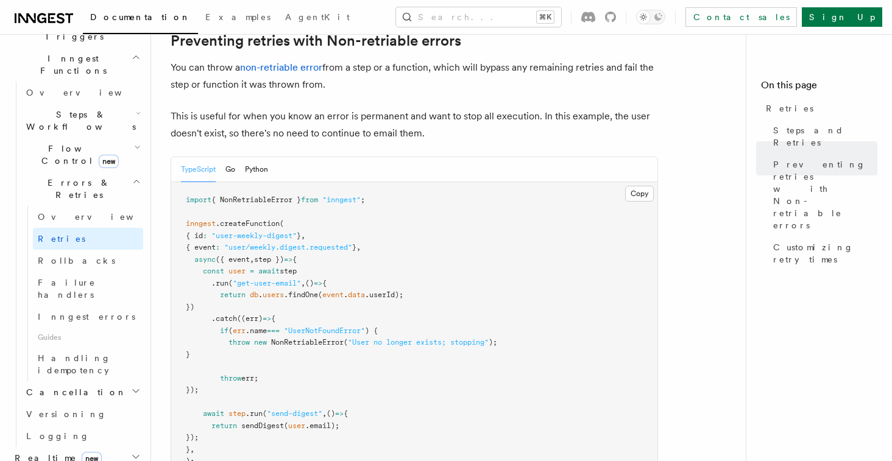
click at [434, 338] on span ""User no longer exists; stopping"" at bounding box center [418, 342] width 141 height 9
click at [374, 322] on pre "import { NonRetriableError } from "inngest" ; inngest .createFunction ( { id : …" at bounding box center [414, 331] width 486 height 298
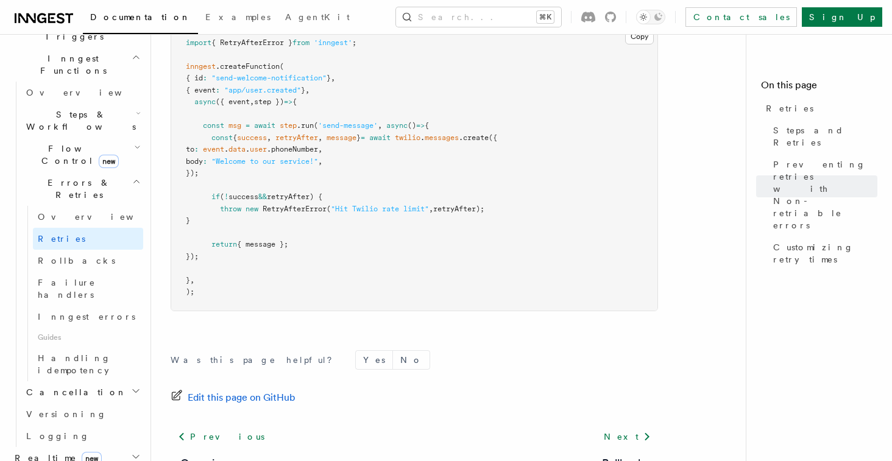
scroll to position [1782, 0]
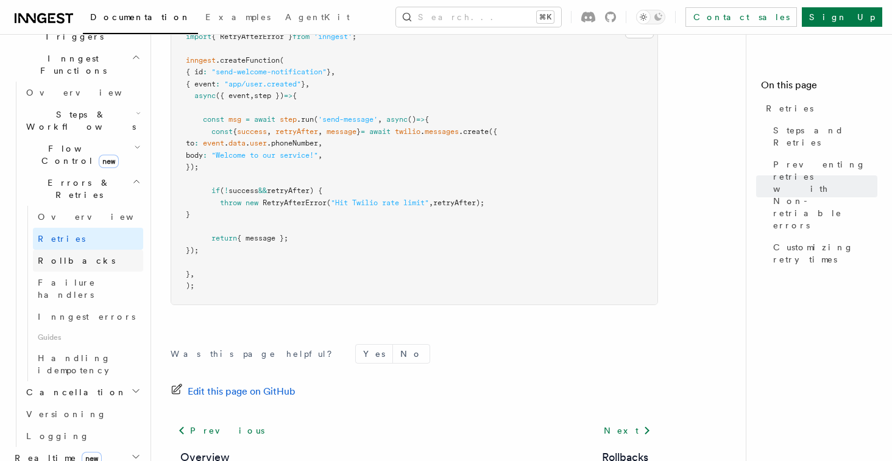
click at [71, 256] on span "Rollbacks" at bounding box center [76, 261] width 77 height 10
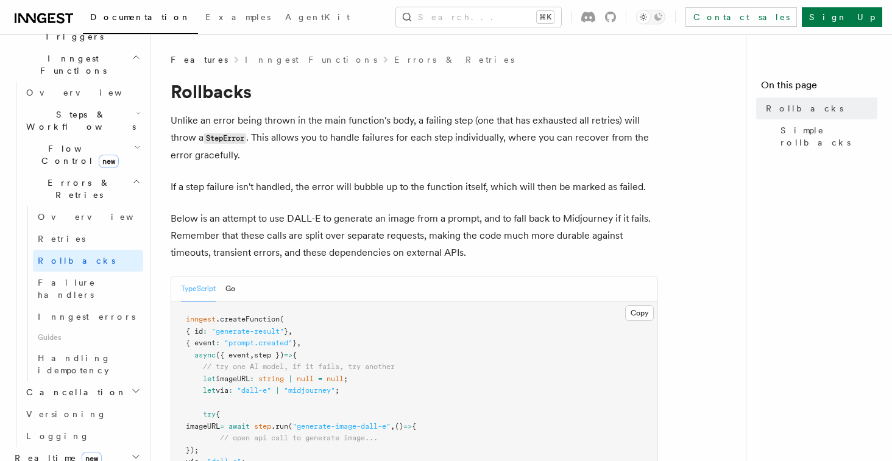
click at [387, 132] on p "Unlike an error being thrown in the main function's body, a failing step (one t…" at bounding box center [415, 138] width 488 height 52
click at [341, 135] on p "Unlike an error being thrown in the main function's body, a failing step (one t…" at bounding box center [415, 138] width 488 height 52
drag, startPoint x: 282, startPoint y: 136, endPoint x: 397, endPoint y: 135, distance: 115.2
click at [397, 135] on p "Unlike an error being thrown in the main function's body, a failing step (one t…" at bounding box center [415, 138] width 488 height 52
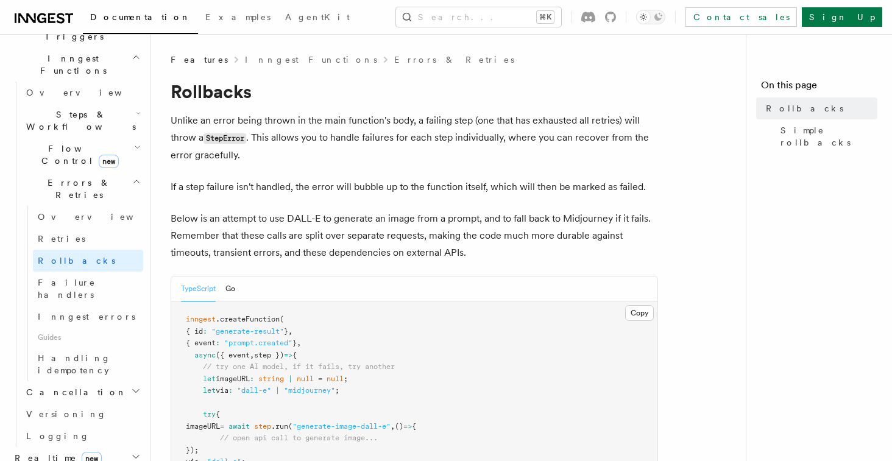
click at [426, 142] on p "Unlike an error being thrown in the main function's body, a failing step (one t…" at bounding box center [415, 138] width 488 height 52
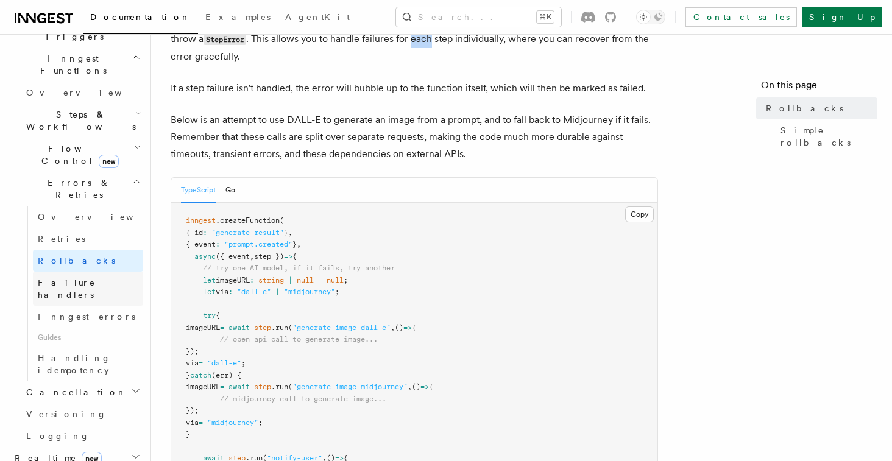
click at [91, 278] on span "Failure handlers" at bounding box center [67, 289] width 58 height 22
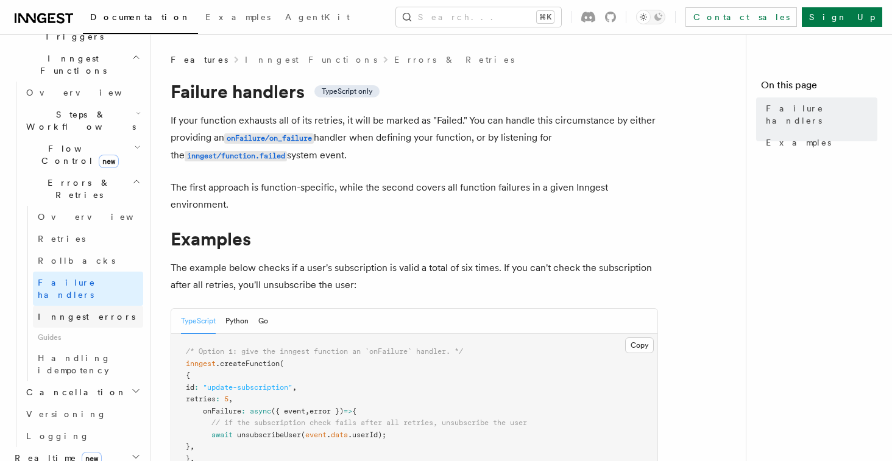
click at [90, 312] on span "Inngest errors" at bounding box center [87, 317] width 98 height 10
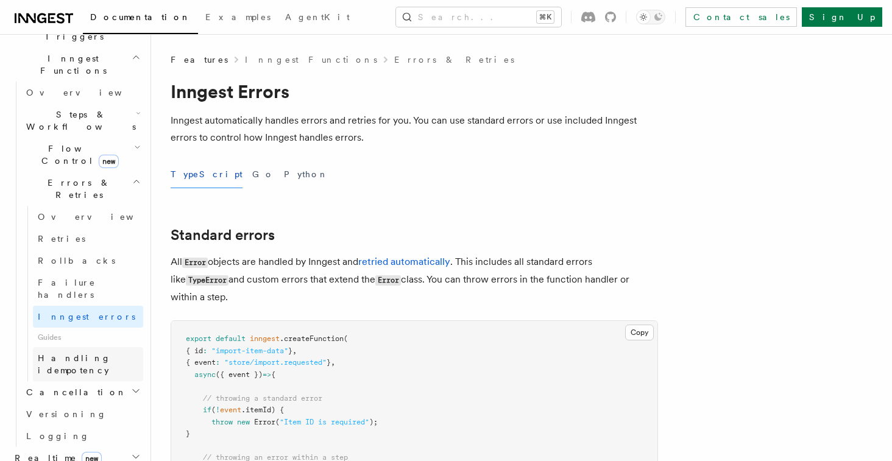
click at [85, 354] on span "Handling idempotency" at bounding box center [74, 365] width 73 height 22
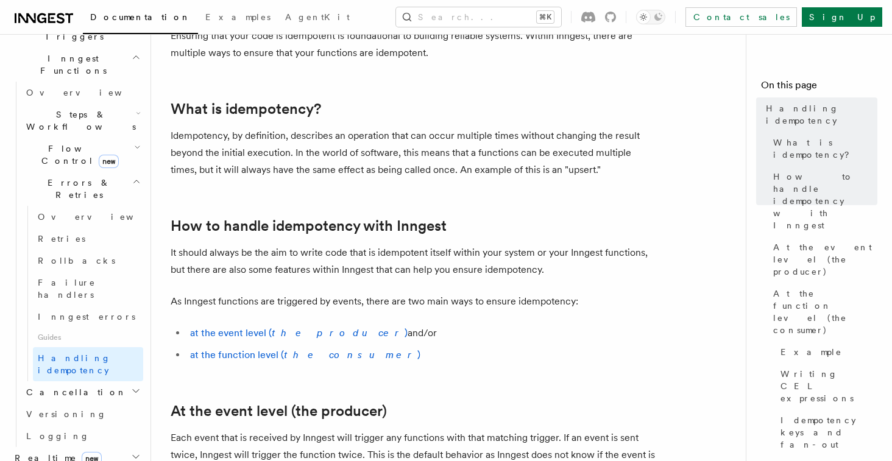
scroll to position [88, 0]
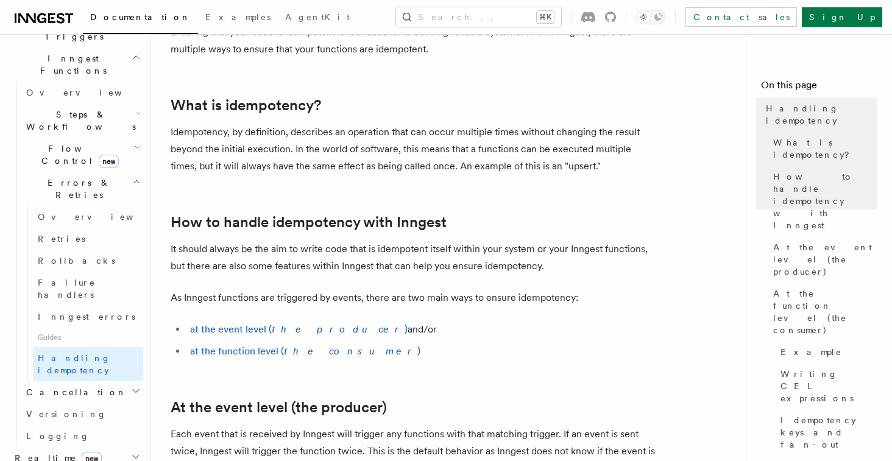
click at [126, 382] on h2 "Cancellation" at bounding box center [82, 393] width 122 height 22
click at [132, 177] on icon "button" at bounding box center [136, 182] width 9 height 10
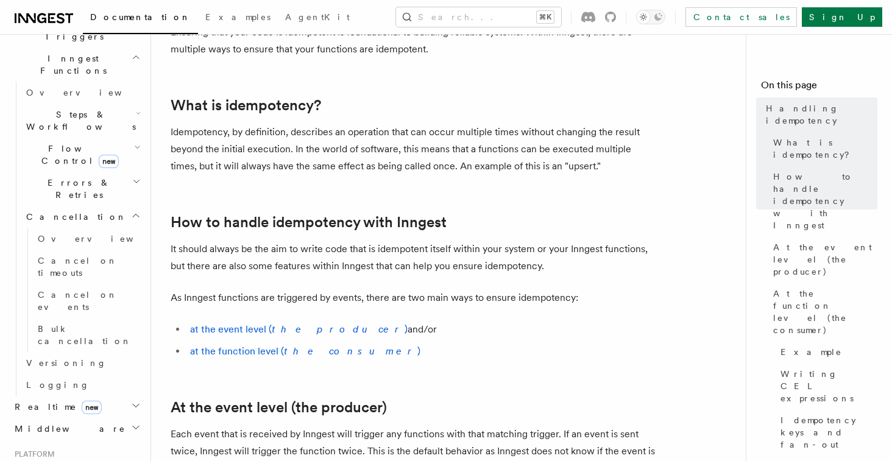
click at [135, 206] on h2 "Cancellation" at bounding box center [82, 217] width 122 height 22
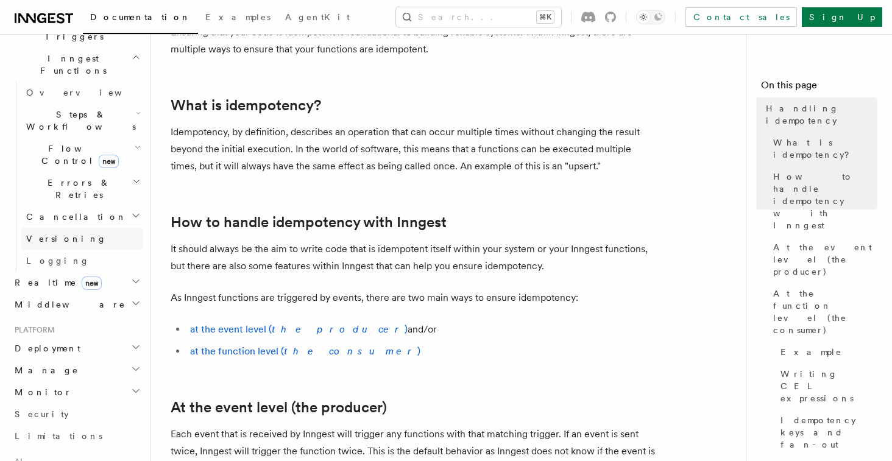
click at [105, 228] on link "Versioning" at bounding box center [82, 239] width 122 height 22
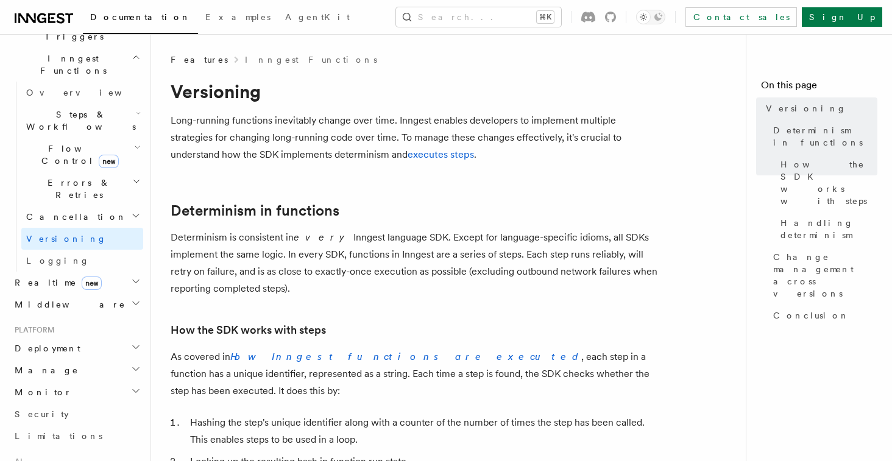
click at [267, 134] on p "Long-running functions inevitably change over time. Inngest enables developers …" at bounding box center [415, 137] width 488 height 51
click at [421, 130] on p "Long-running functions inevitably change over time. Inngest enables developers …" at bounding box center [415, 137] width 488 height 51
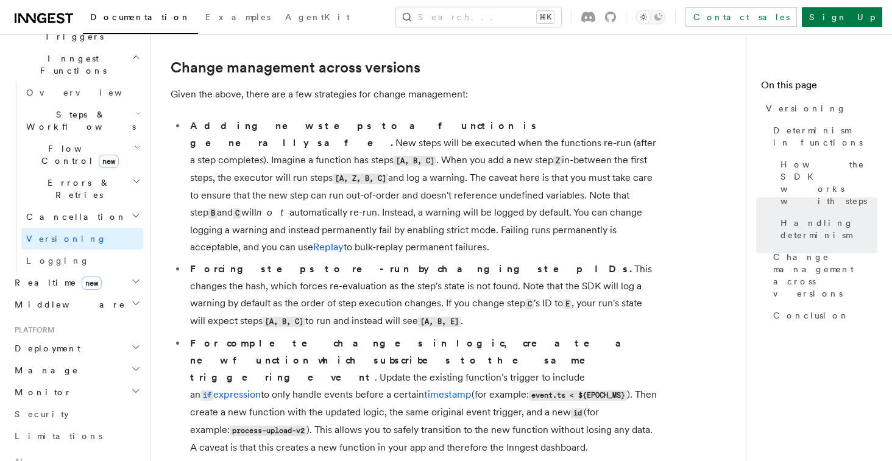
scroll to position [788, 0]
click at [496, 116] on li "Adding new steps to a function is generally safe. New steps will be executed wh…" at bounding box center [423, 185] width 472 height 138
click at [505, 116] on li "Adding new steps to a function is generally safe. New steps will be executed wh…" at bounding box center [423, 185] width 472 height 138
click at [376, 164] on li "Adding new steps to a function is generally safe. New steps will be executed wh…" at bounding box center [423, 185] width 472 height 138
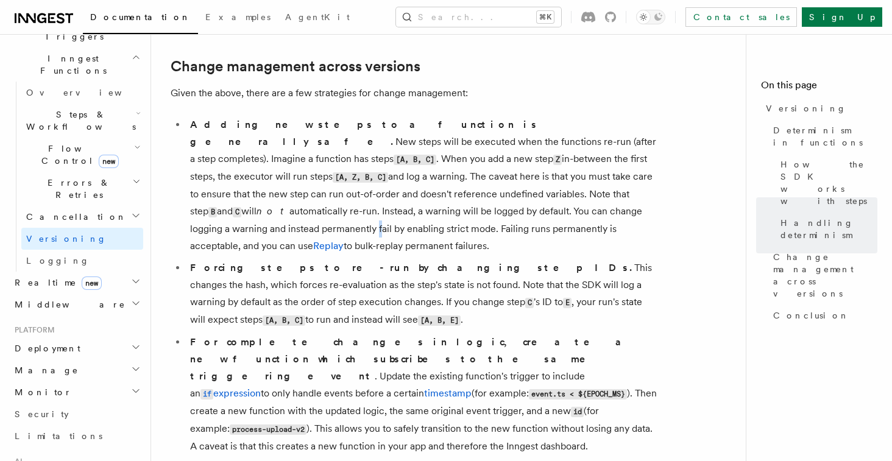
click at [376, 164] on li "Adding new steps to a function is generally safe. New steps will be executed wh…" at bounding box center [423, 185] width 472 height 138
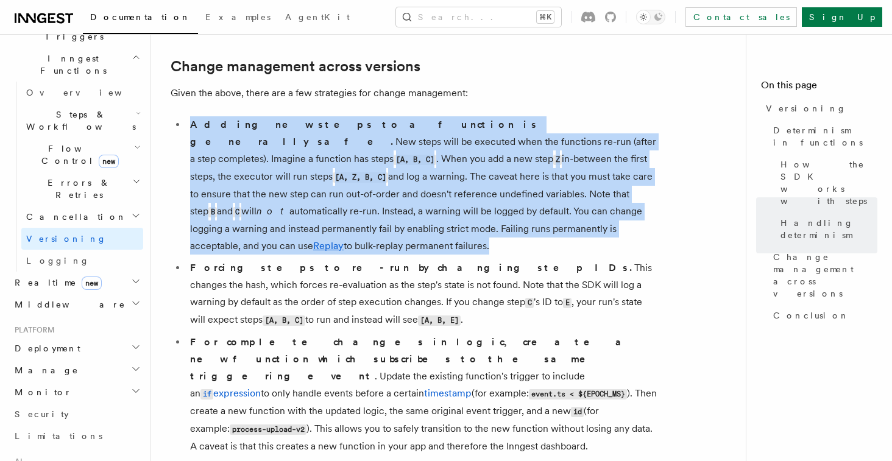
click at [376, 164] on li "Adding new steps to a function is generally safe. New steps will be executed wh…" at bounding box center [423, 185] width 472 height 138
click at [362, 136] on li "Adding new steps to a function is generally safe. New steps will be executed wh…" at bounding box center [423, 185] width 472 height 138
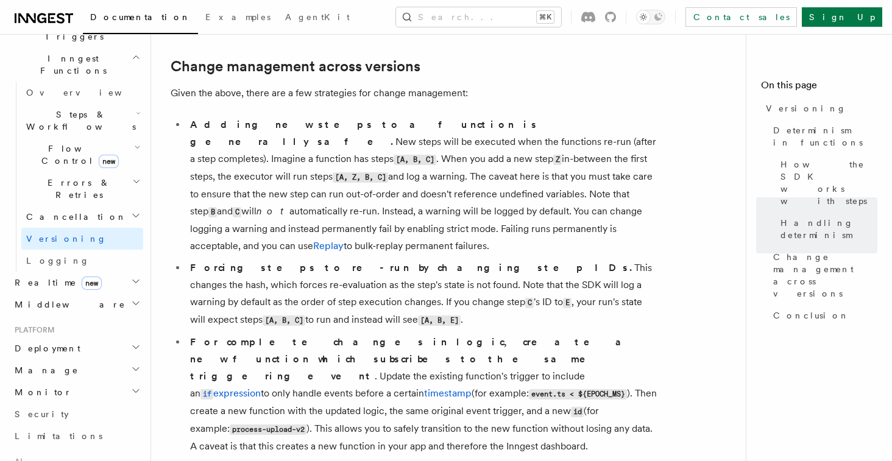
click at [413, 260] on li "Forcing steps to re-run by changing step IDs. This changes the hash, which forc…" at bounding box center [423, 294] width 472 height 69
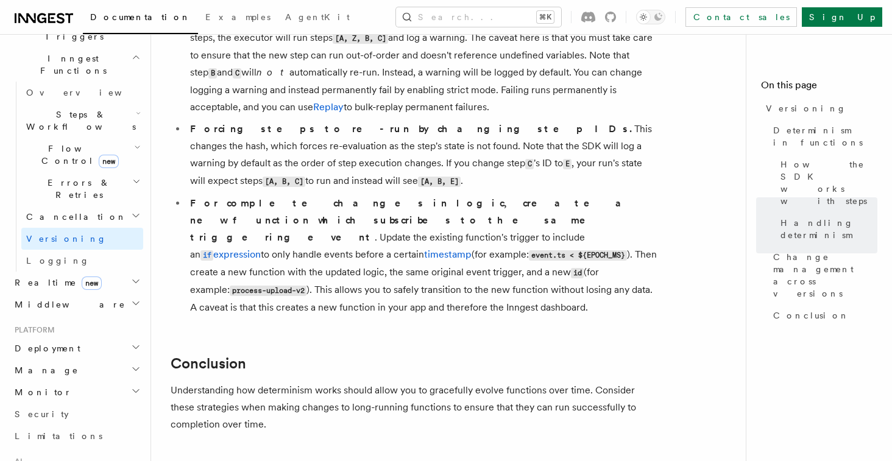
scroll to position [1058, 0]
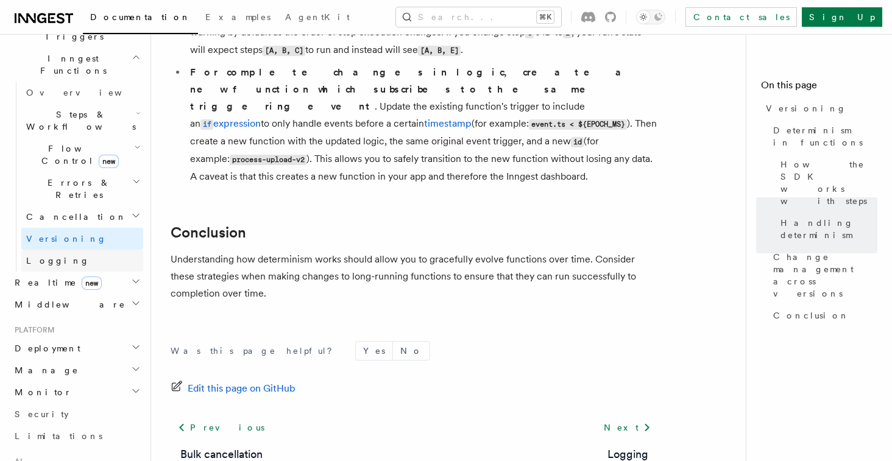
click at [59, 250] on link "Logging" at bounding box center [82, 261] width 122 height 22
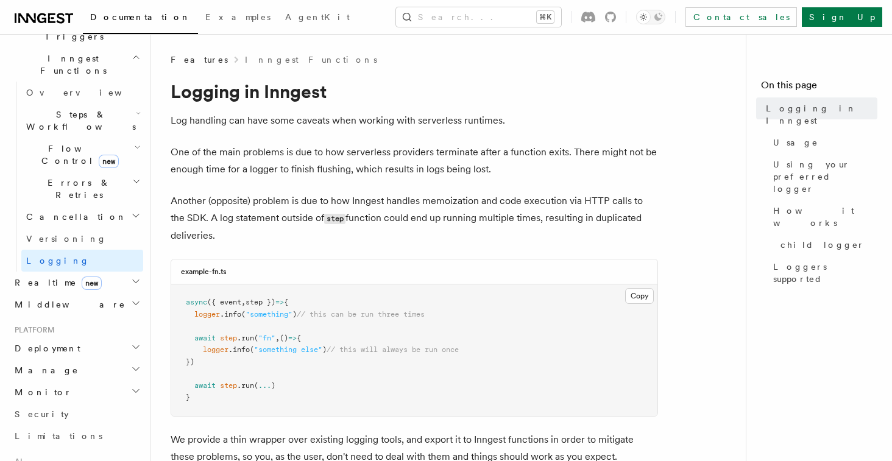
click at [407, 193] on p "Another (opposite) problem is due to how Inngest handles memoization and code e…" at bounding box center [415, 219] width 488 height 52
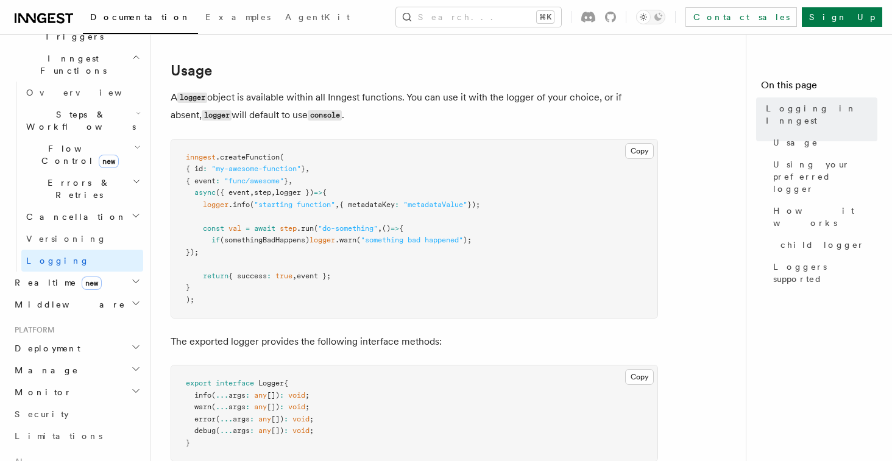
scroll to position [444, 0]
click at [109, 272] on h2 "Realtime new" at bounding box center [77, 283] width 134 height 22
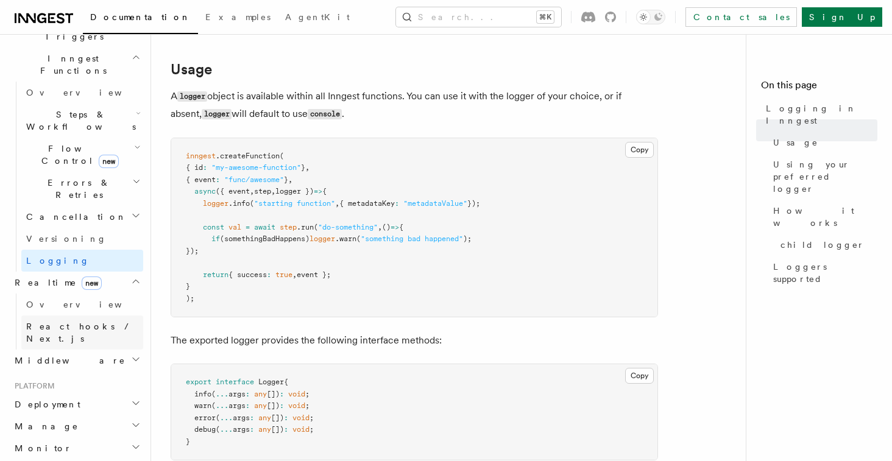
click at [84, 322] on span "React hooks / Next.js" at bounding box center [80, 333] width 108 height 22
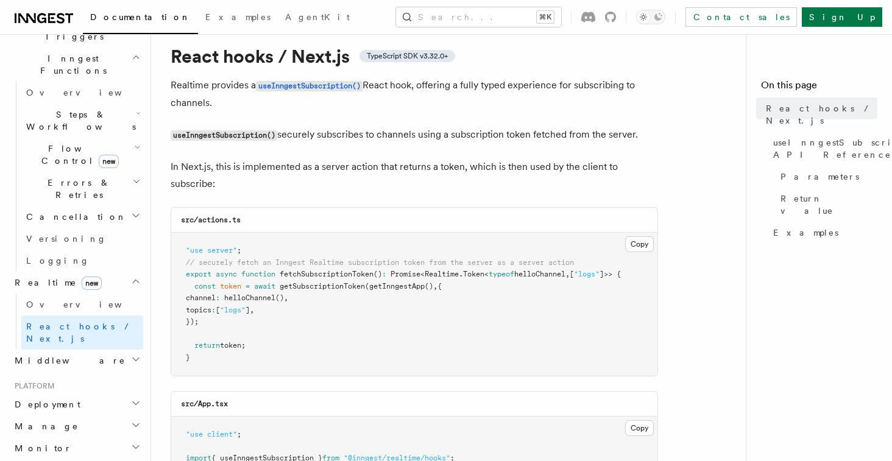
scroll to position [40, 0]
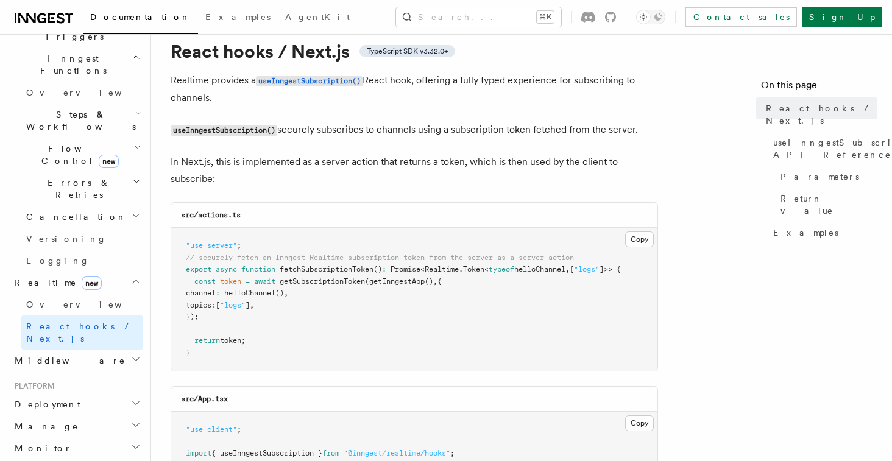
click at [103, 350] on h2 "Middleware" at bounding box center [77, 361] width 134 height 22
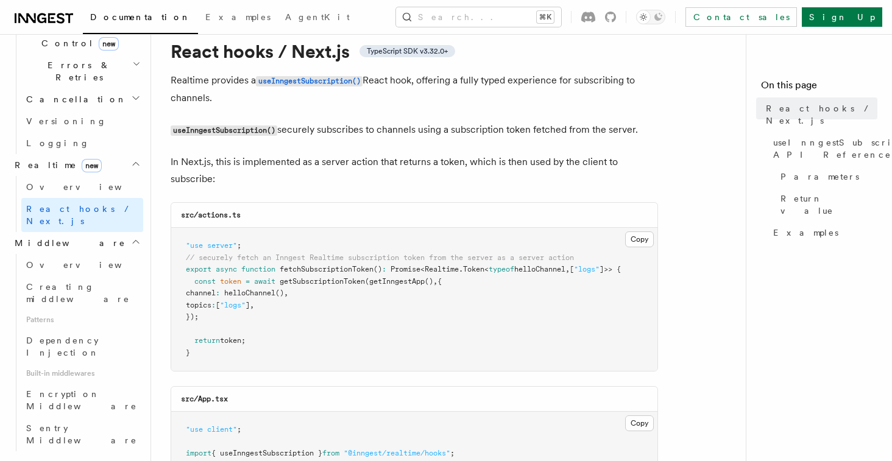
scroll to position [472, 0]
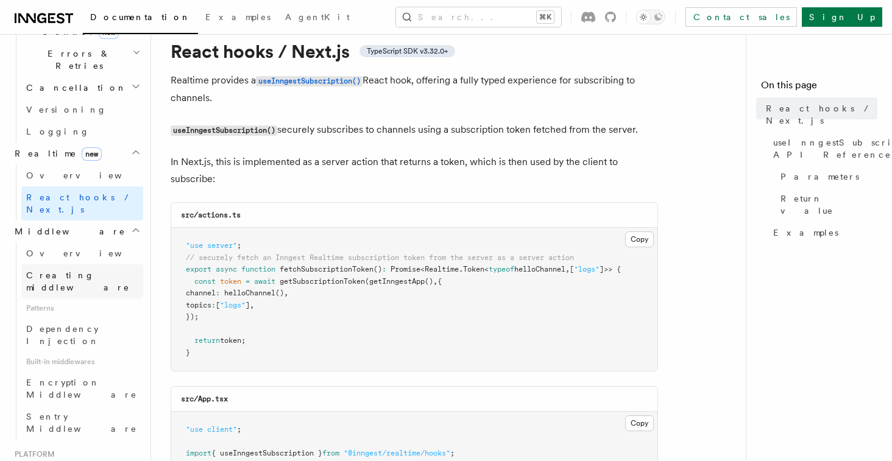
click at [84, 265] on link "Creating middleware" at bounding box center [82, 282] width 122 height 34
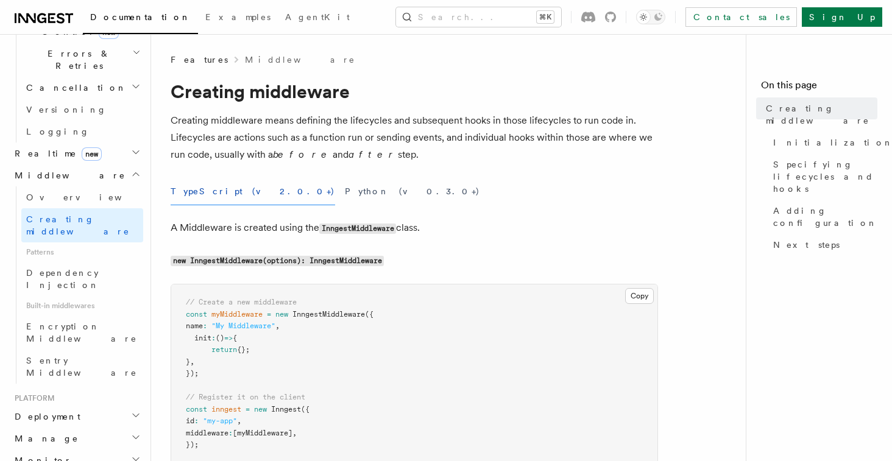
click at [433, 179] on div "TypeScript (v2.0.0+) Python (v0.3.0+)" at bounding box center [415, 191] width 488 height 27
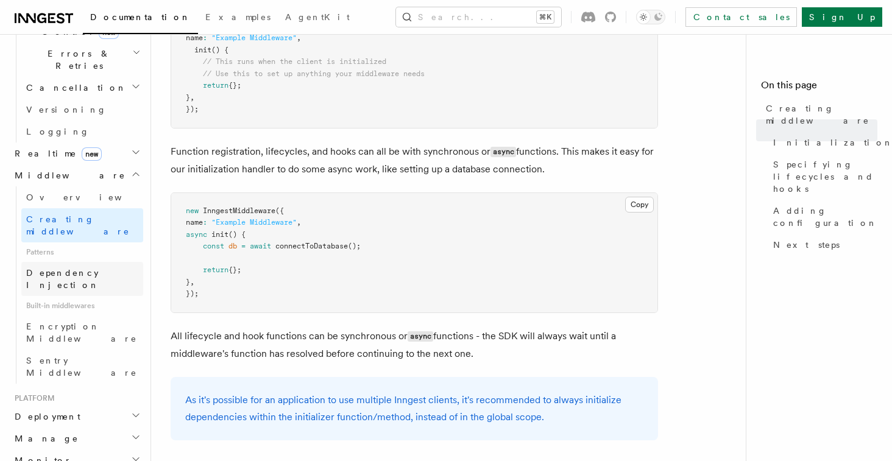
scroll to position [583, 0]
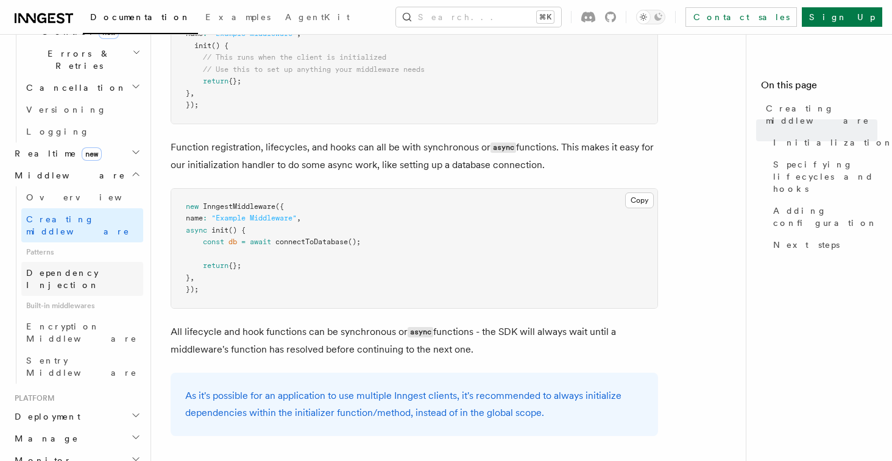
click at [87, 268] on span "Dependency Injection" at bounding box center [62, 279] width 73 height 22
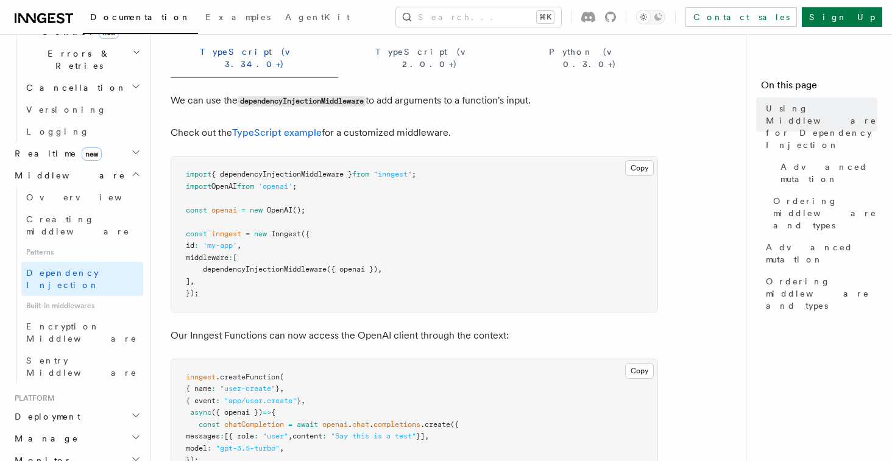
scroll to position [182, 0]
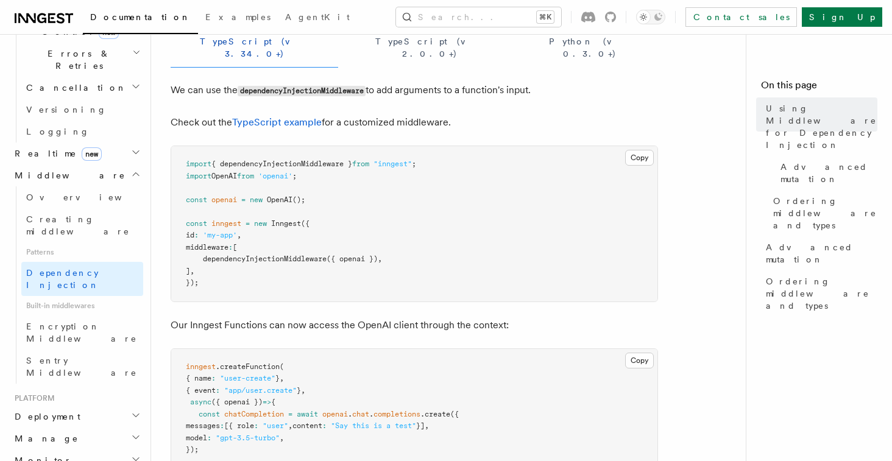
click at [287, 172] on span "'openai'" at bounding box center [275, 176] width 34 height 9
click at [280, 252] on pre "import { dependencyInjectionMiddleware } from "inngest" ; import OpenAI from 'o…" at bounding box center [414, 223] width 486 height 155
click at [282, 255] on span "dependencyInjectionMiddleware" at bounding box center [265, 259] width 124 height 9
click at [355, 255] on span "({ openai })" at bounding box center [352, 259] width 51 height 9
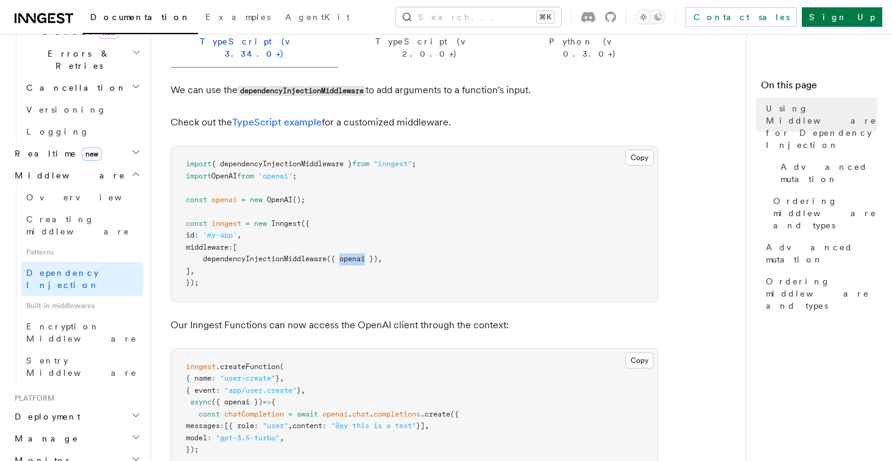
click at [355, 255] on span "({ openai })" at bounding box center [352, 259] width 51 height 9
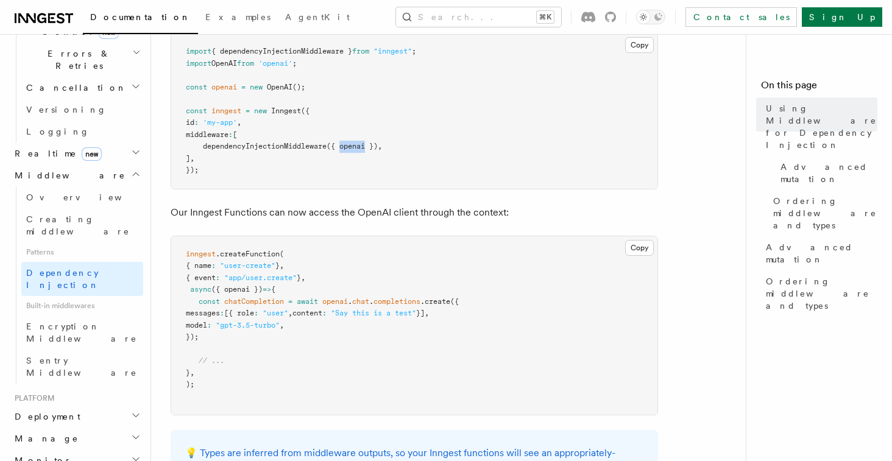
scroll to position [298, 0]
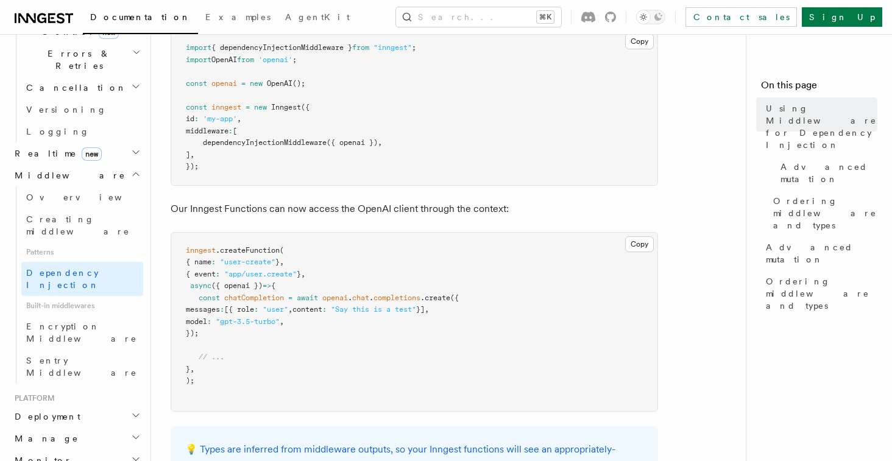
click at [75, 296] on span "Built-in middlewares" at bounding box center [82, 306] width 122 height 20
click at [77, 322] on span "Encryption Middleware" at bounding box center [81, 333] width 111 height 22
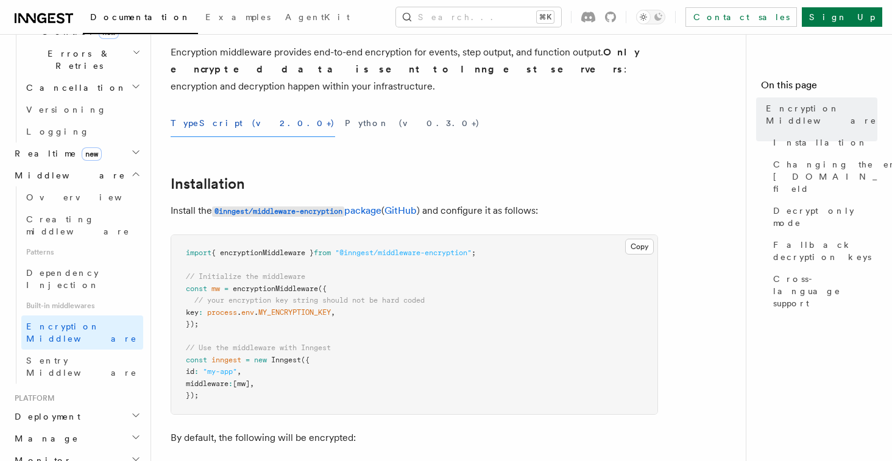
scroll to position [79, 0]
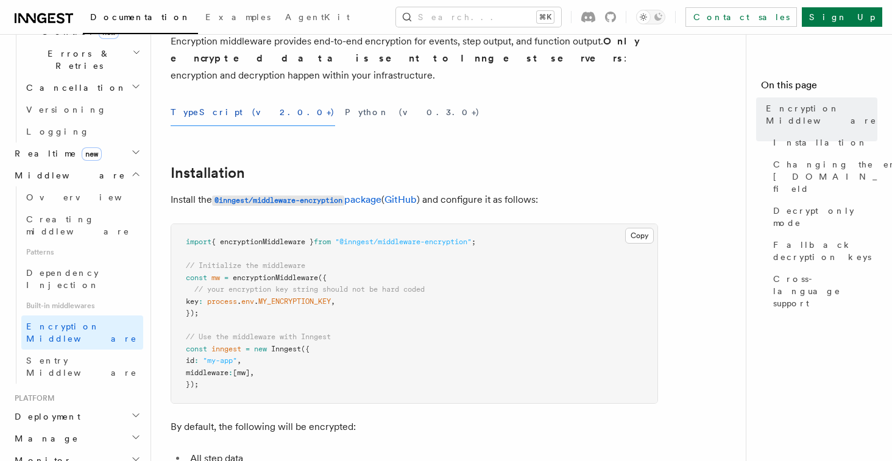
click at [263, 274] on span "encryptionMiddleware" at bounding box center [275, 278] width 85 height 9
click at [285, 297] on span "MY_ENCRYPTION_KEY" at bounding box center [294, 301] width 73 height 9
click at [282, 297] on span "MY_ENCRYPTION_KEY" at bounding box center [294, 301] width 73 height 9
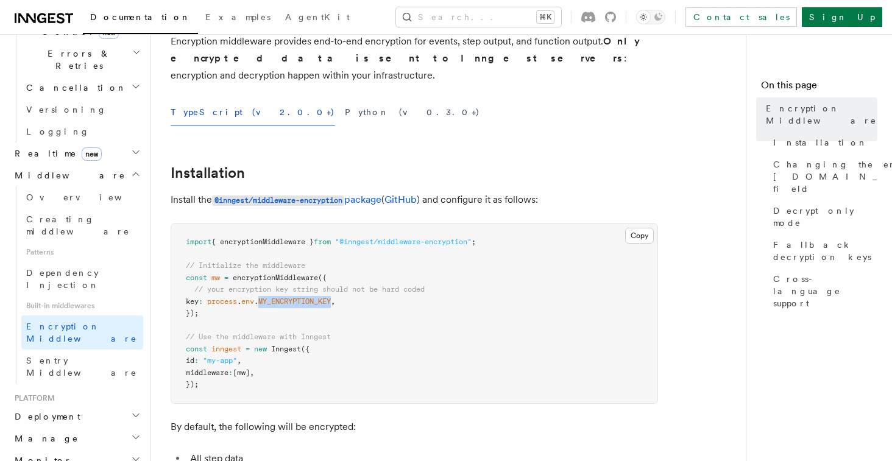
click at [282, 297] on span "MY_ENCRYPTION_KEY" at bounding box center [294, 301] width 73 height 9
click at [237, 297] on span "process" at bounding box center [222, 301] width 30 height 9
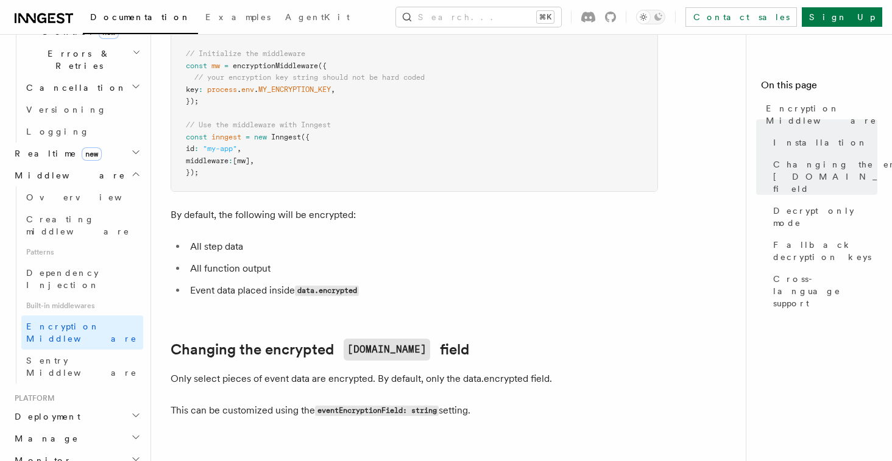
scroll to position [316, 0]
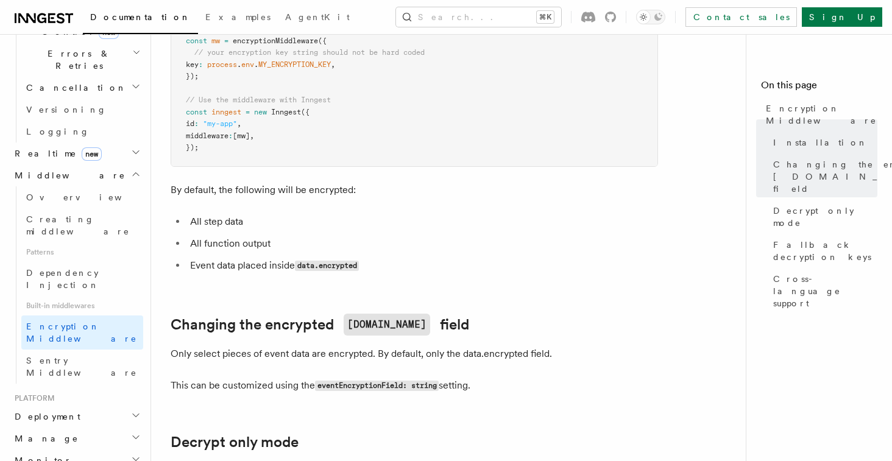
click at [231, 213] on li "All step data" at bounding box center [423, 221] width 472 height 17
click at [234, 235] on li "All function output" at bounding box center [423, 243] width 472 height 17
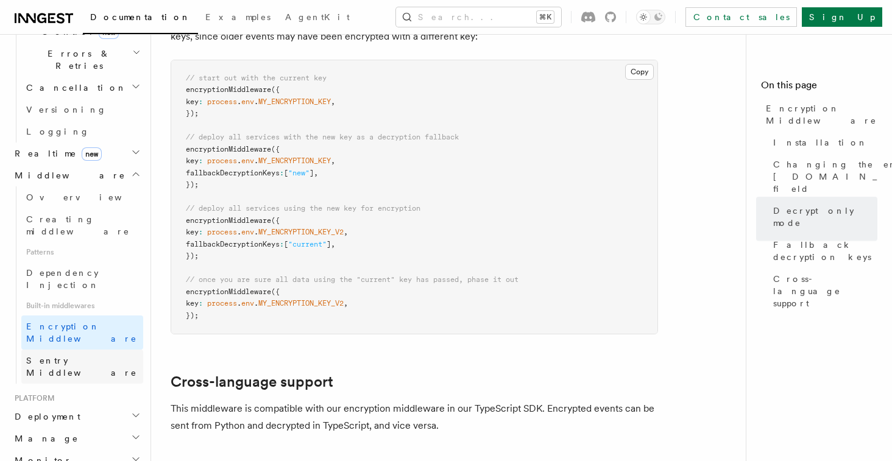
scroll to position [869, 0]
click at [82, 356] on span "Sentry Middleware" at bounding box center [81, 367] width 111 height 22
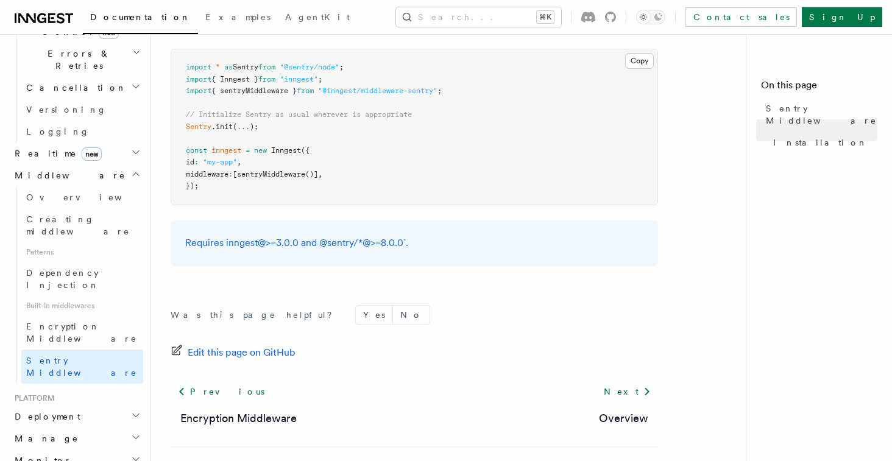
scroll to position [296, 0]
click at [368, 116] on span "// Initialize Sentry as usual wherever is appropriate" at bounding box center [299, 114] width 226 height 9
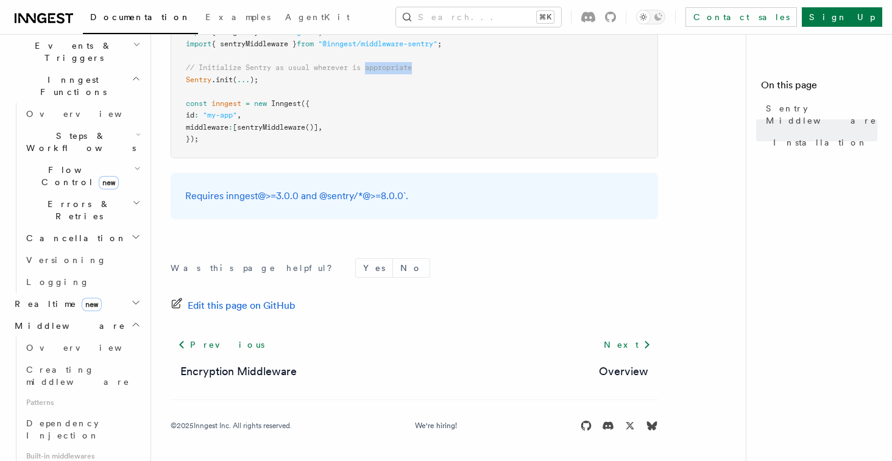
scroll to position [320, 0]
click at [88, 316] on h2 "Middleware" at bounding box center [77, 327] width 134 height 22
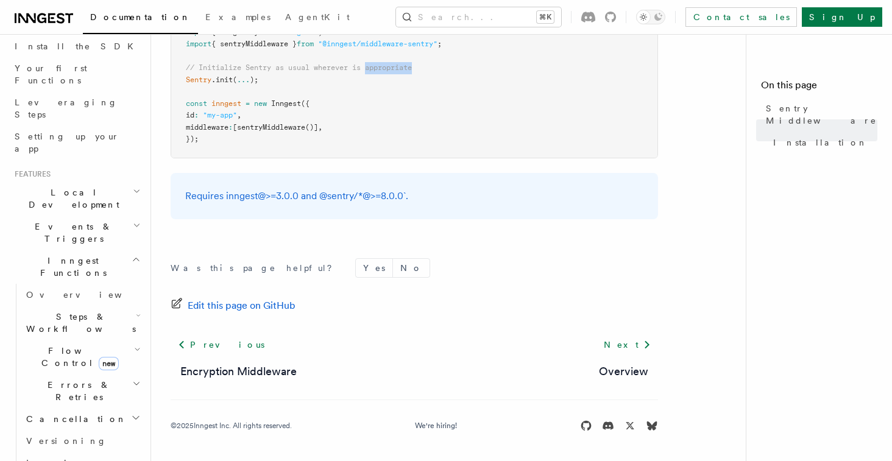
scroll to position [0, 0]
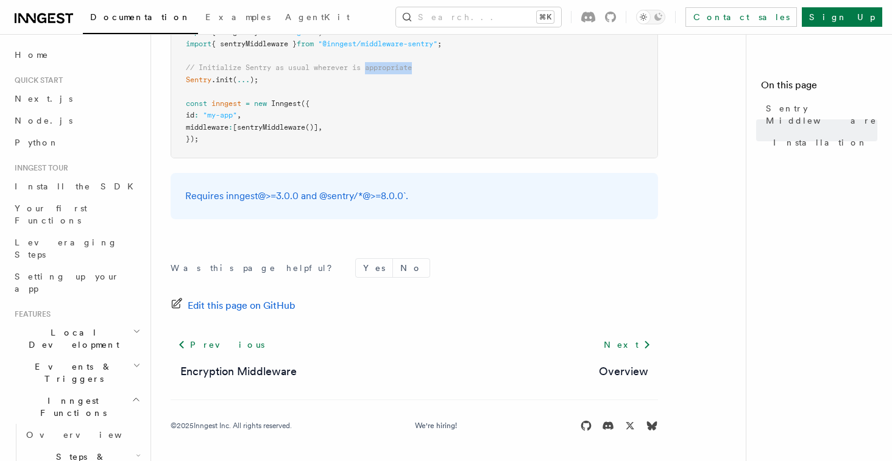
click at [123, 390] on h2 "Inngest Functions" at bounding box center [77, 407] width 134 height 34
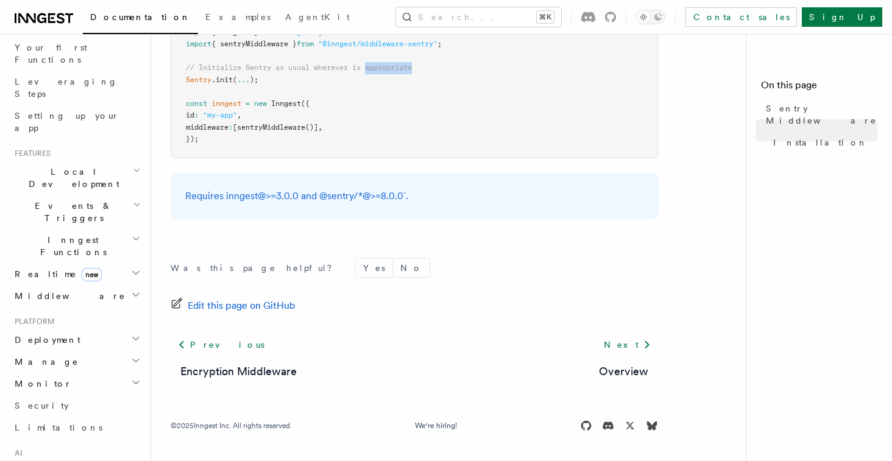
scroll to position [160, 0]
click at [92, 330] on h2 "Deployment" at bounding box center [77, 341] width 134 height 22
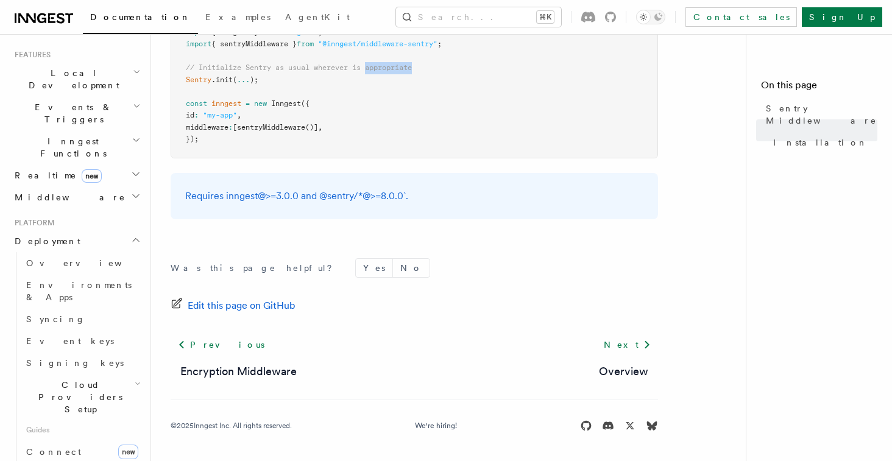
scroll to position [274, 0]
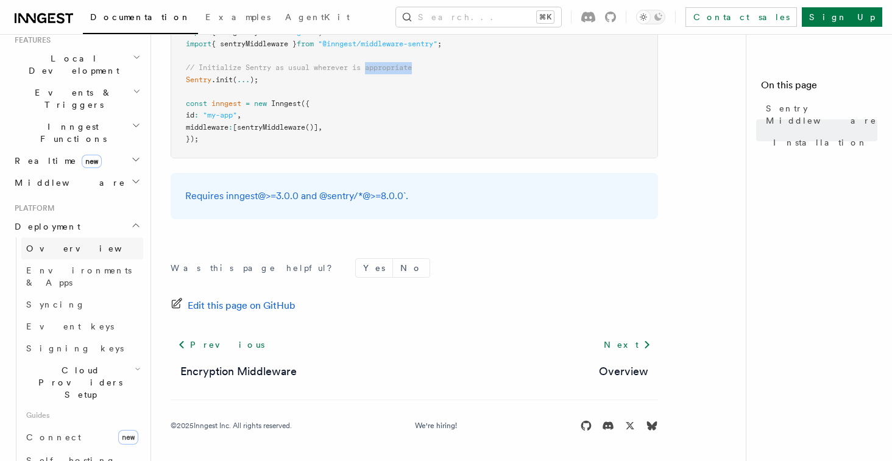
click at [66, 238] on link "Overview" at bounding box center [82, 249] width 122 height 22
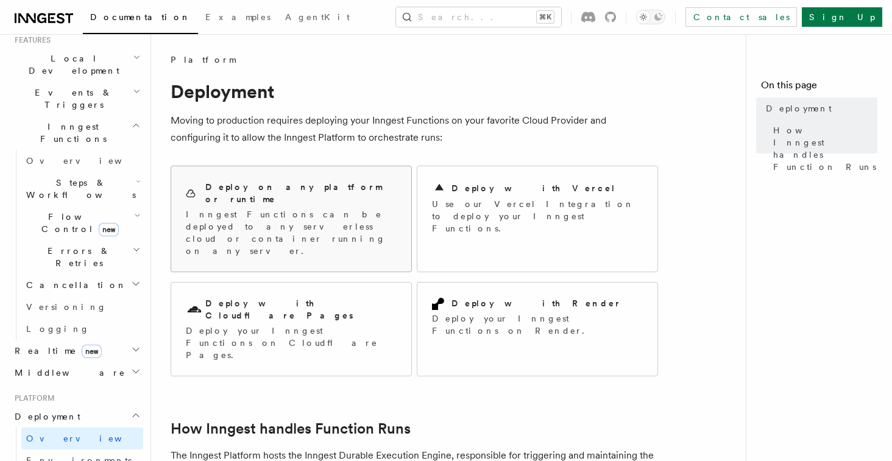
click at [313, 208] on p "Inngest Functions can be deployed to any serverless cloud or container running …" at bounding box center [291, 232] width 211 height 49
click at [276, 187] on h2 "Deploy on any platform or runtime" at bounding box center [300, 193] width 191 height 24
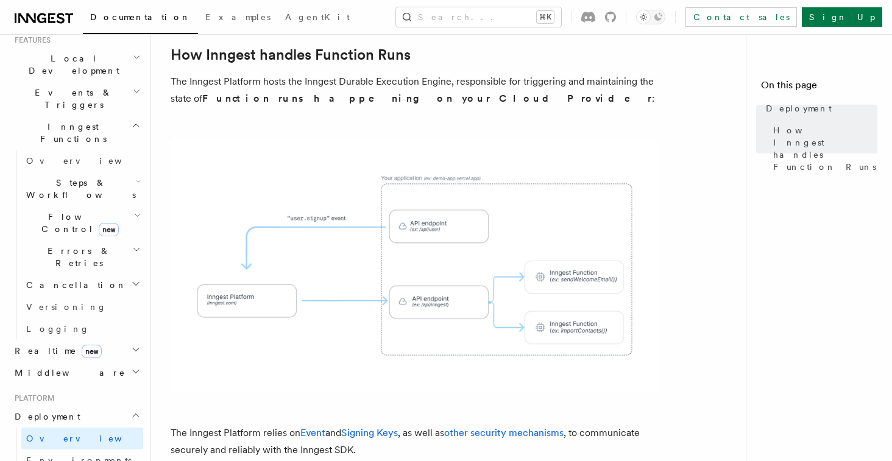
scroll to position [424, 0]
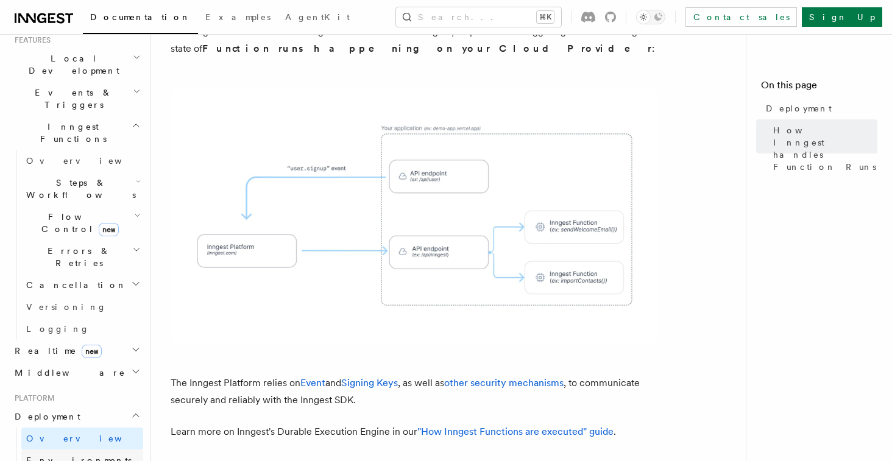
click at [80, 456] on span "Environments & Apps" at bounding box center [78, 467] width 105 height 22
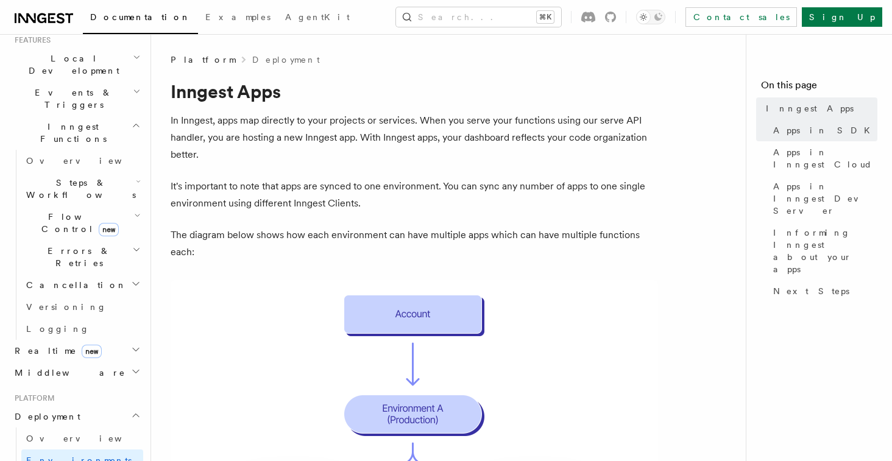
click at [300, 124] on p "In Inngest, apps map directly to your projects or services. When you serve your…" at bounding box center [415, 137] width 488 height 51
click at [313, 149] on p "In Inngest, apps map directly to your projects or services. When you serve your…" at bounding box center [415, 137] width 488 height 51
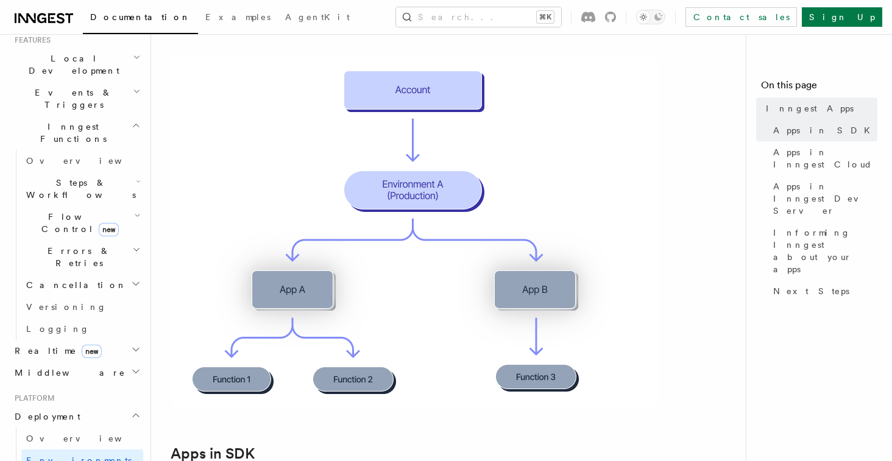
scroll to position [269, 0]
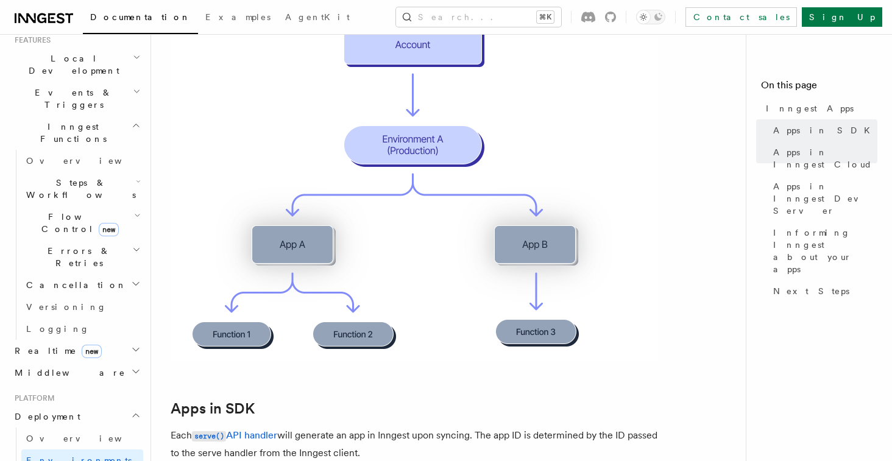
drag, startPoint x: 447, startPoint y: 137, endPoint x: 581, endPoint y: 134, distance: 134.1
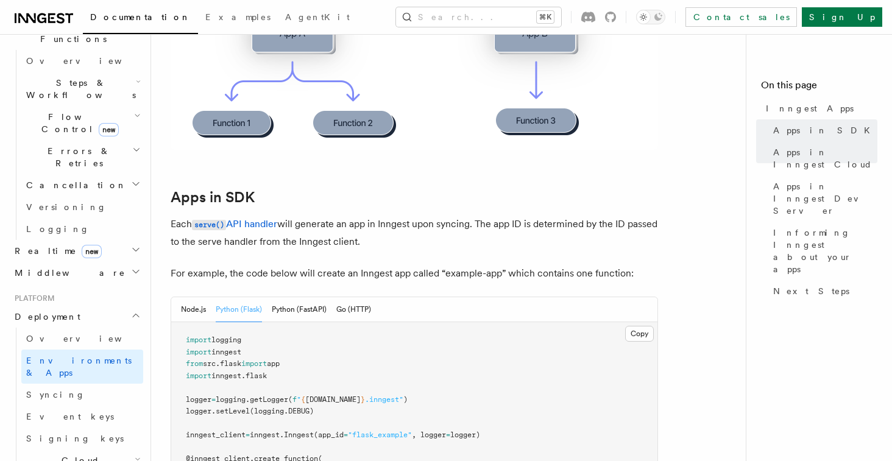
scroll to position [391, 0]
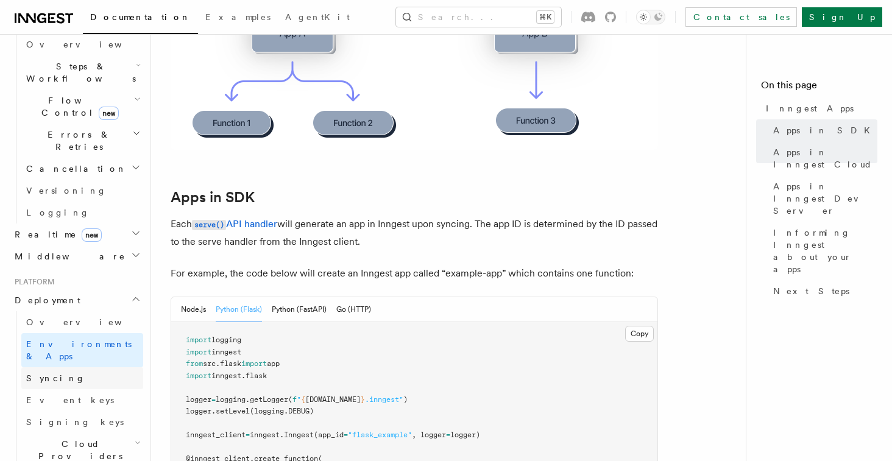
click at [67, 368] on link "Syncing" at bounding box center [82, 379] width 122 height 22
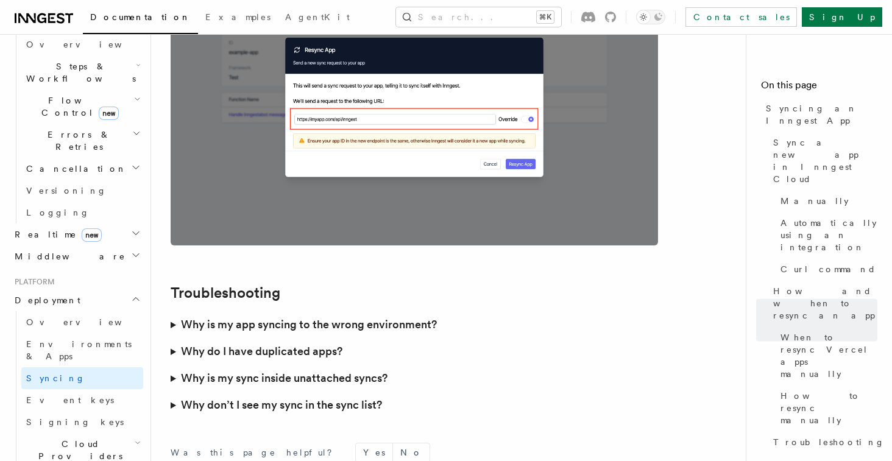
scroll to position [3442, 0]
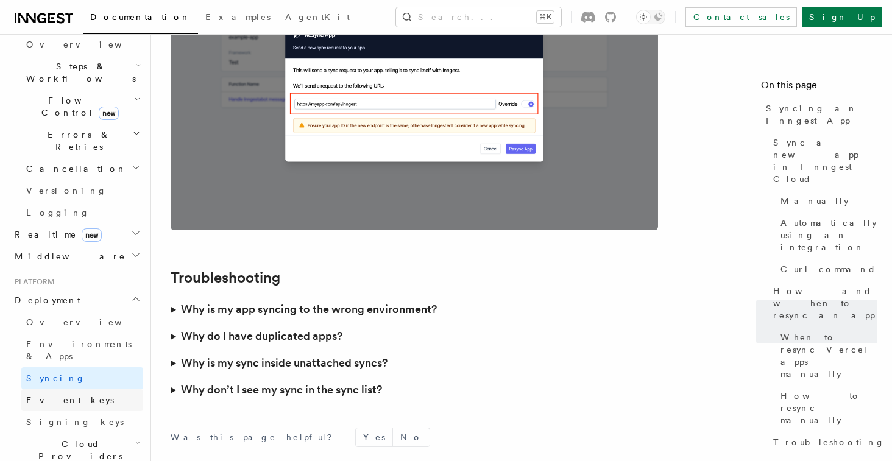
click at [83, 390] on link "Event keys" at bounding box center [82, 401] width 122 height 22
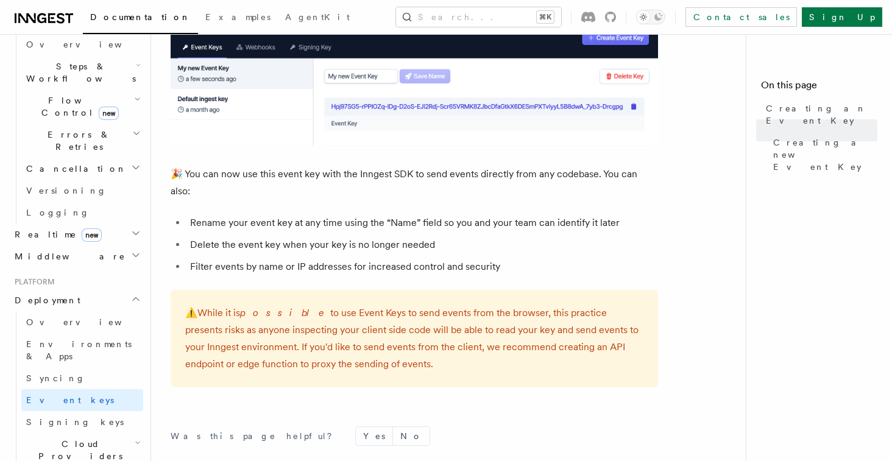
scroll to position [772, 0]
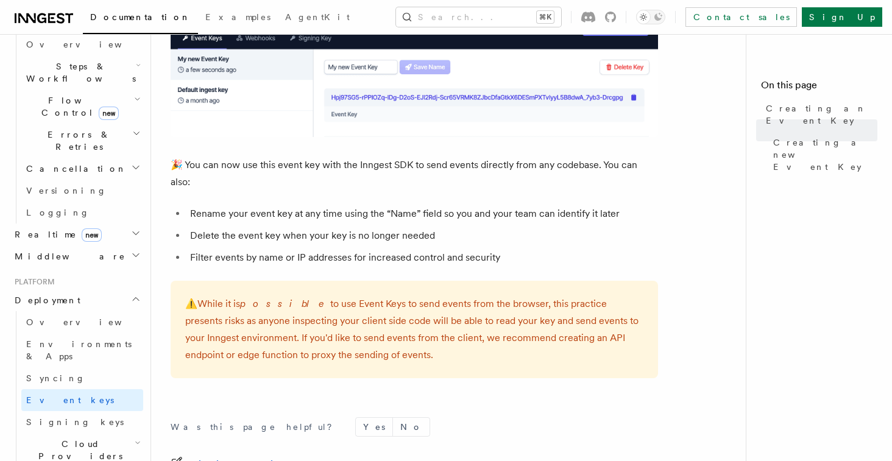
click at [445, 163] on p "🎉 You can now use this event key with the Inngest SDK to send events directly f…" at bounding box center [415, 174] width 488 height 34
click at [327, 205] on li "Rename your event key at any time using the “Name” field so you and your team c…" at bounding box center [423, 213] width 472 height 17
click at [337, 227] on li "Delete the event key when your key is no longer needed" at bounding box center [423, 235] width 472 height 17
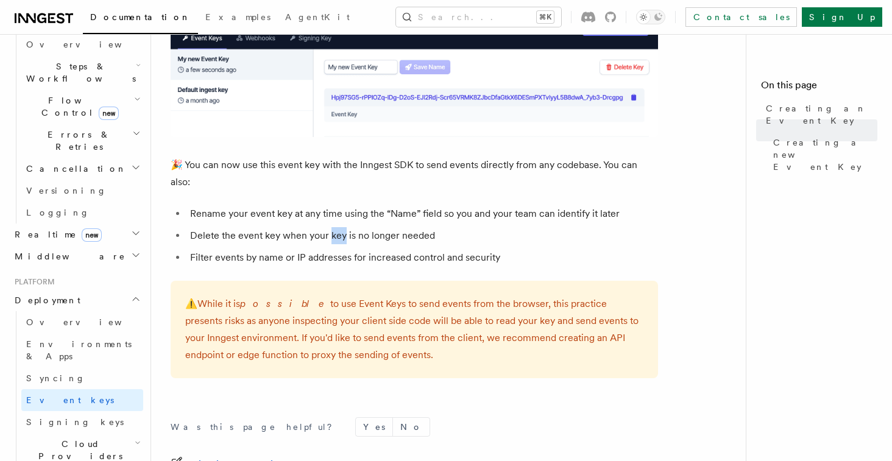
click at [337, 227] on li "Delete the event key when your key is no longer needed" at bounding box center [423, 235] width 472 height 17
click at [344, 229] on ul "Rename your event key at any time using the “Name” field so you and your team c…" at bounding box center [415, 235] width 488 height 61
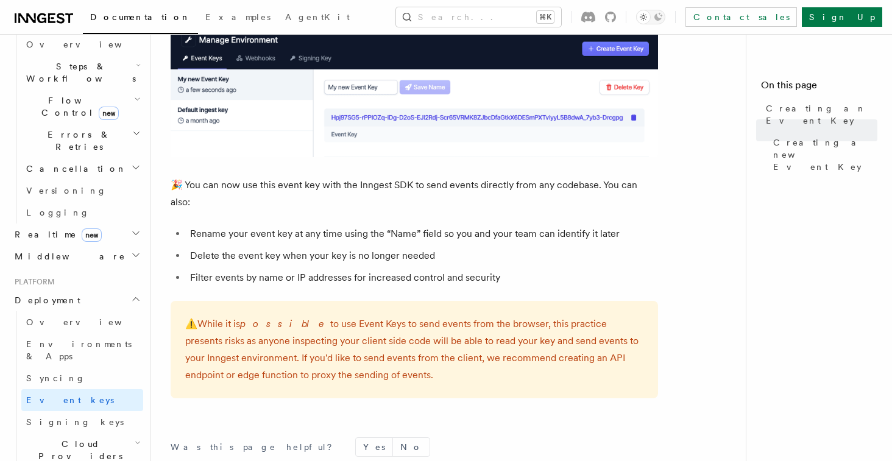
click at [435, 226] on li "Rename your event key at any time using the “Name” field so you and your team c…" at bounding box center [423, 234] width 472 height 17
drag, startPoint x: 446, startPoint y: 222, endPoint x: 554, endPoint y: 223, distance: 107.9
click at [554, 226] on li "Rename your event key at any time using the “Name” field so you and your team c…" at bounding box center [423, 234] width 472 height 17
click at [325, 248] on li "Delete the event key when your key is no longer needed" at bounding box center [423, 256] width 472 height 17
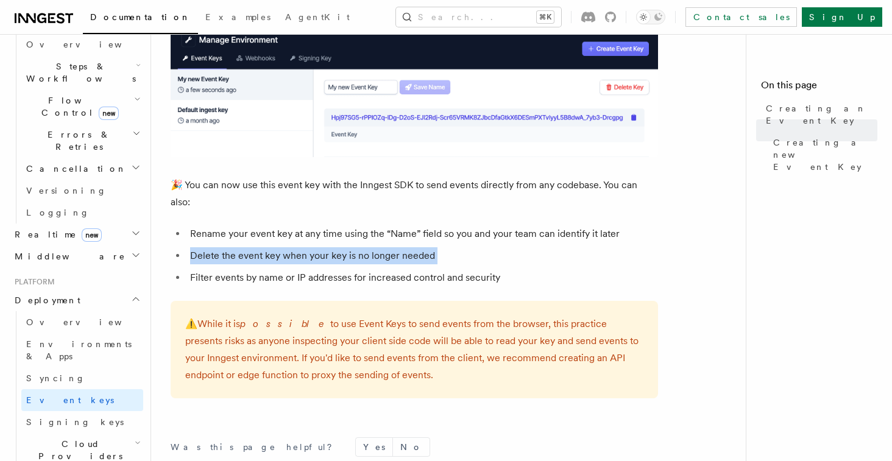
click at [325, 248] on li "Delete the event key when your key is no longer needed" at bounding box center [423, 256] width 472 height 17
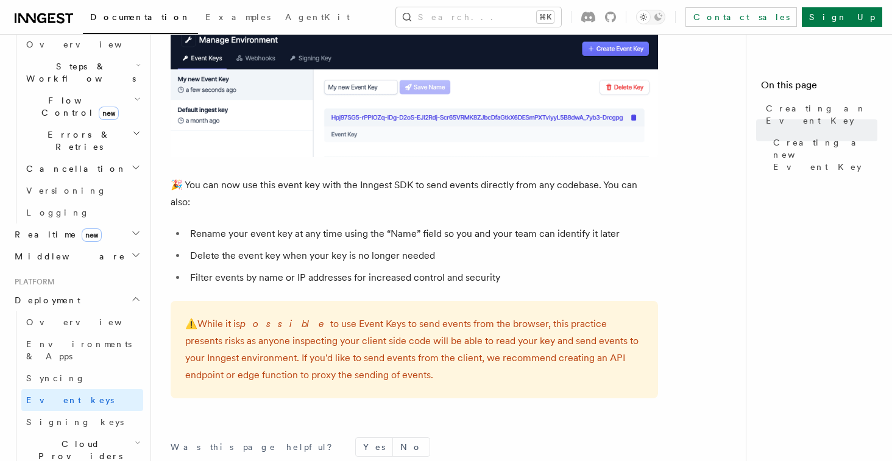
click at [410, 248] on li "Delete the event key when your key is no longer needed" at bounding box center [423, 256] width 472 height 17
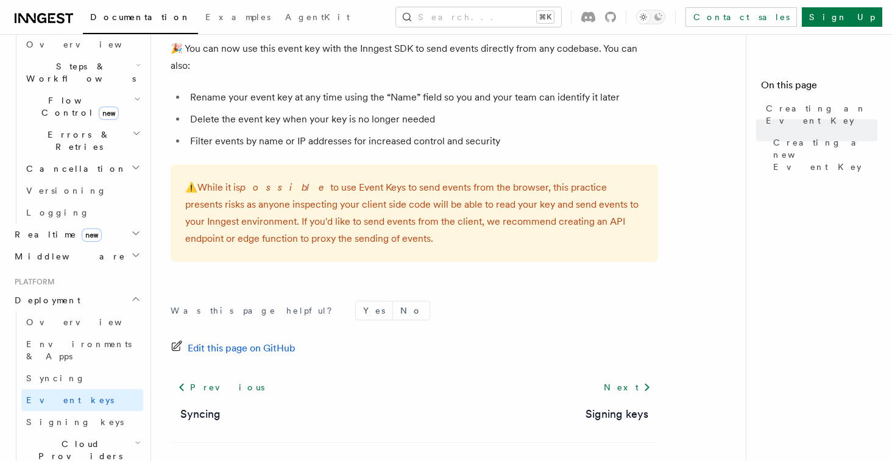
scroll to position [882, 0]
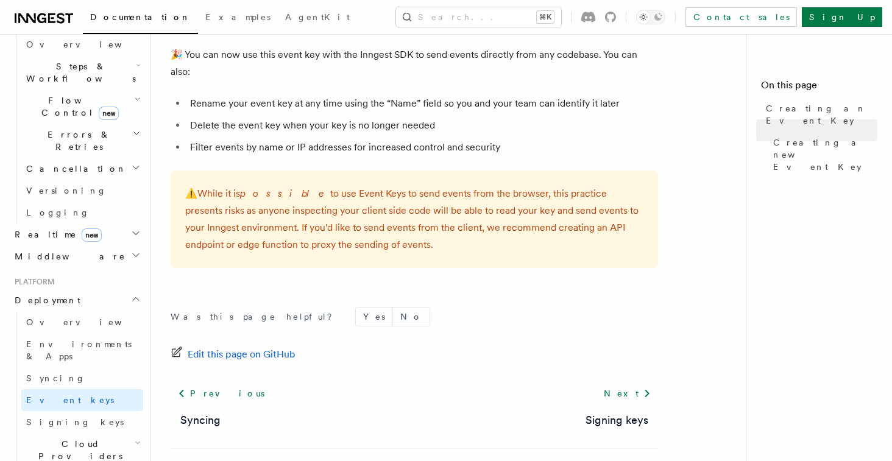
click at [375, 139] on li "Filter events by name or IP addresses for increased control and security" at bounding box center [423, 147] width 472 height 17
click at [330, 117] on li "Delete the event key when your key is no longer needed" at bounding box center [423, 125] width 472 height 17
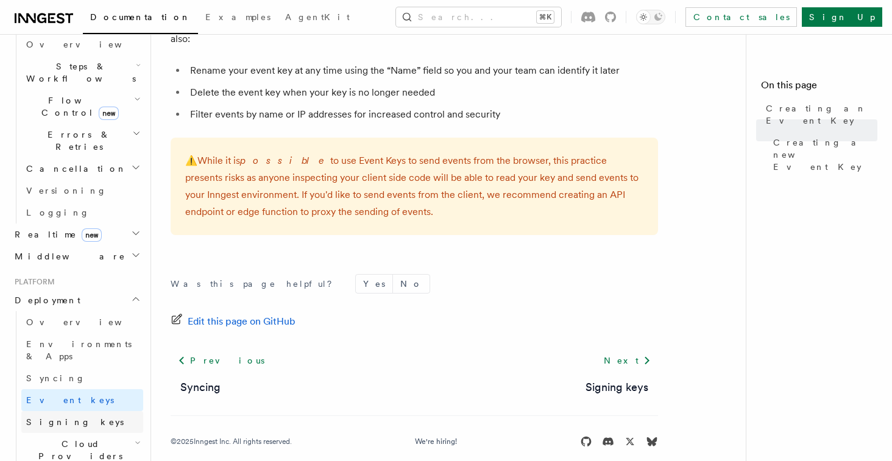
click at [81, 411] on link "Signing keys" at bounding box center [82, 422] width 122 height 22
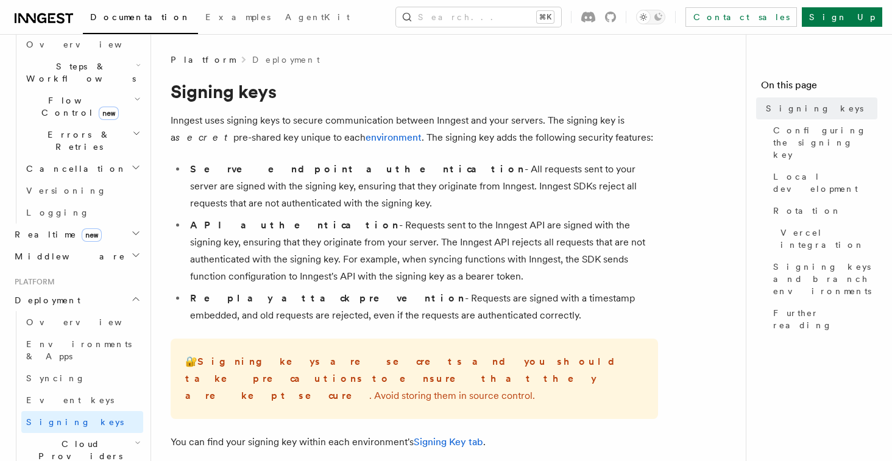
click at [461, 298] on li "Replay attack prevention - Requests are signed with a timestamp embedded, and o…" at bounding box center [423, 307] width 472 height 34
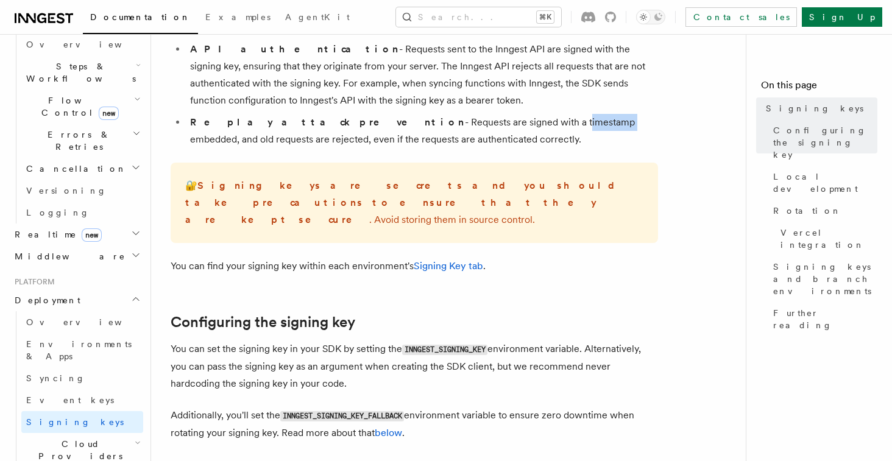
scroll to position [177, 0]
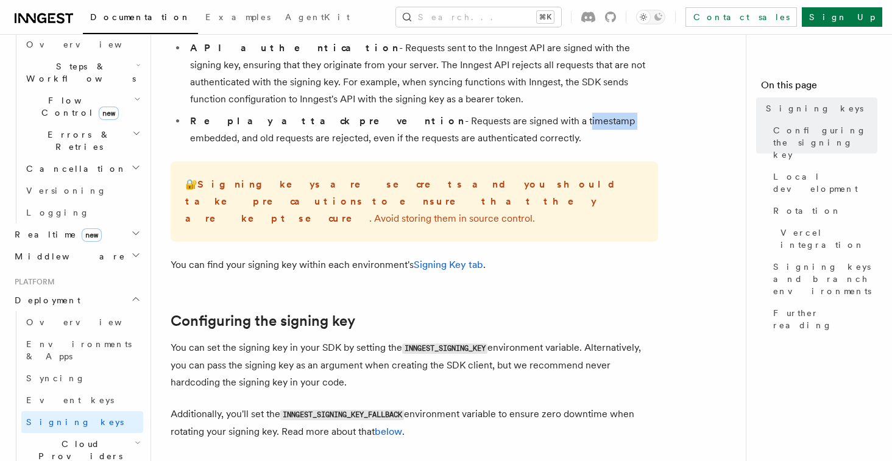
click at [82, 438] on span "Cloud Providers Setup" at bounding box center [77, 456] width 113 height 37
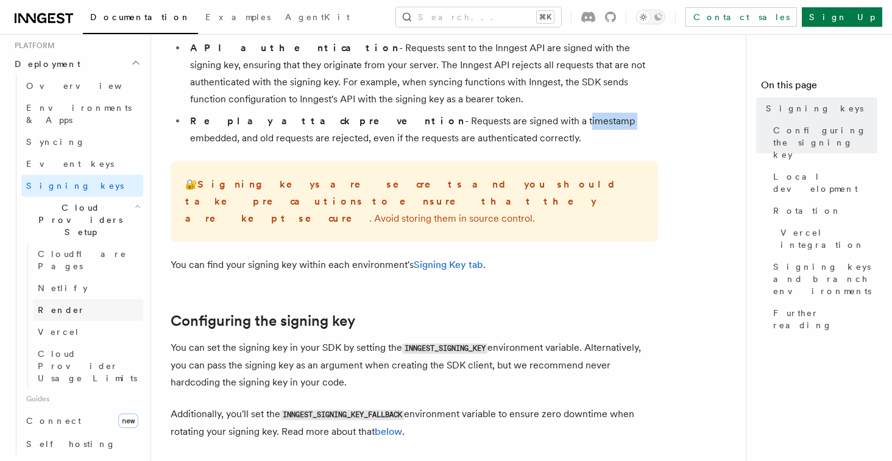
scroll to position [629, 0]
click at [90, 407] on link "Connect new" at bounding box center [82, 419] width 122 height 24
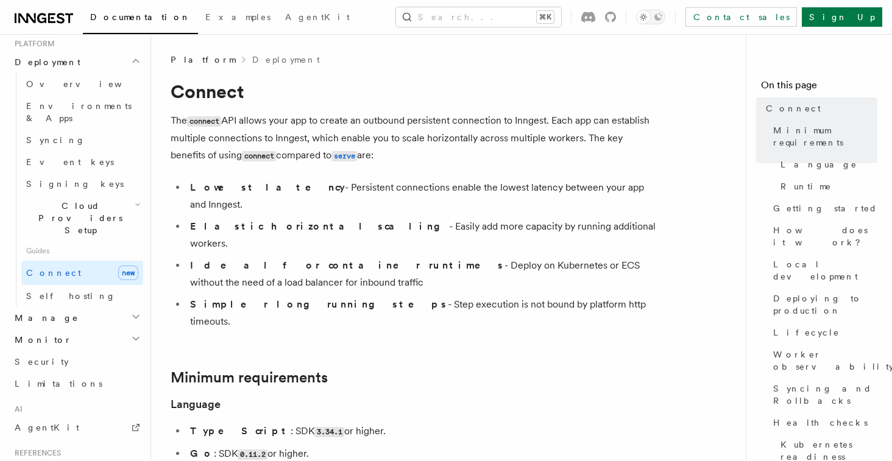
click at [345, 130] on p "The connect API allows your app to create an outbound persistent connection to …" at bounding box center [415, 138] width 488 height 52
click at [364, 146] on p "The connect API allows your app to create an outbound persistent connection to …" at bounding box center [415, 138] width 488 height 52
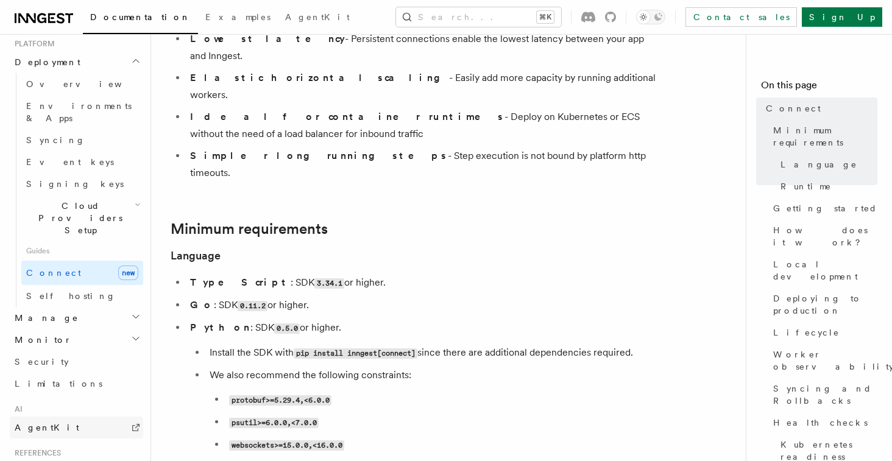
scroll to position [711, 0]
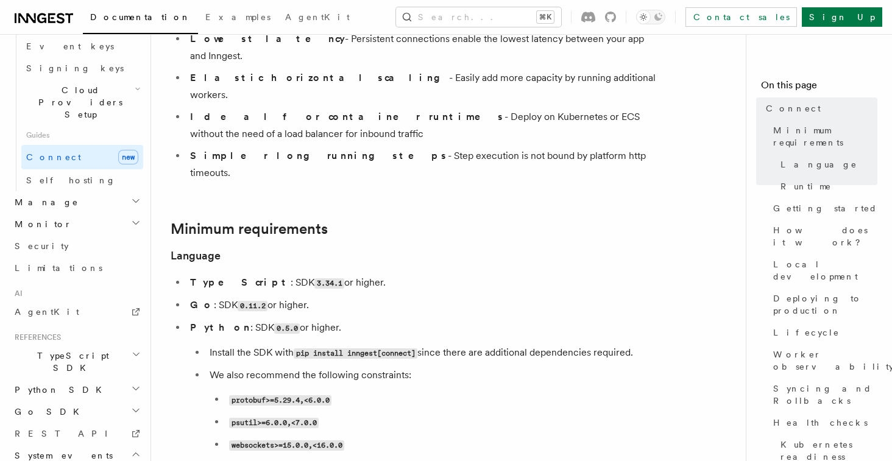
scroll to position [755, 0]
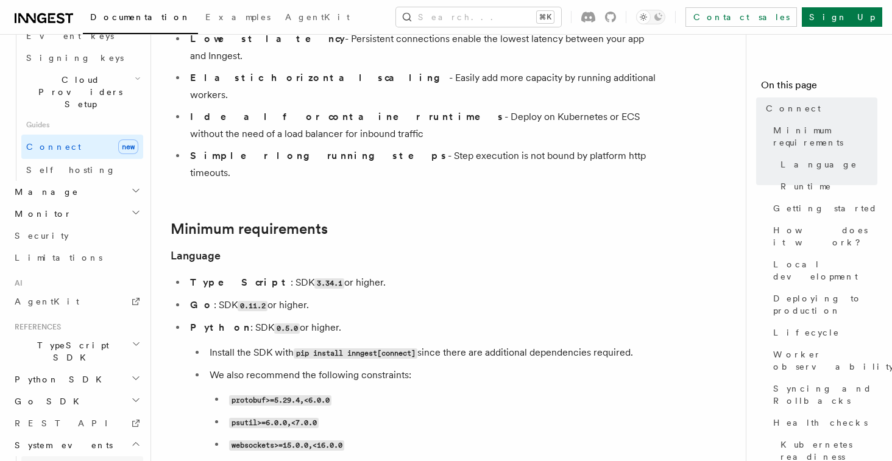
click at [77, 461] on span "function.failed" at bounding box center [62, 468] width 73 height 10
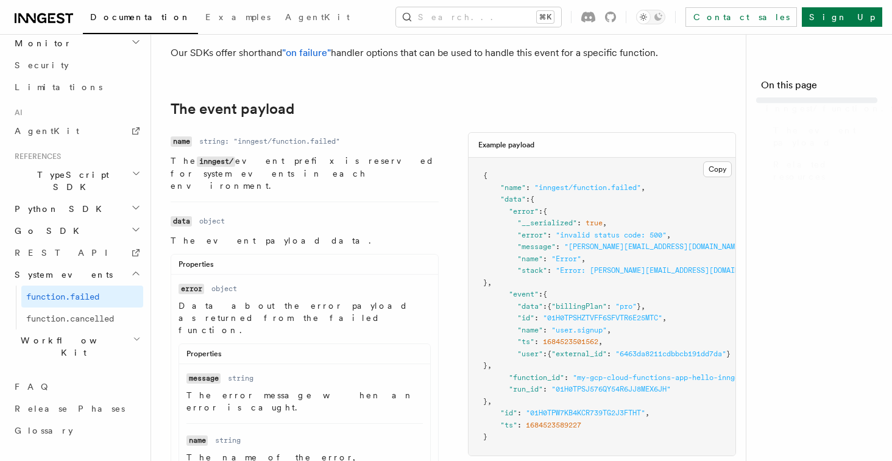
scroll to position [558, 0]
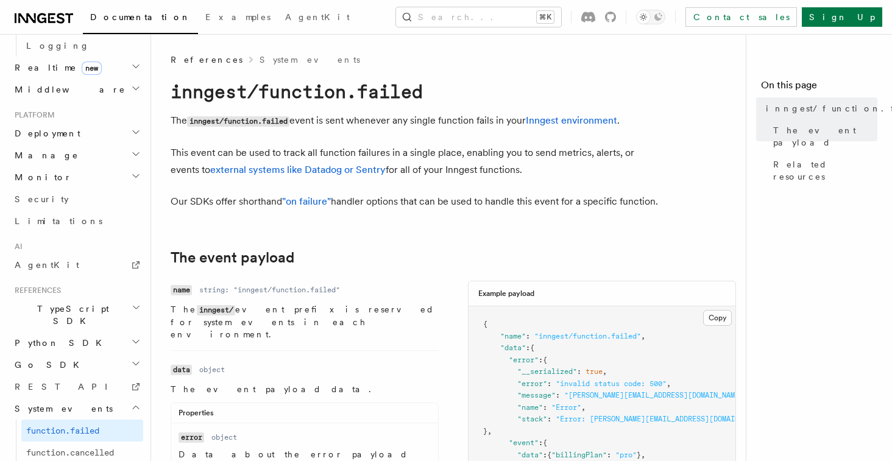
click at [464, 123] on p "The inngest/function.failed event is sent whenever any single function fails in…" at bounding box center [415, 121] width 488 height 18
click at [432, 124] on p "The inngest/function.failed event is sent whenever any single function fails in…" at bounding box center [415, 121] width 488 height 18
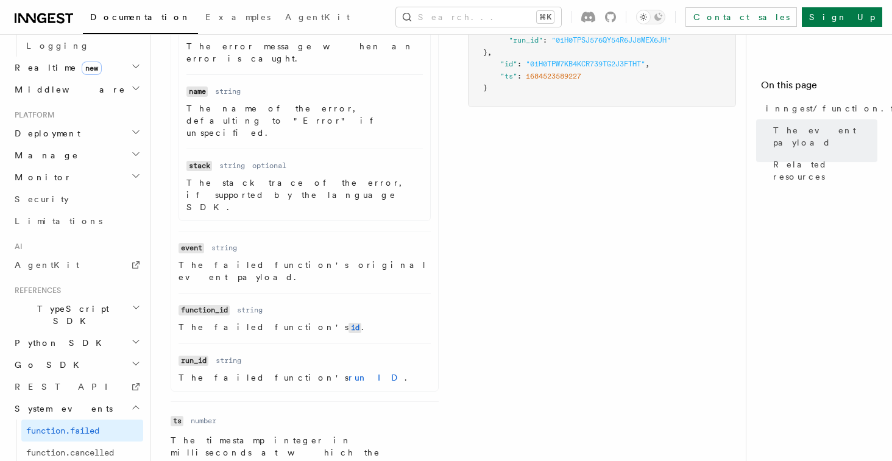
scroll to position [504, 0]
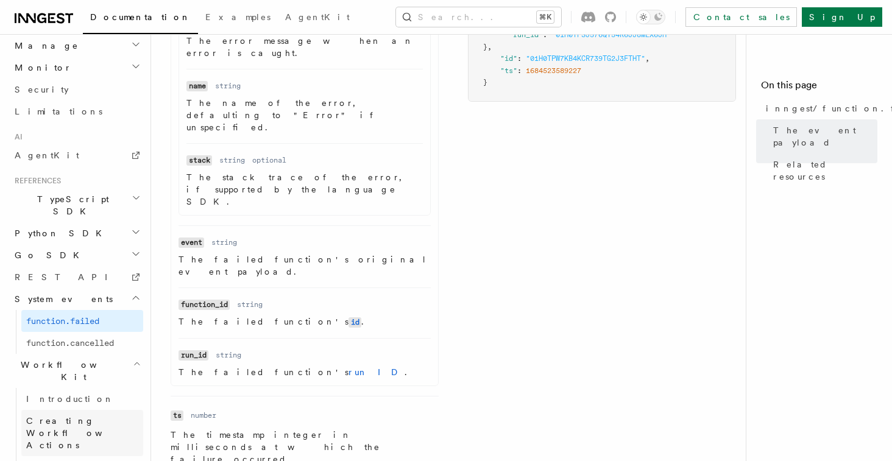
click at [105, 416] on span "Creating Workflow Actions" at bounding box center [79, 433] width 106 height 34
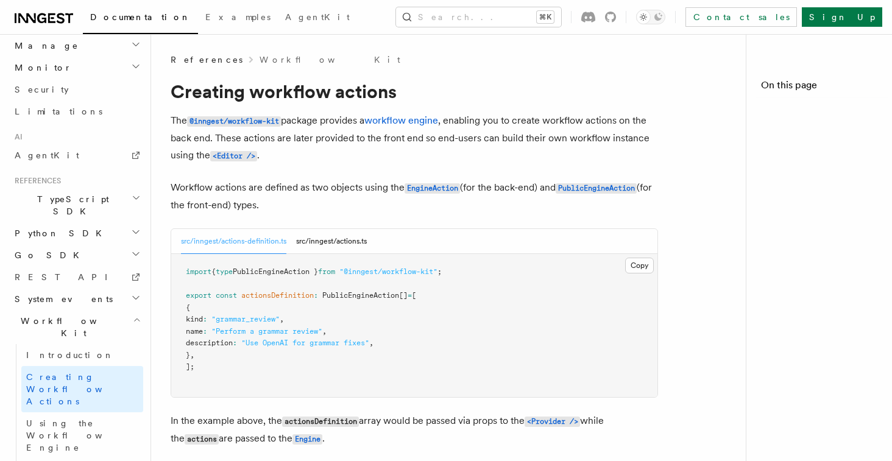
scroll to position [624, 0]
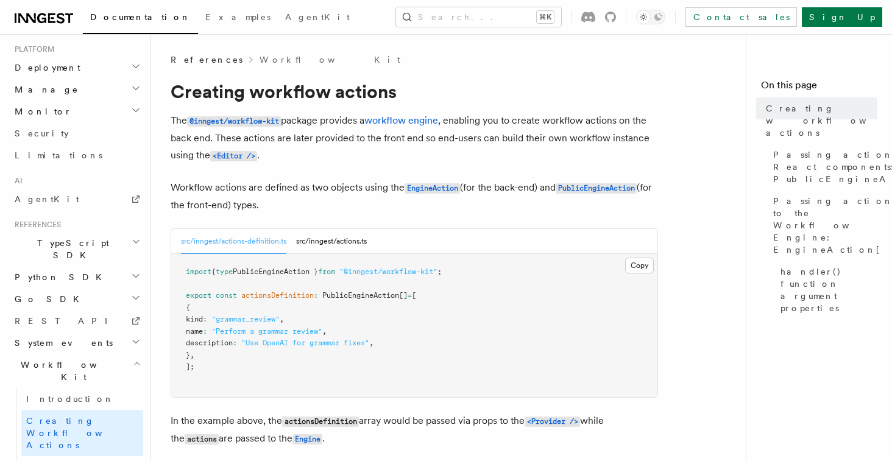
click at [541, 123] on p "The @inngest/workflow-kit package provides a workflow engine , enabling you to …" at bounding box center [415, 138] width 488 height 52
click at [546, 132] on p "The @inngest/workflow-kit package provides a workflow engine , enabling you to …" at bounding box center [415, 138] width 488 height 52
click at [371, 143] on p "The @inngest/workflow-kit package provides a workflow engine , enabling you to …" at bounding box center [415, 138] width 488 height 52
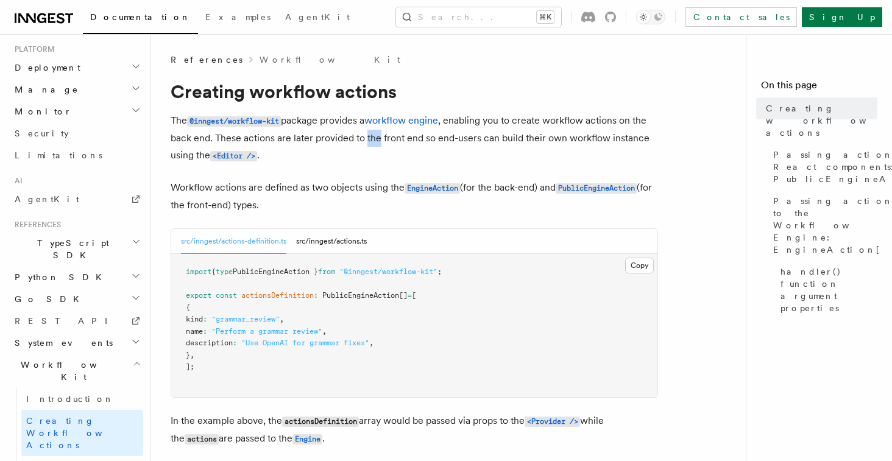
click at [381, 144] on p "The @inngest/workflow-kit package provides a workflow engine , enabling you to …" at bounding box center [415, 138] width 488 height 52
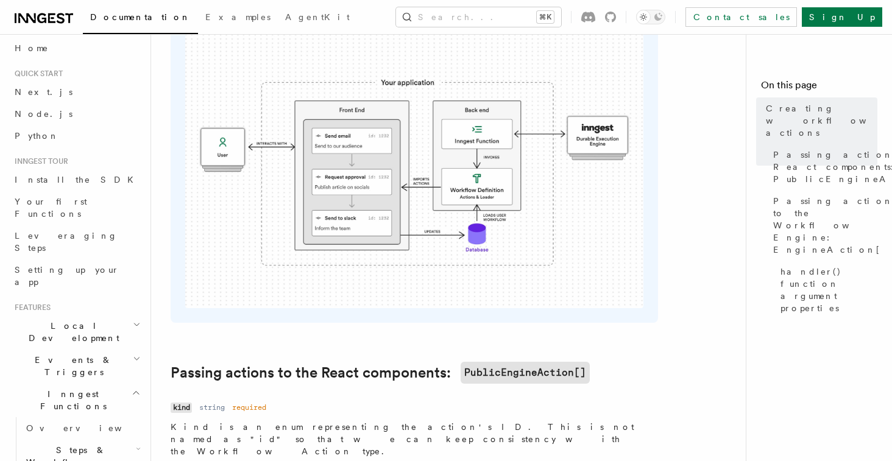
scroll to position [6, 0]
click at [59, 389] on span "Inngest Functions" at bounding box center [71, 401] width 122 height 24
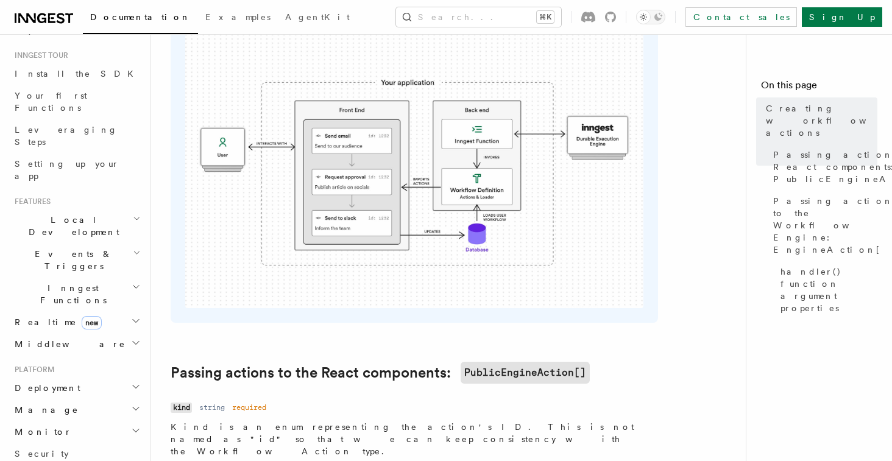
scroll to position [0, 0]
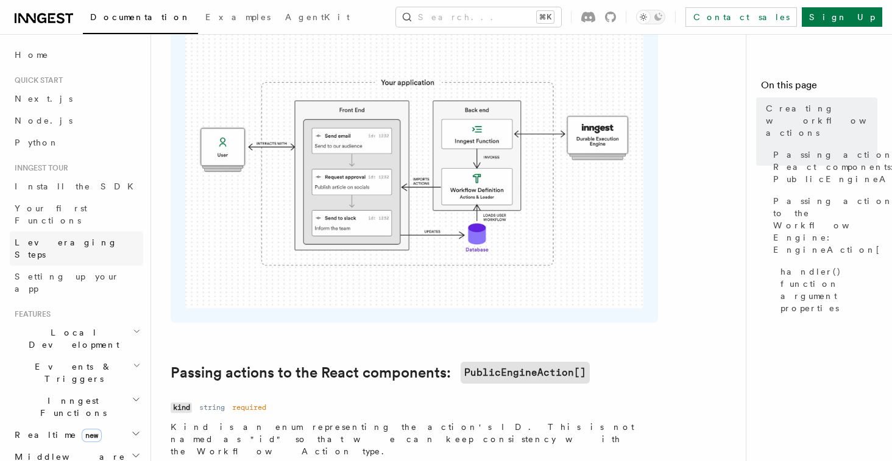
click at [60, 238] on span "Leveraging Steps" at bounding box center [66, 249] width 103 height 22
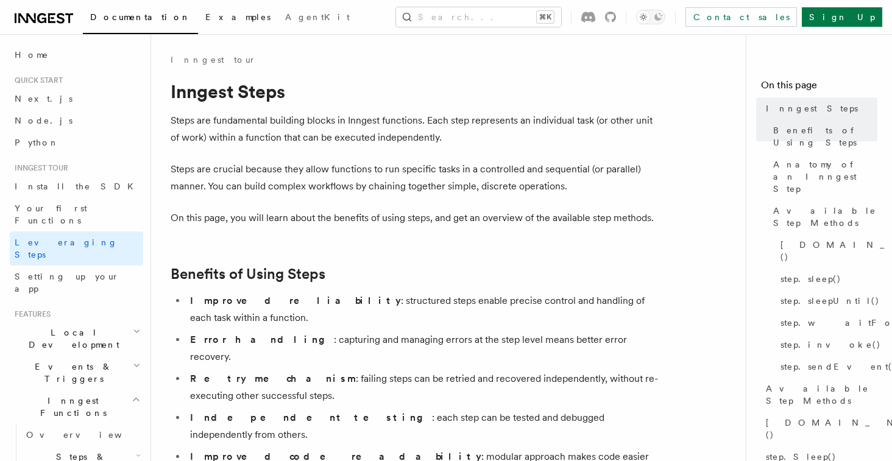
click at [205, 18] on span "Examples" at bounding box center [237, 17] width 65 height 10
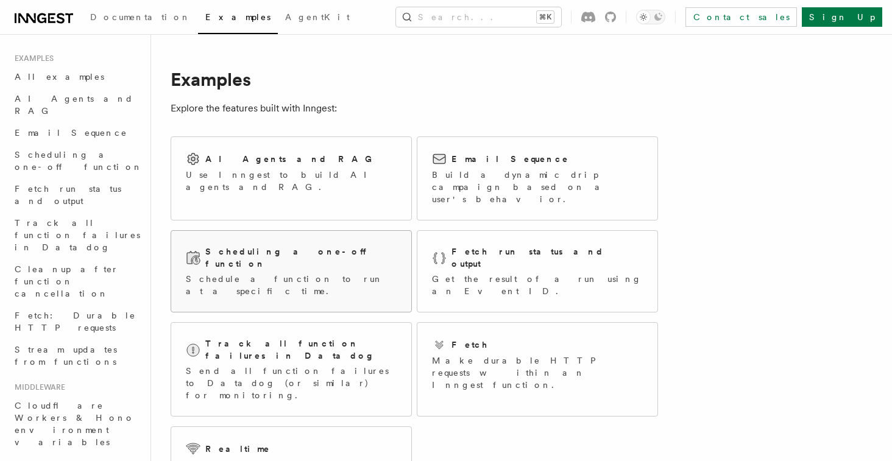
click at [328, 273] on p "Schedule a function to run at a specific time." at bounding box center [291, 285] width 211 height 24
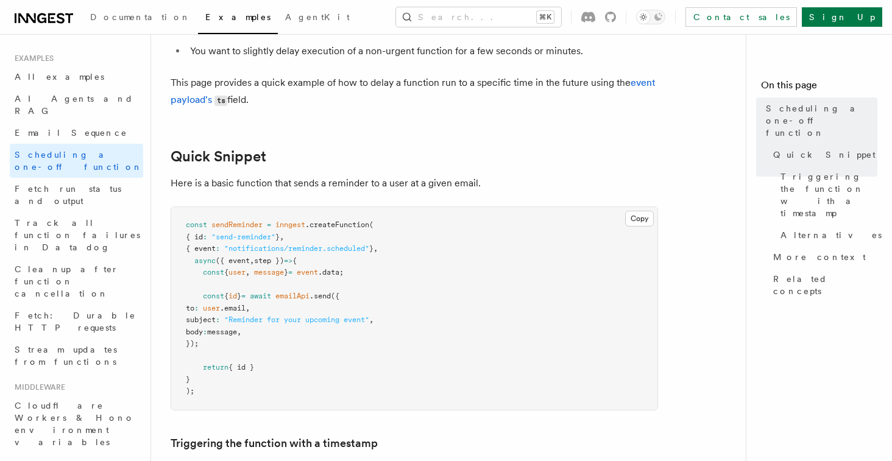
scroll to position [129, 0]
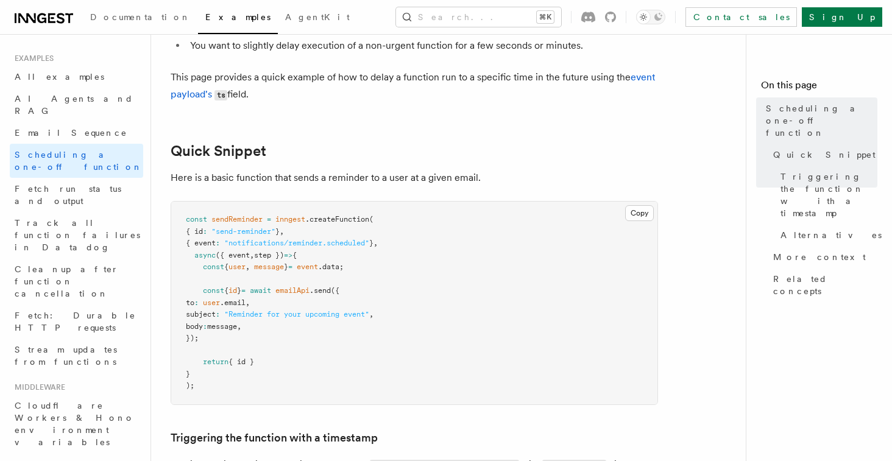
click at [347, 296] on pre "const sendReminder = inngest .createFunction ( { id : "send-reminder" } , { eve…" at bounding box center [414, 303] width 486 height 203
click at [302, 285] on pre "const sendReminder = inngest .createFunction ( { id : "send-reminder" } , { eve…" at bounding box center [414, 303] width 486 height 203
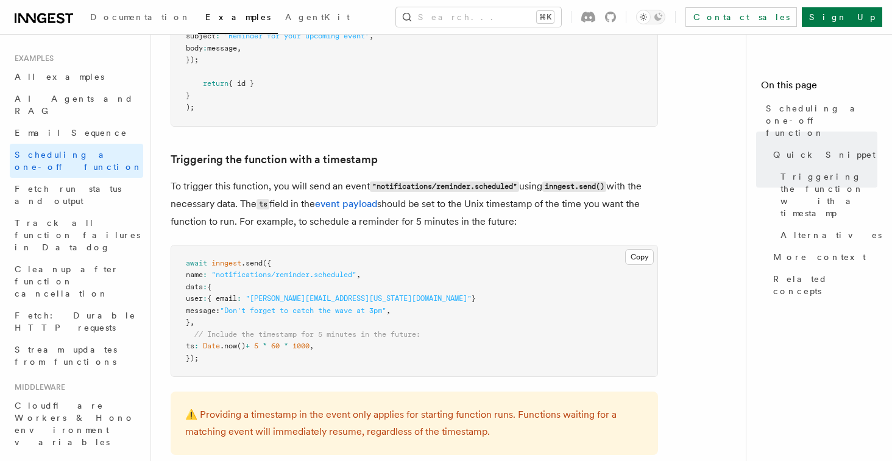
scroll to position [436, 0]
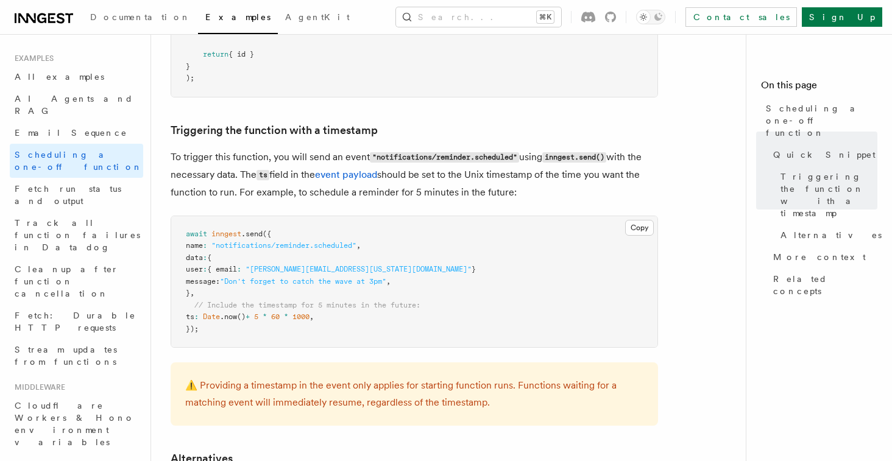
click at [332, 304] on span "// Include the timestamp for 5 minutes in the future:" at bounding box center [307, 305] width 226 height 9
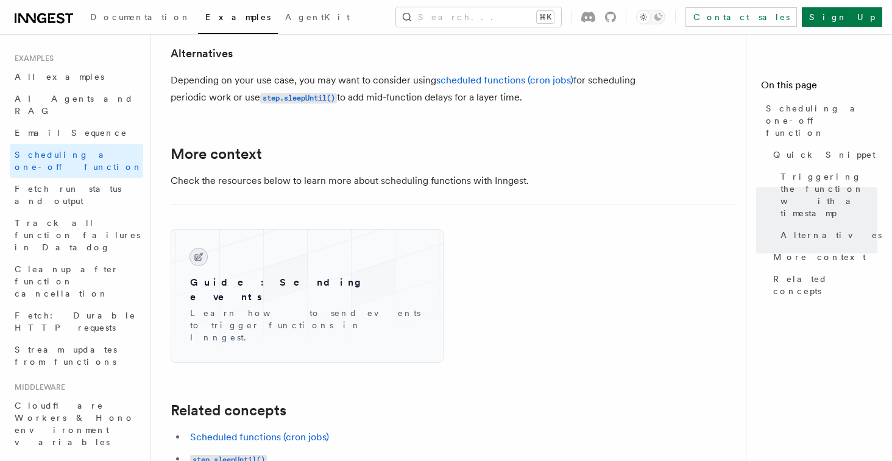
scroll to position [842, 0]
click at [381, 87] on p "Depending on your use case, you may want to consider using scheduled functions …" at bounding box center [415, 88] width 488 height 35
click at [624, 79] on p "Depending on your use case, you may want to consider using scheduled functions …" at bounding box center [415, 88] width 488 height 35
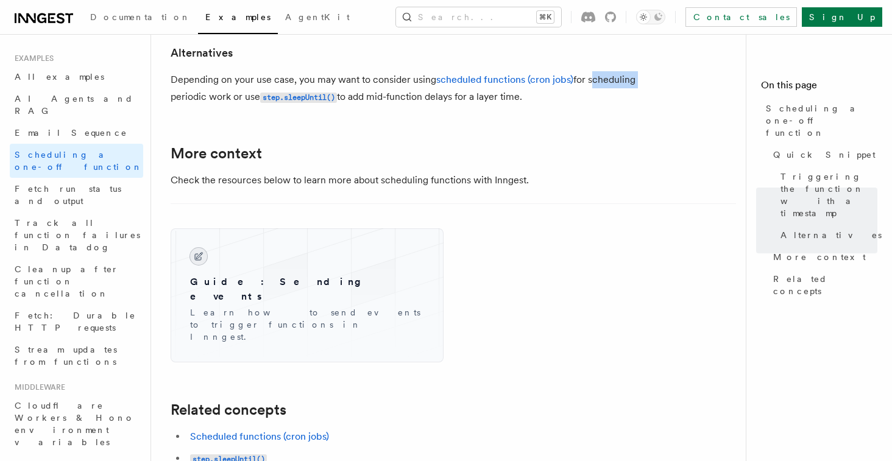
drag, startPoint x: 537, startPoint y: 101, endPoint x: 554, endPoint y: 143, distance: 44.8
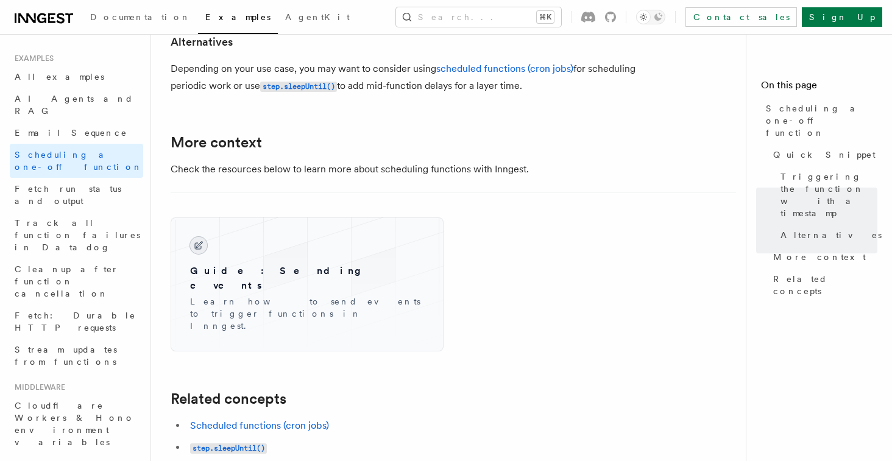
click at [559, 145] on h2 "More context" at bounding box center [415, 142] width 488 height 17
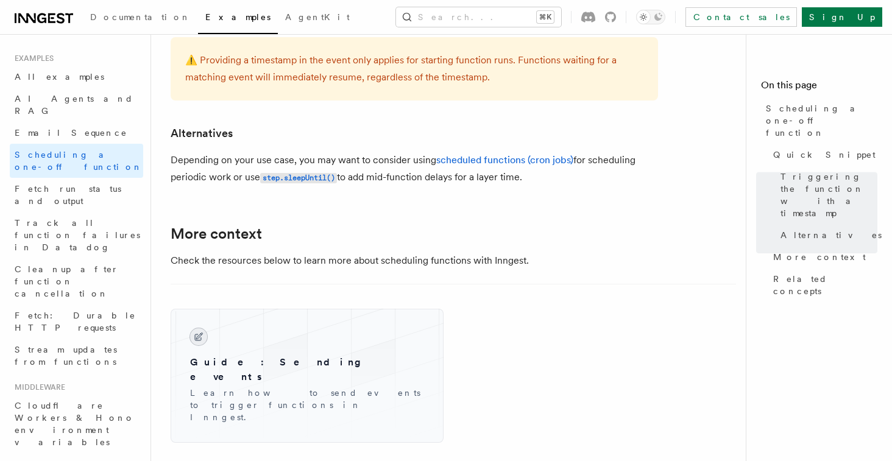
scroll to position [760, 0]
click at [96, 183] on span "Fetch run status and output" at bounding box center [79, 195] width 129 height 24
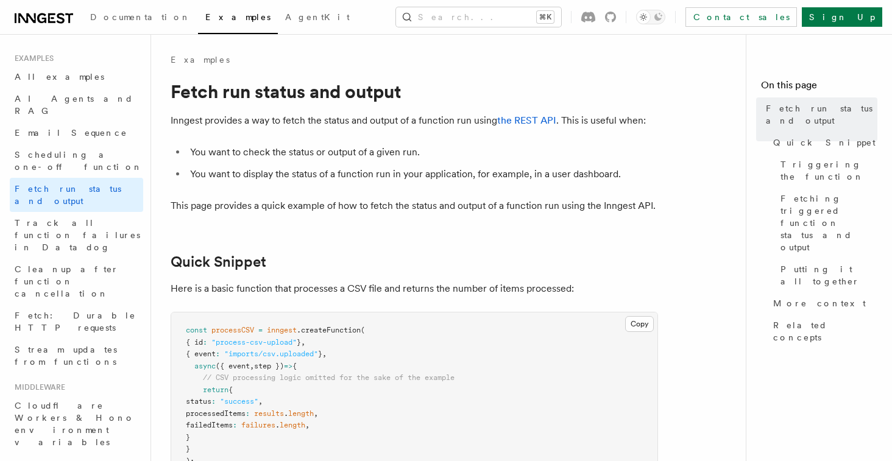
click at [303, 121] on p "Inngest provides a way to fetch the status and output of a function run using t…" at bounding box center [415, 120] width 488 height 17
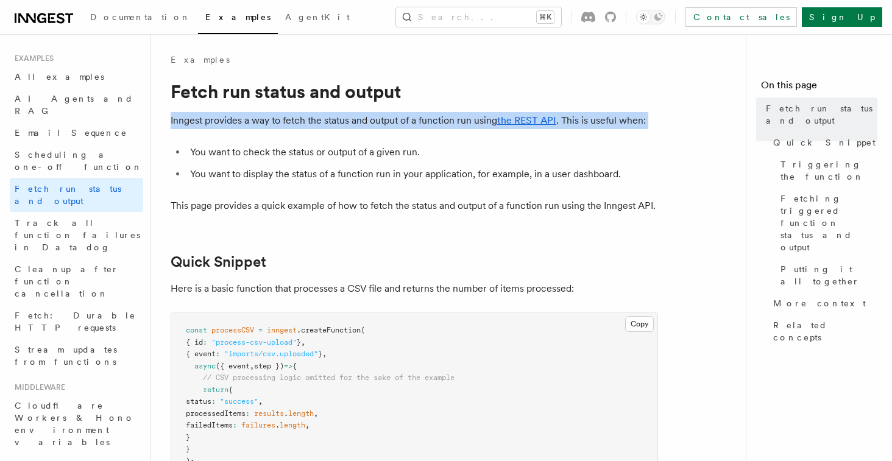
click at [303, 121] on p "Inngest provides a way to fetch the status and output of a function run using t…" at bounding box center [415, 120] width 488 height 17
click at [410, 119] on p "Inngest provides a way to fetch the status and output of a function run using t…" at bounding box center [415, 120] width 488 height 17
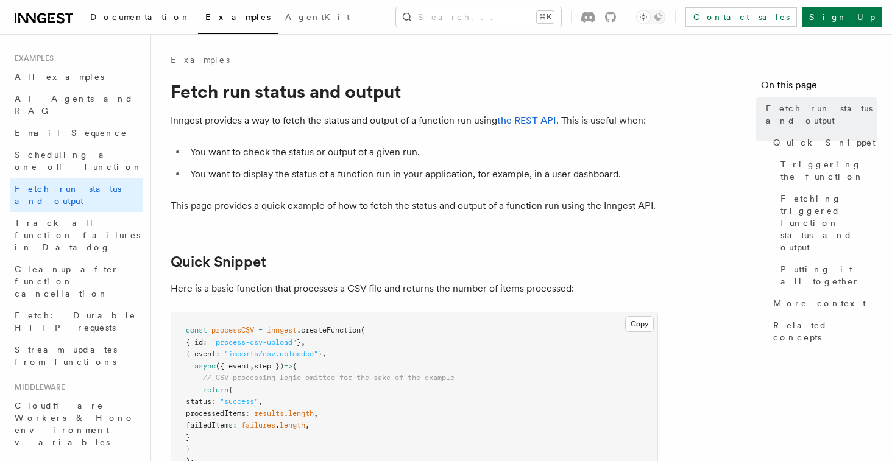
click at [117, 18] on span "Documentation" at bounding box center [140, 17] width 101 height 10
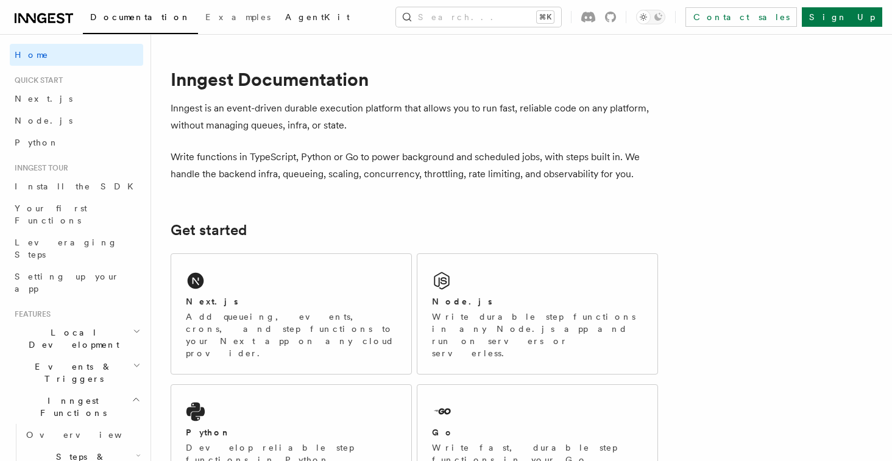
click at [285, 16] on span "AgentKit" at bounding box center [317, 17] width 65 height 10
click at [49, 18] on icon at bounding box center [51, 18] width 7 height 10
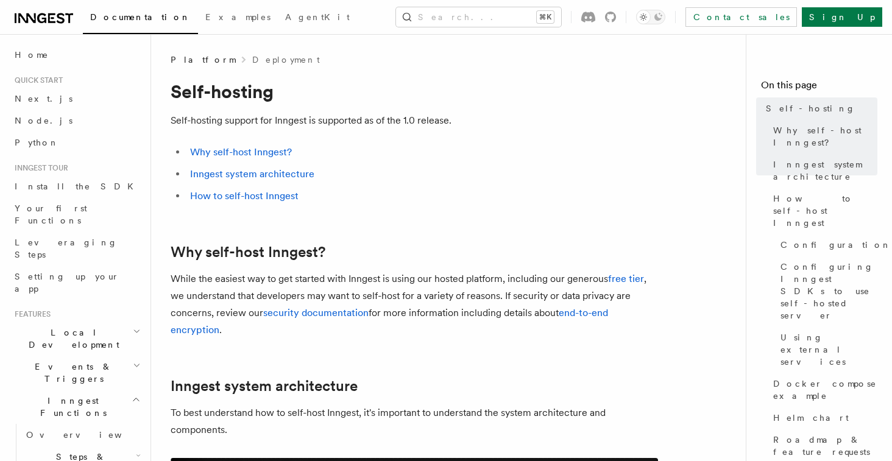
click at [340, 118] on p "Self-hosting support for Inngest is supported as of the 1.0 release." at bounding box center [415, 120] width 488 height 17
click at [426, 123] on p "Self-hosting support for Inngest is supported as of the 1.0 release." at bounding box center [415, 120] width 488 height 17
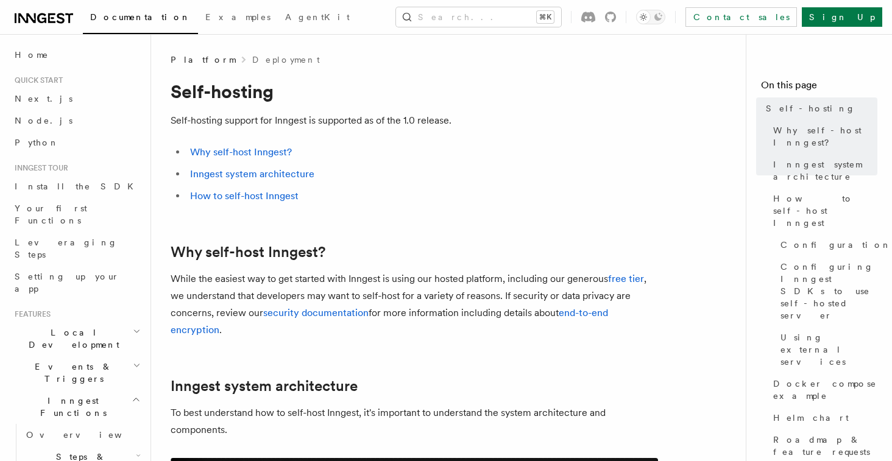
click at [414, 124] on p "Self-hosting support for Inngest is supported as of the 1.0 release." at bounding box center [415, 120] width 488 height 17
click at [362, 282] on p "While the easiest way to get started with Inngest is using our hosted platform,…" at bounding box center [415, 305] width 488 height 68
click at [406, 282] on p "While the easiest way to get started with Inngest is using our hosted platform,…" at bounding box center [415, 305] width 488 height 68
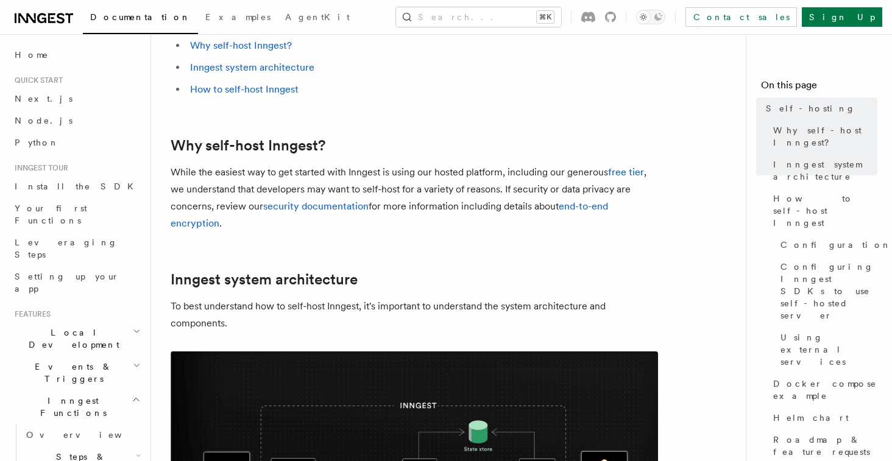
scroll to position [112, 0]
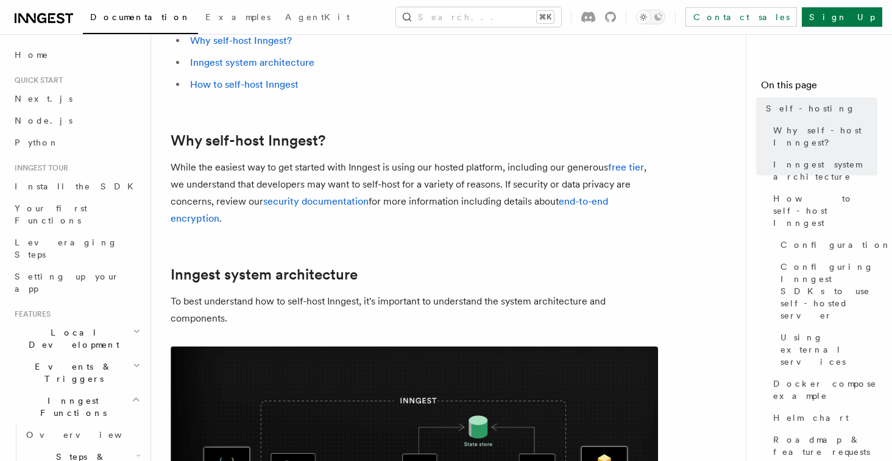
click at [513, 185] on p "While the easiest way to get started with Inngest is using our hosted platform,…" at bounding box center [415, 193] width 488 height 68
click at [484, 185] on p "While the easiest way to get started with Inngest is using our hosted platform,…" at bounding box center [415, 193] width 488 height 68
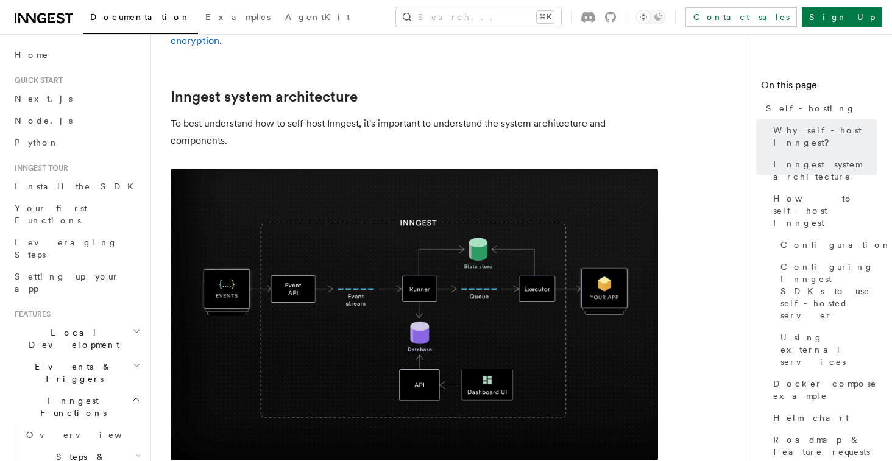
scroll to position [291, 0]
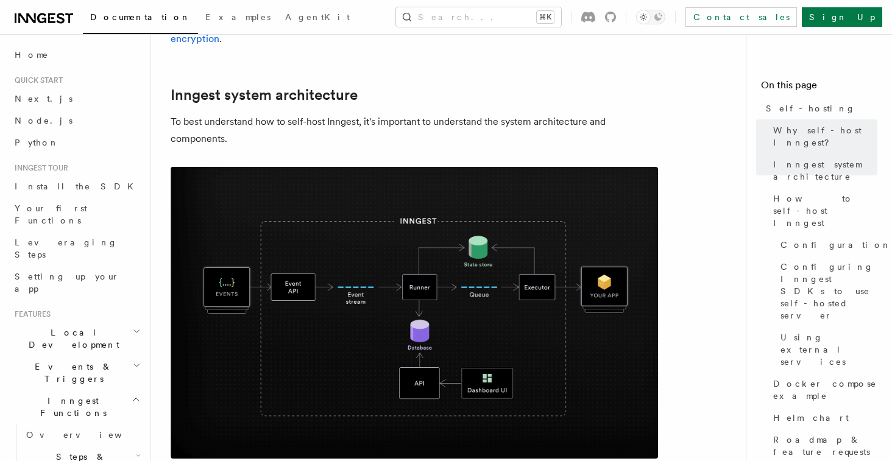
click at [330, 123] on p "To best understand how to self-host Inngest, it's important to understand the s…" at bounding box center [415, 130] width 488 height 34
click at [341, 131] on p "To best understand how to self-host Inngest, it's important to understand the s…" at bounding box center [415, 130] width 488 height 34
click at [427, 126] on p "To best understand how to self-host Inngest, it's important to understand the s…" at bounding box center [415, 130] width 488 height 34
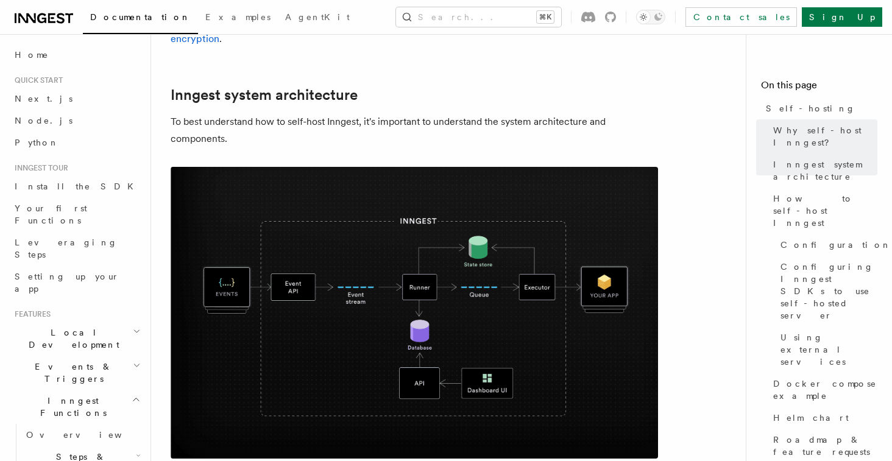
click at [417, 131] on p "To best understand how to self-host Inngest, it's important to understand the s…" at bounding box center [415, 130] width 488 height 34
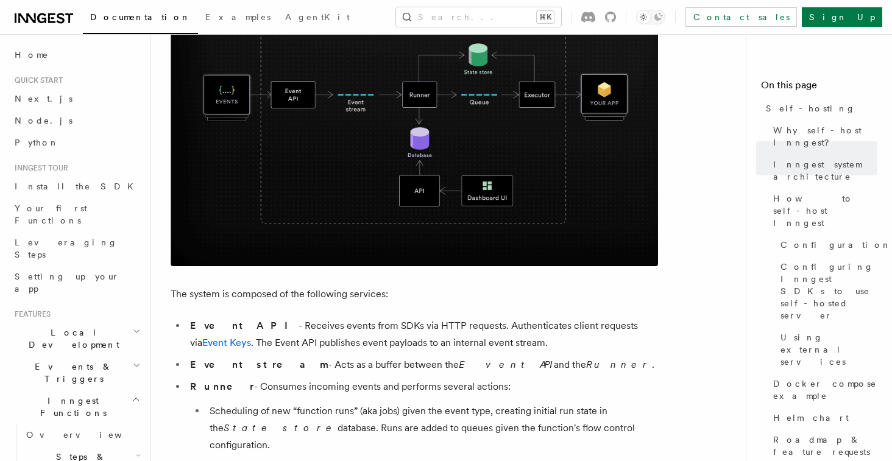
scroll to position [483, 0]
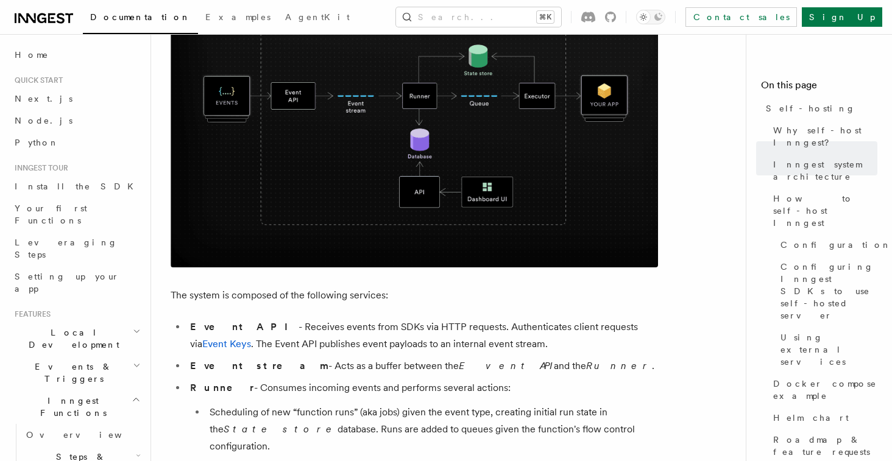
click at [324, 329] on li "Event API - Receives events from SDKs via HTTP requests. Authenticates client r…" at bounding box center [423, 336] width 472 height 34
click at [332, 344] on li "Event API - Receives events from SDKs via HTTP requests. Authenticates client r…" at bounding box center [423, 336] width 472 height 34
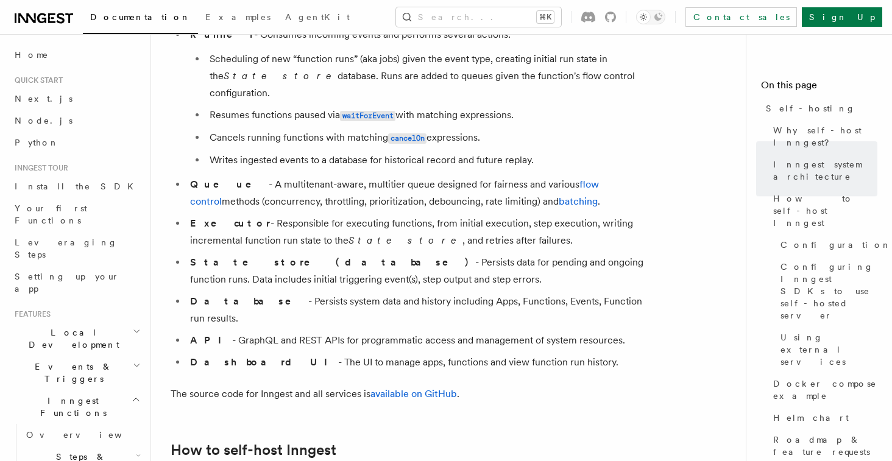
scroll to position [839, 0]
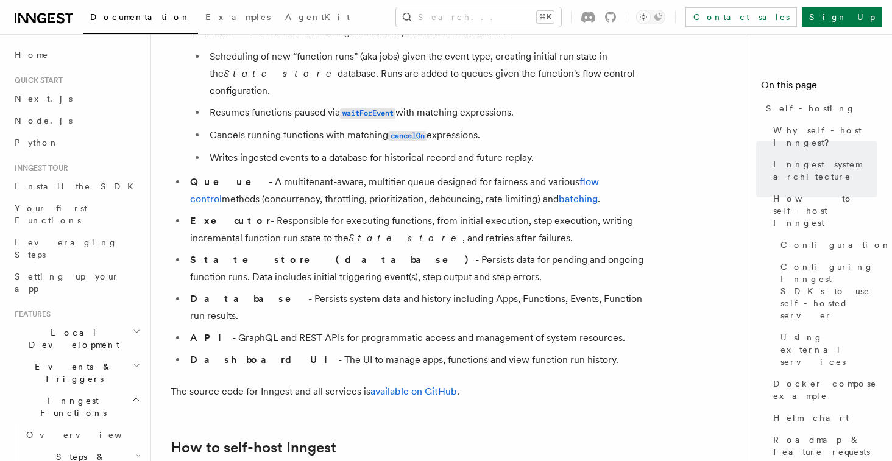
click at [318, 291] on li "Database - Persists system data and history including Apps, Functions, Events, …" at bounding box center [423, 308] width 472 height 34
click at [283, 291] on li "Database - Persists system data and history including Apps, Functions, Events, …" at bounding box center [423, 308] width 472 height 34
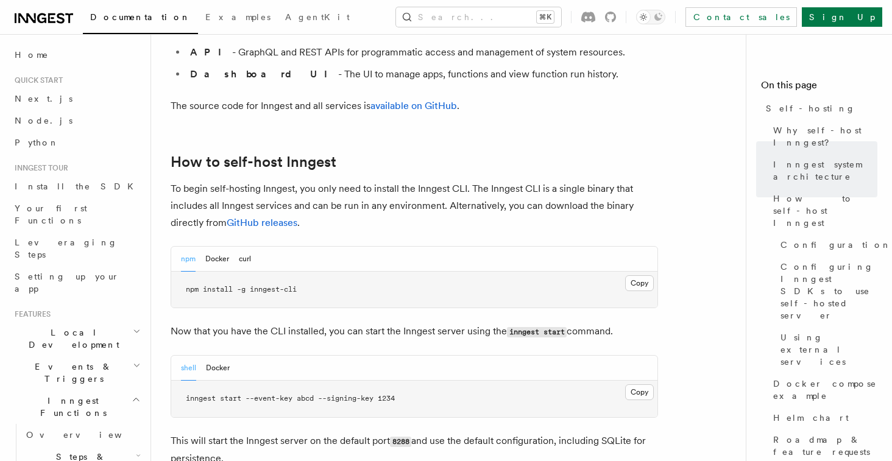
scroll to position [1143, 0]
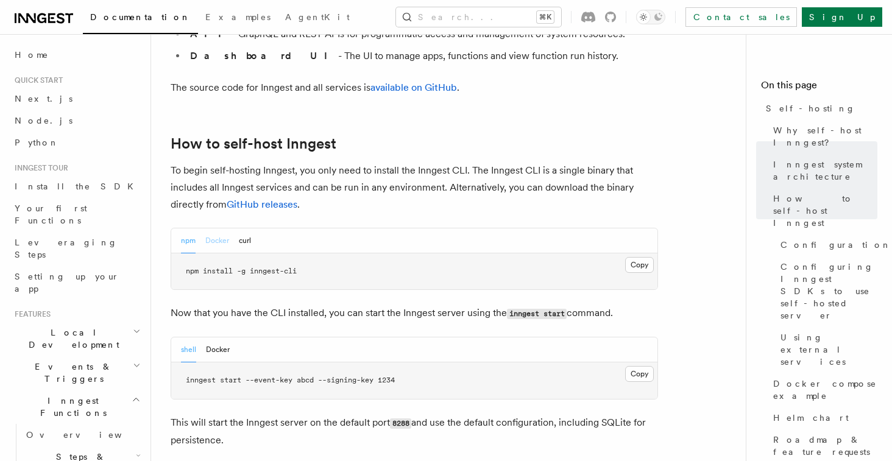
click at [224, 229] on button "Docker" at bounding box center [217, 241] width 24 height 25
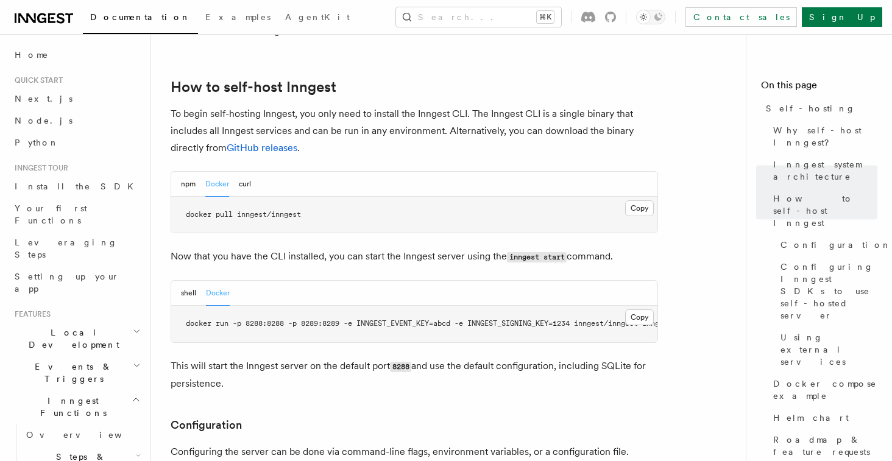
scroll to position [1202, 0]
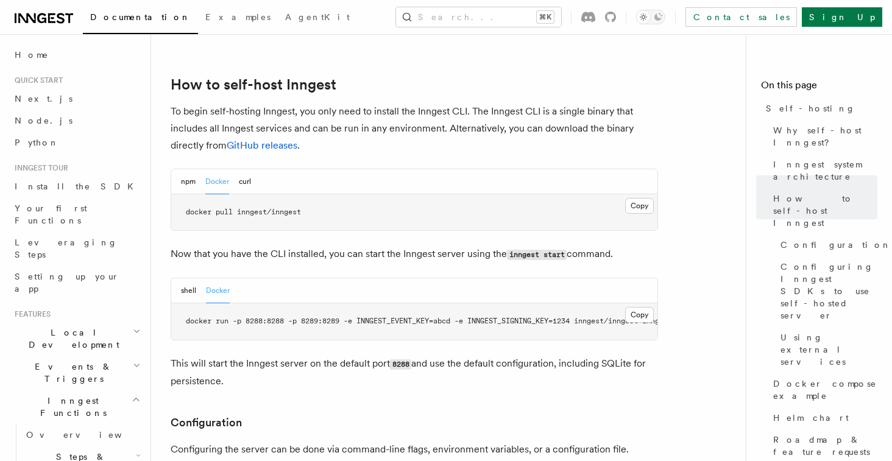
click at [315, 355] on p "This will start the Inngest server on the default port 8288 and use the default…" at bounding box center [415, 372] width 488 height 35
click at [307, 355] on p "This will start the Inngest server on the default port 8288 and use the default…" at bounding box center [415, 372] width 488 height 35
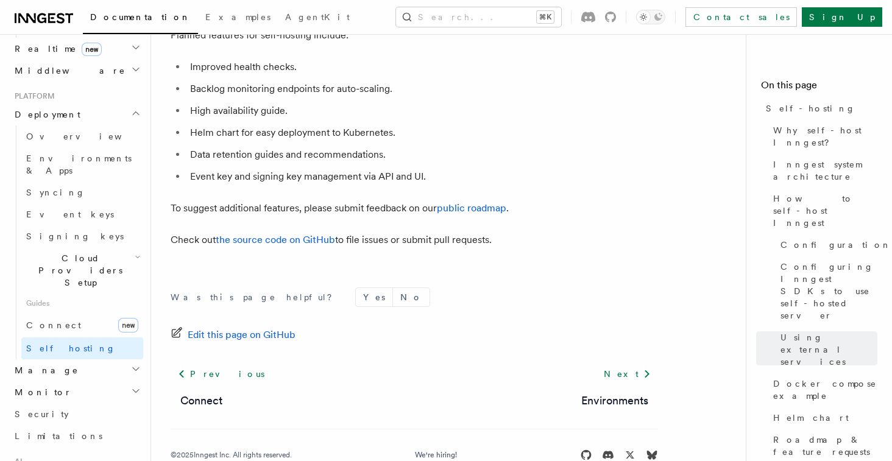
scroll to position [578, 0]
